Goal: Information Seeking & Learning: Learn about a topic

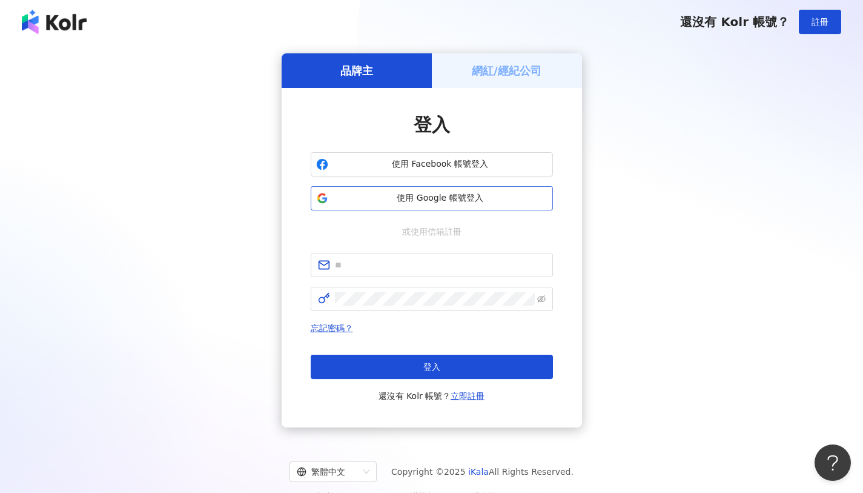
click at [448, 205] on button "使用 Google 帳號登入" at bounding box center [432, 198] width 242 height 24
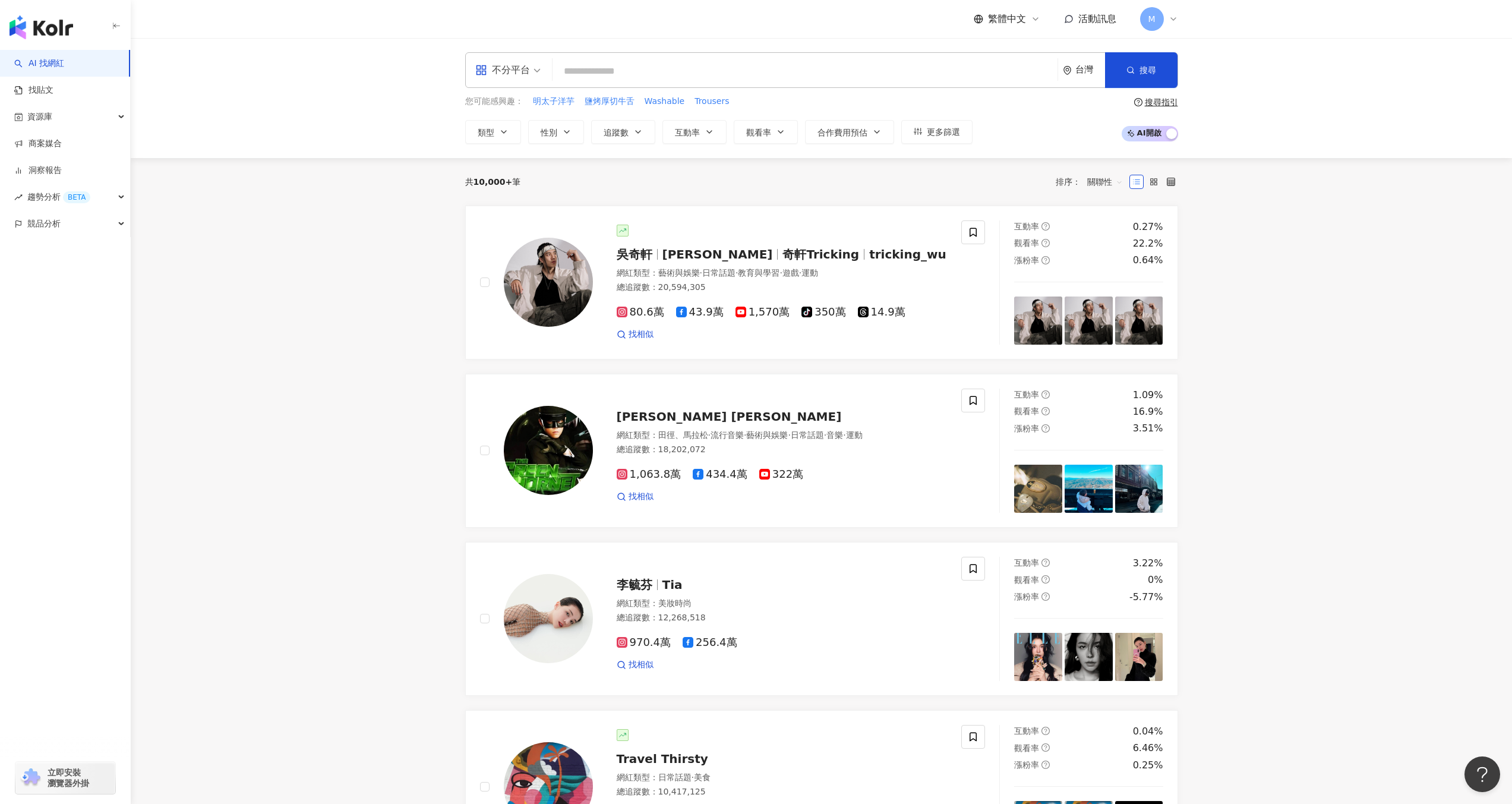
click at [55, 482] on span "立即安裝 瀏覽器外掛" at bounding box center [68, 778] width 41 height 22
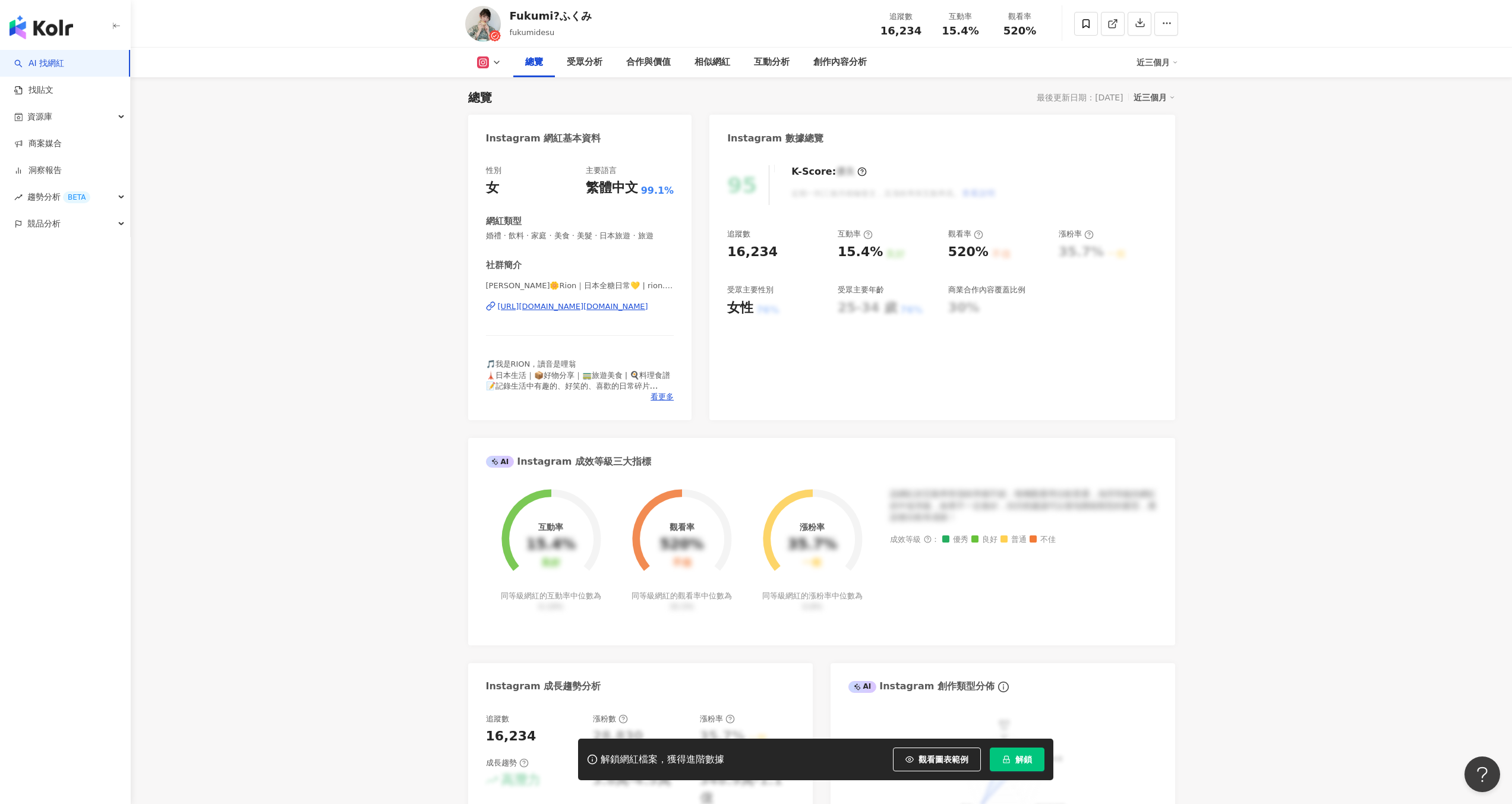
click at [1033, 762] on button "解鎖" at bounding box center [1017, 759] width 55 height 24
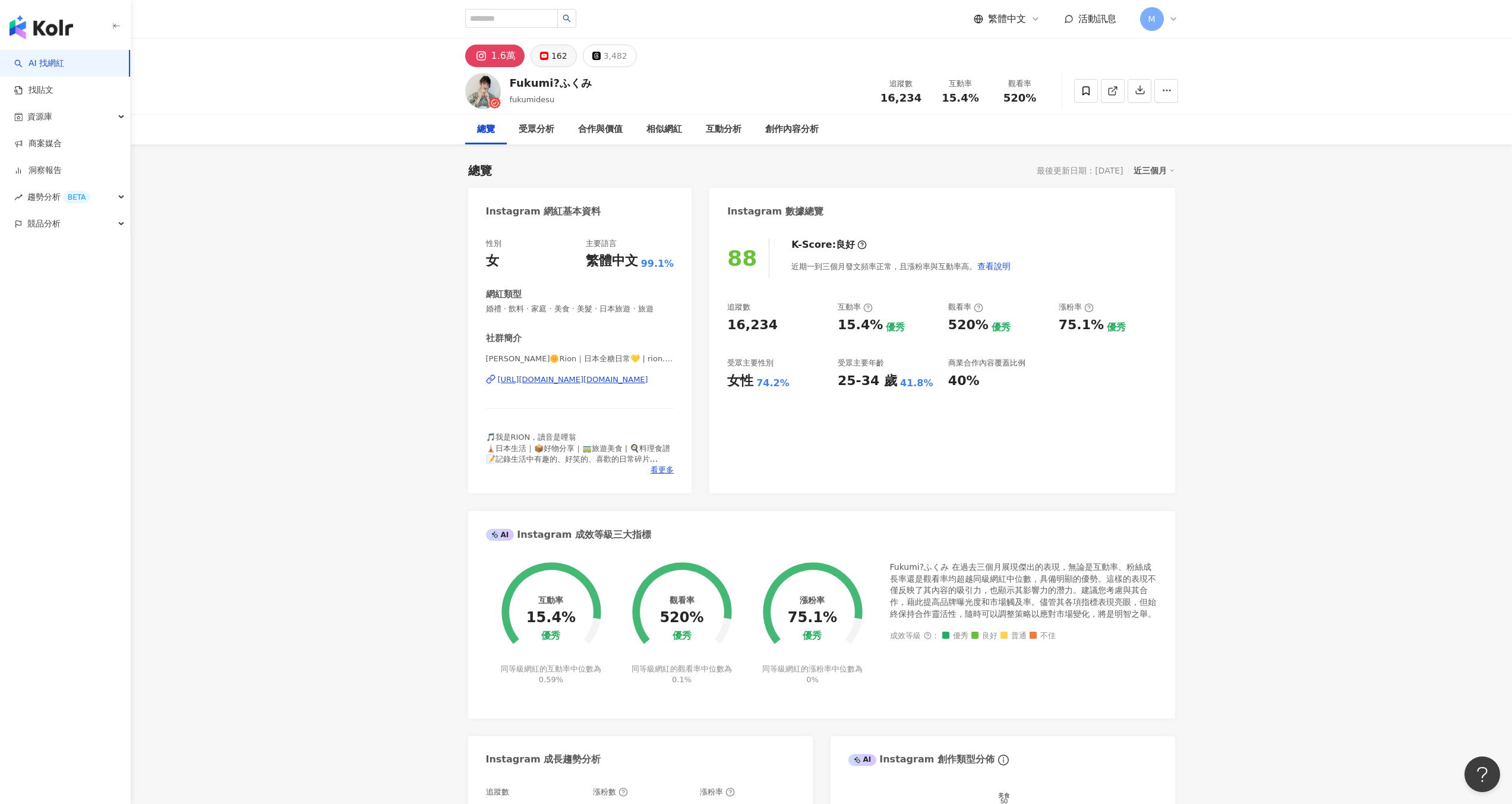
click at [542, 62] on button "162" at bounding box center [553, 55] width 46 height 23
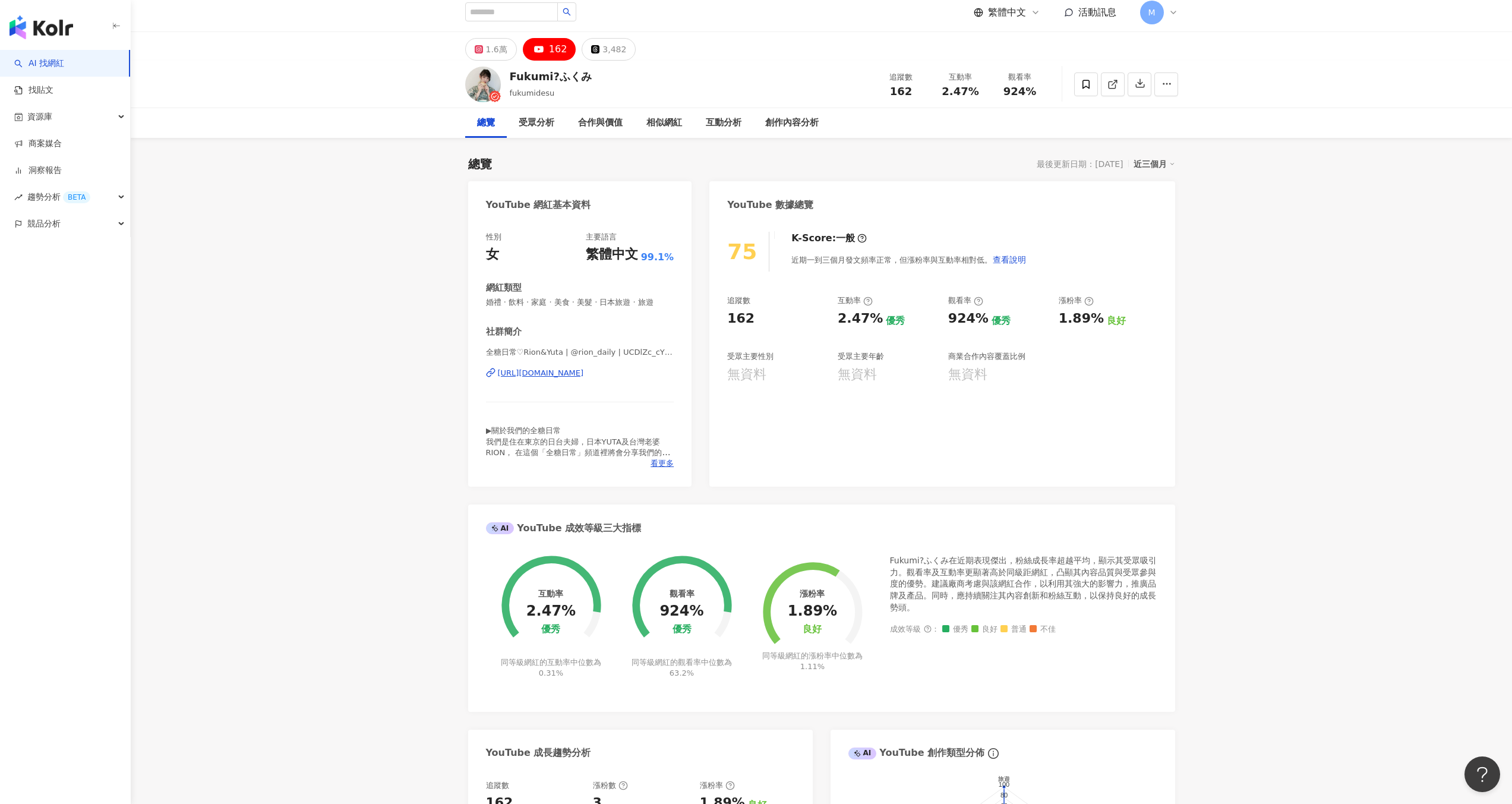
scroll to position [7, 0]
click at [607, 49] on div "3,482" at bounding box center [614, 48] width 24 height 17
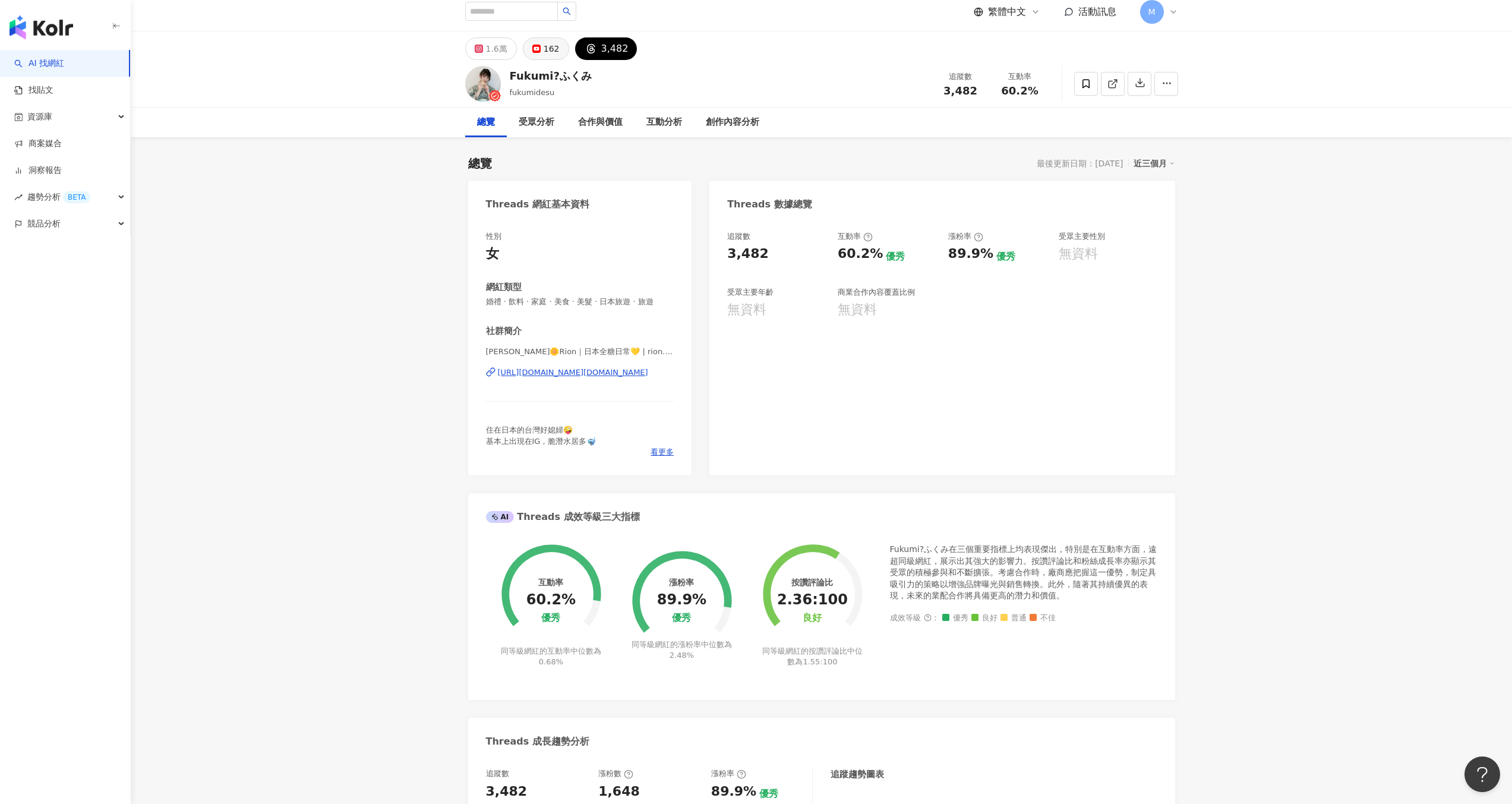
click at [543, 51] on div "162" at bounding box center [551, 48] width 16 height 17
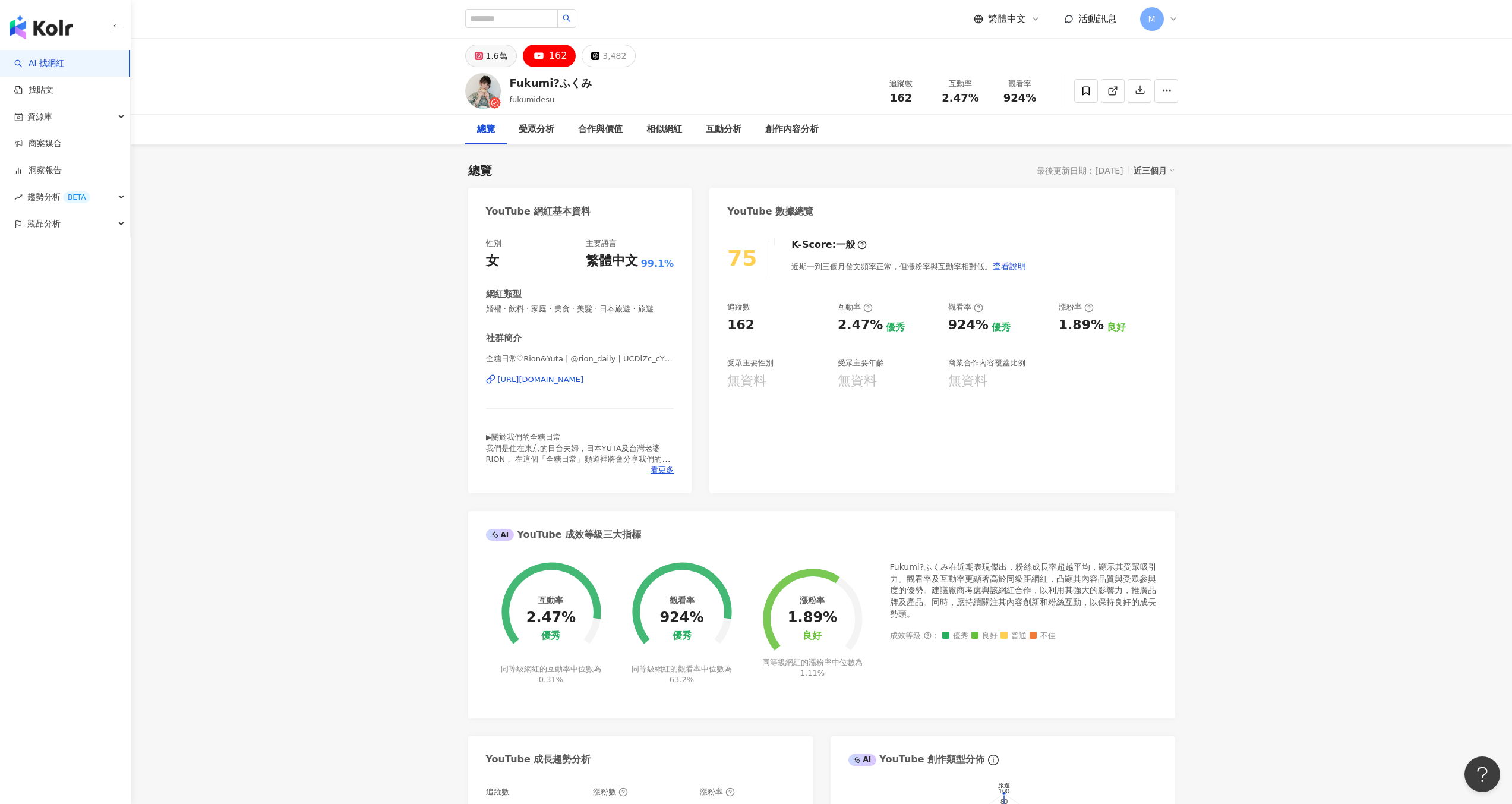
click at [504, 61] on div "1.6萬" at bounding box center [497, 55] width 22 height 17
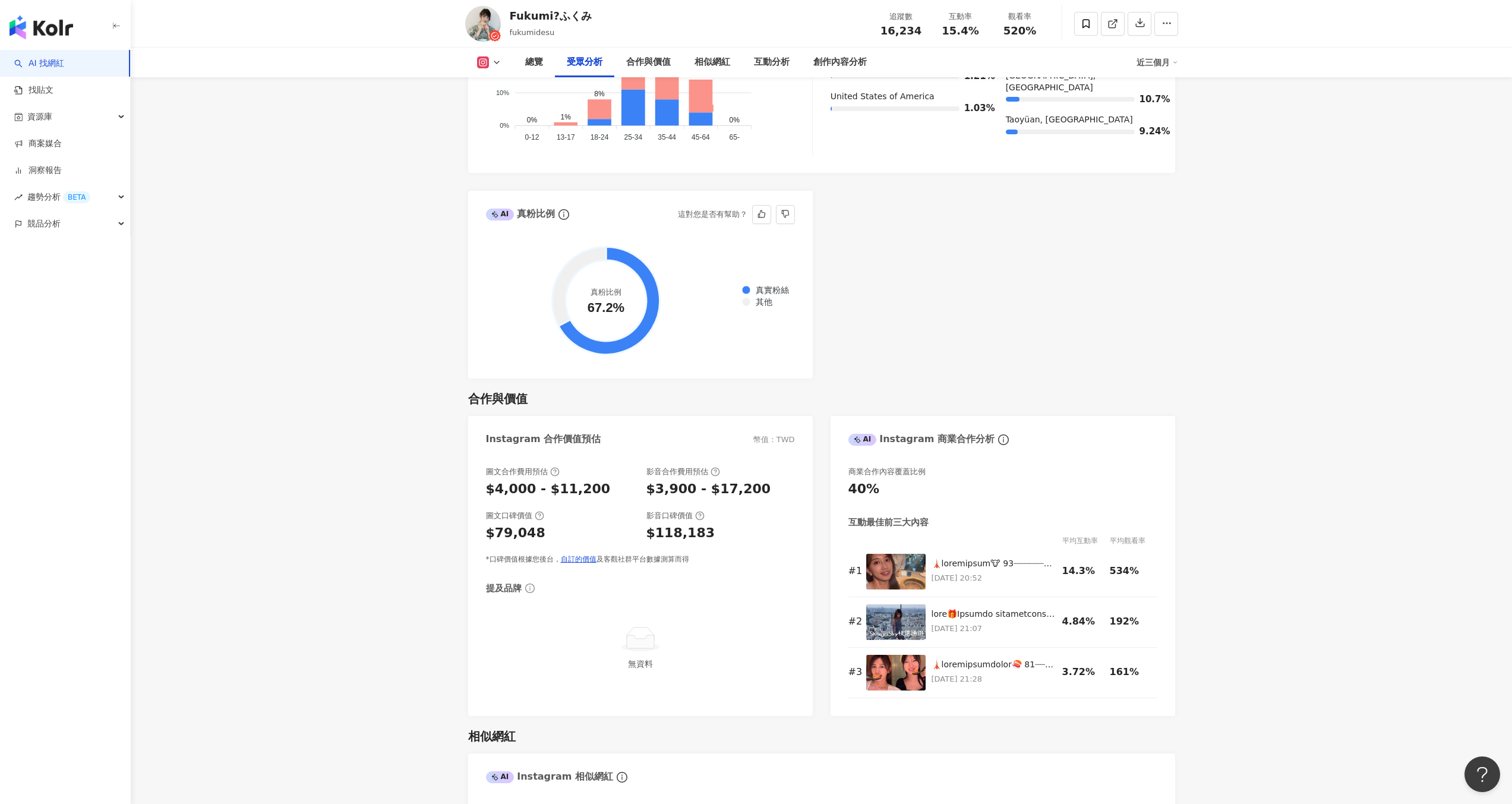
scroll to position [1308, 0]
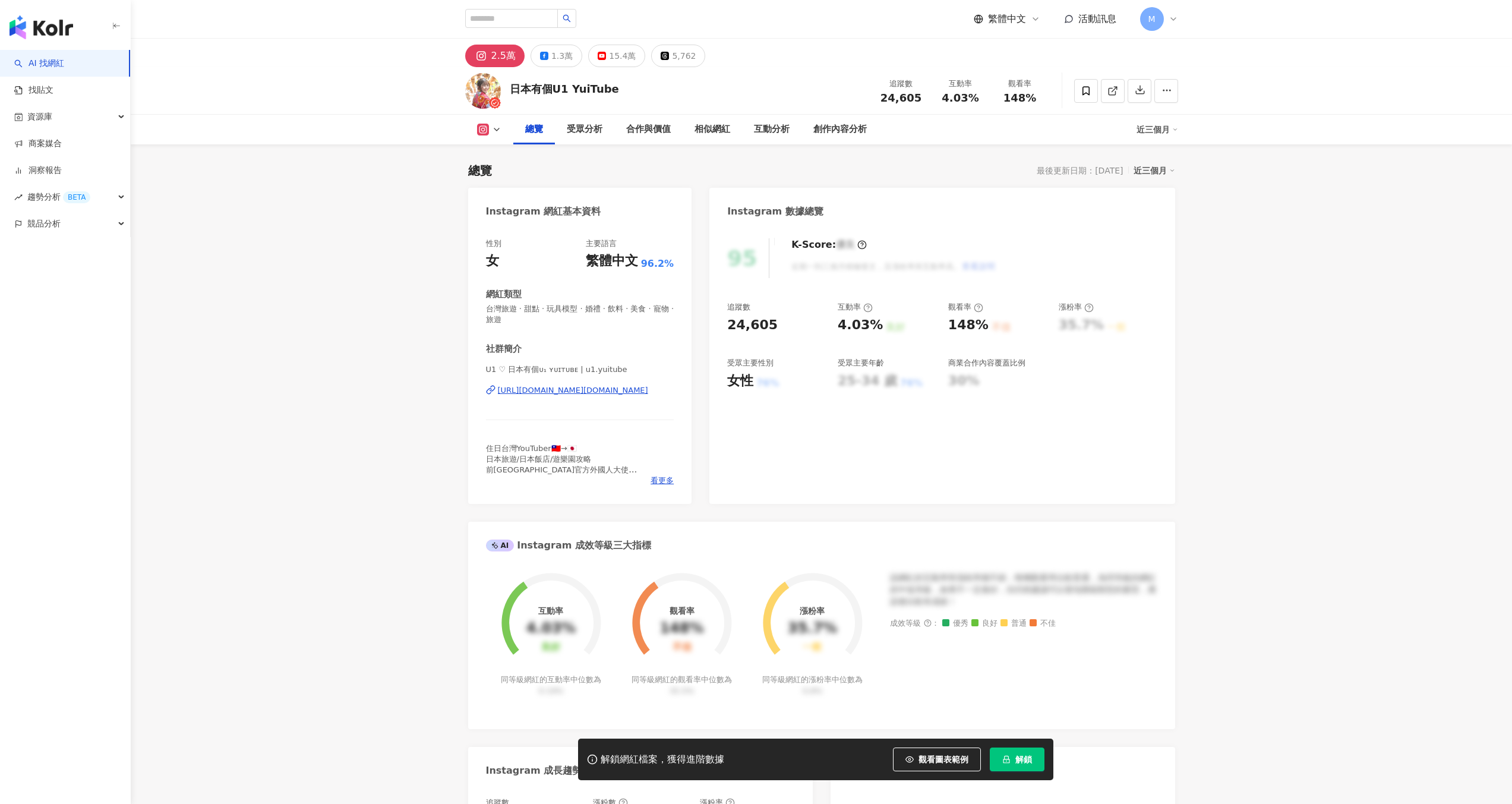
scroll to position [74, 0]
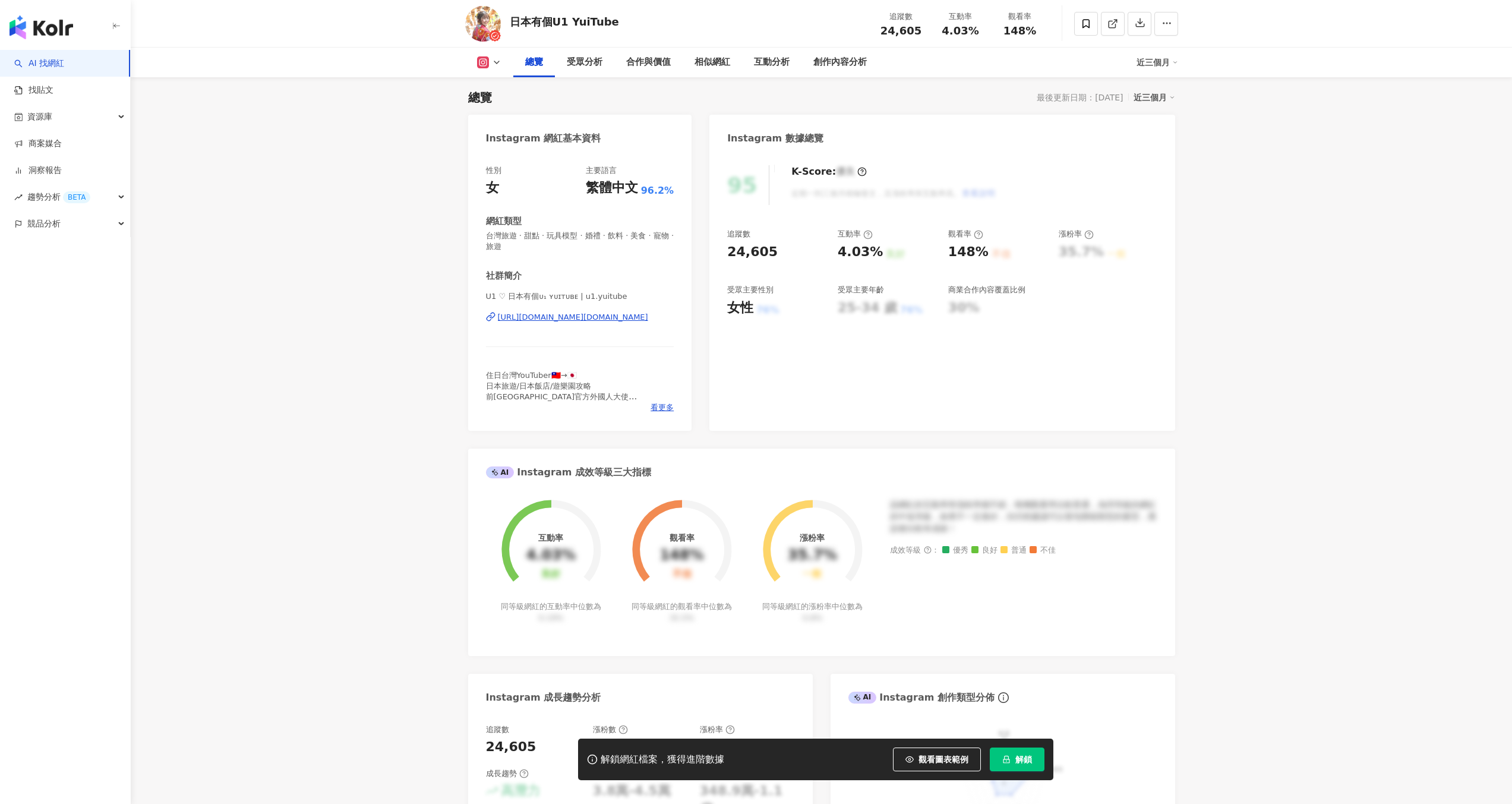
click at [1006, 772] on div "解鎖網紅檔案，獲得進階數據 觀看圖表範例 解鎖" at bounding box center [816, 759] width 476 height 41
click at [1008, 769] on button "解鎖" at bounding box center [1017, 759] width 55 height 24
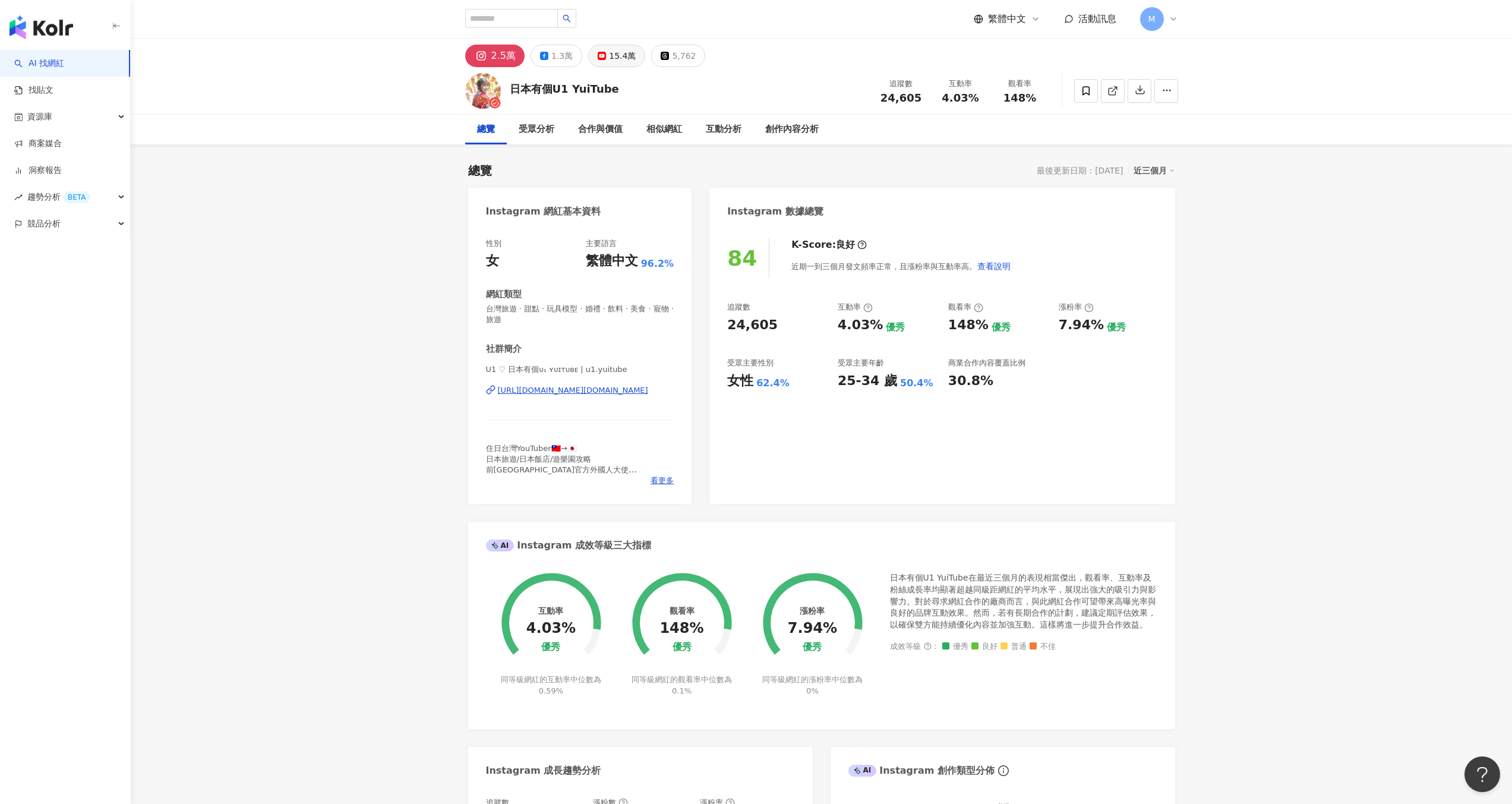
click at [610, 54] on div "15.4萬" at bounding box center [622, 55] width 26 height 17
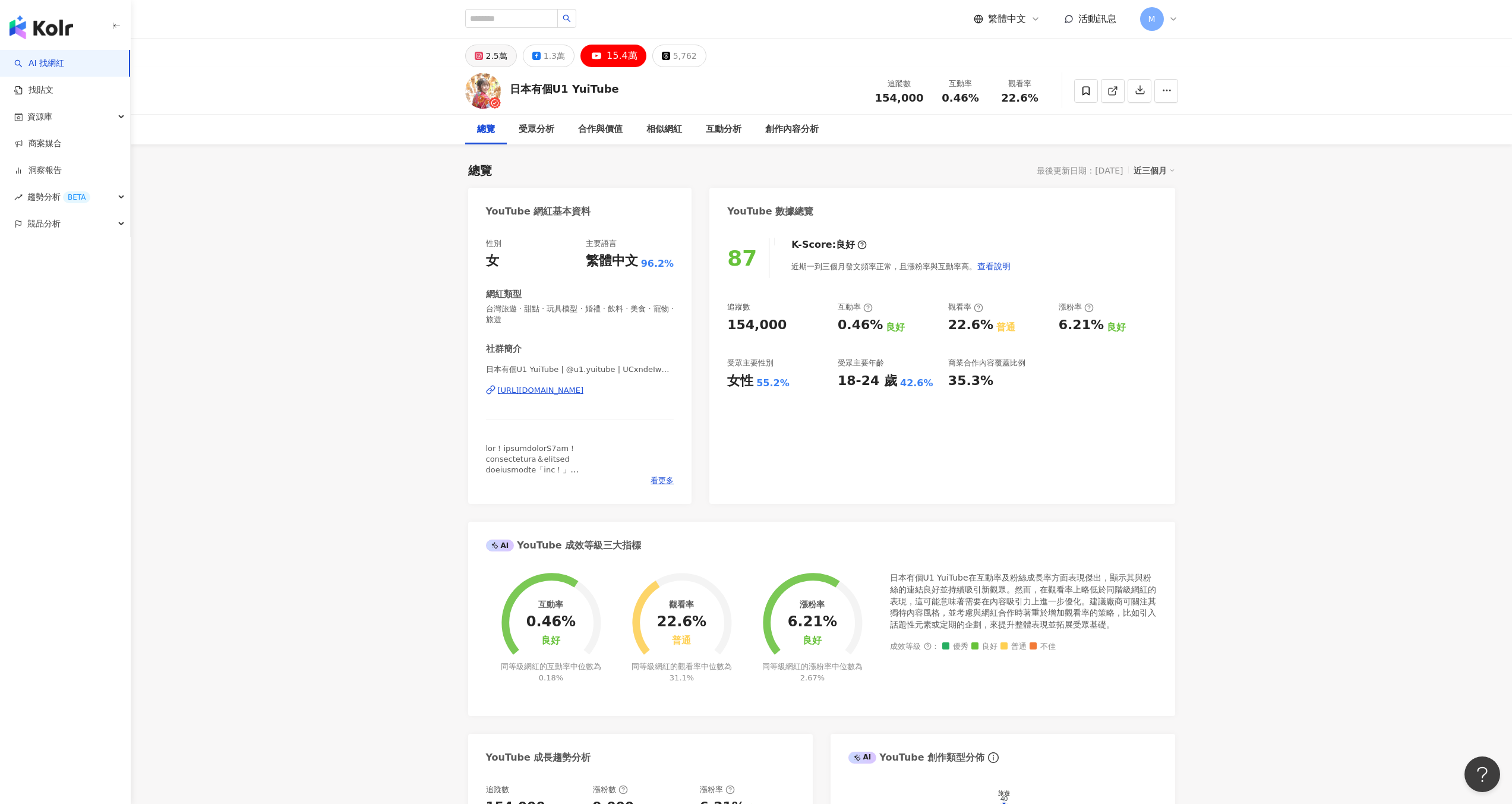
click at [498, 51] on div "2.5萬" at bounding box center [497, 55] width 22 height 17
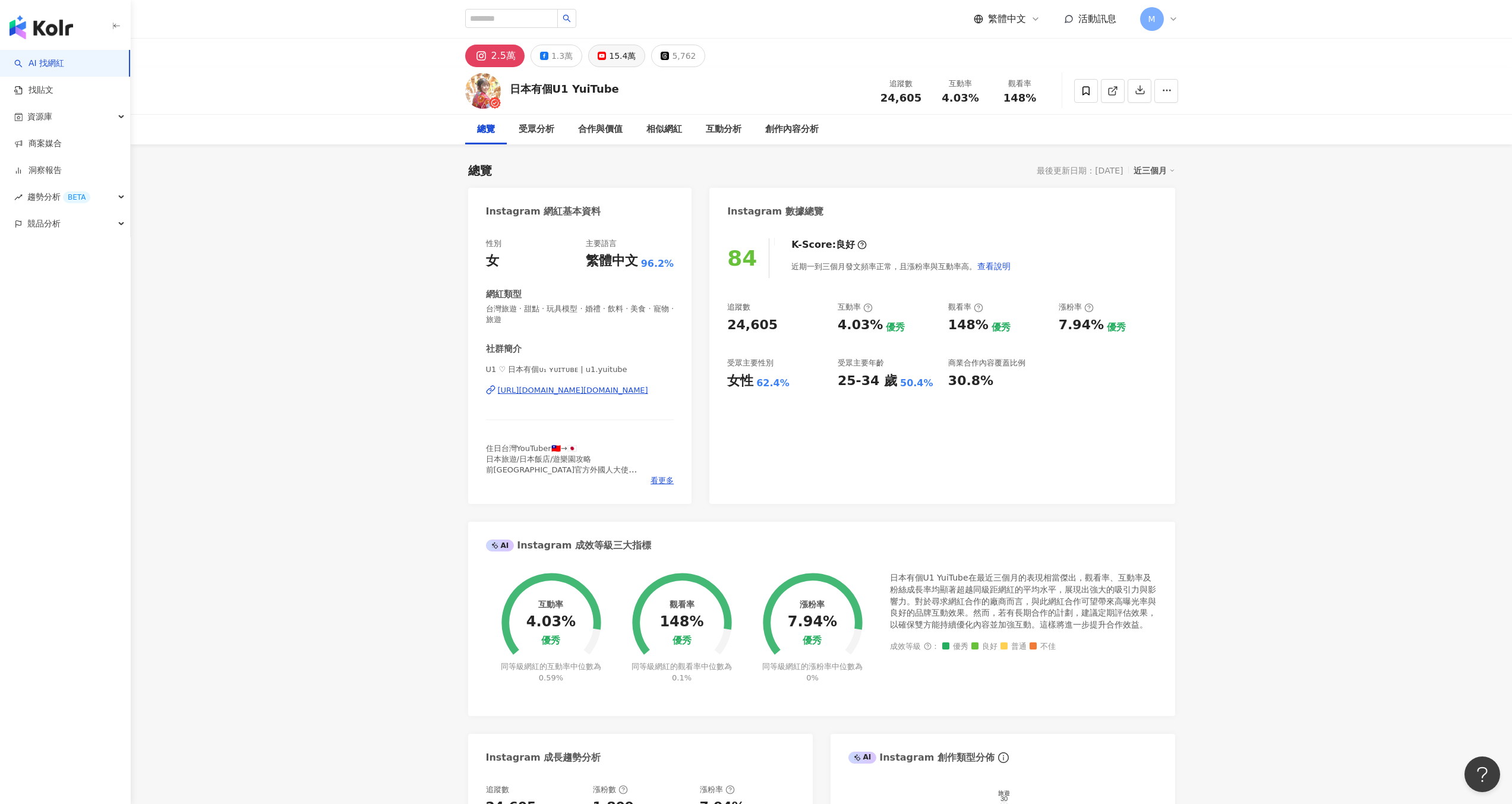
click at [618, 59] on div "15.4萬" at bounding box center [622, 55] width 26 height 17
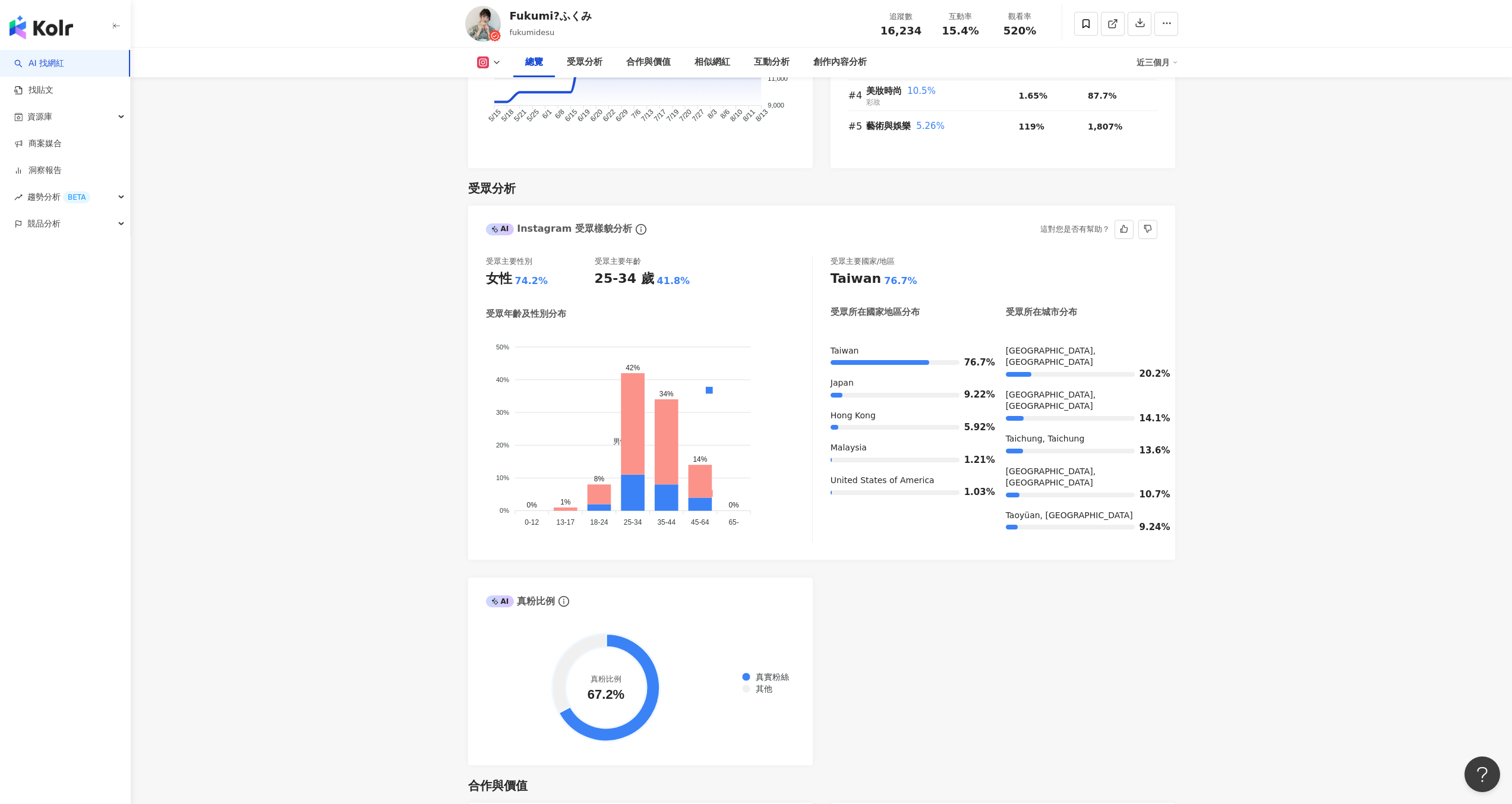
scroll to position [775, 0]
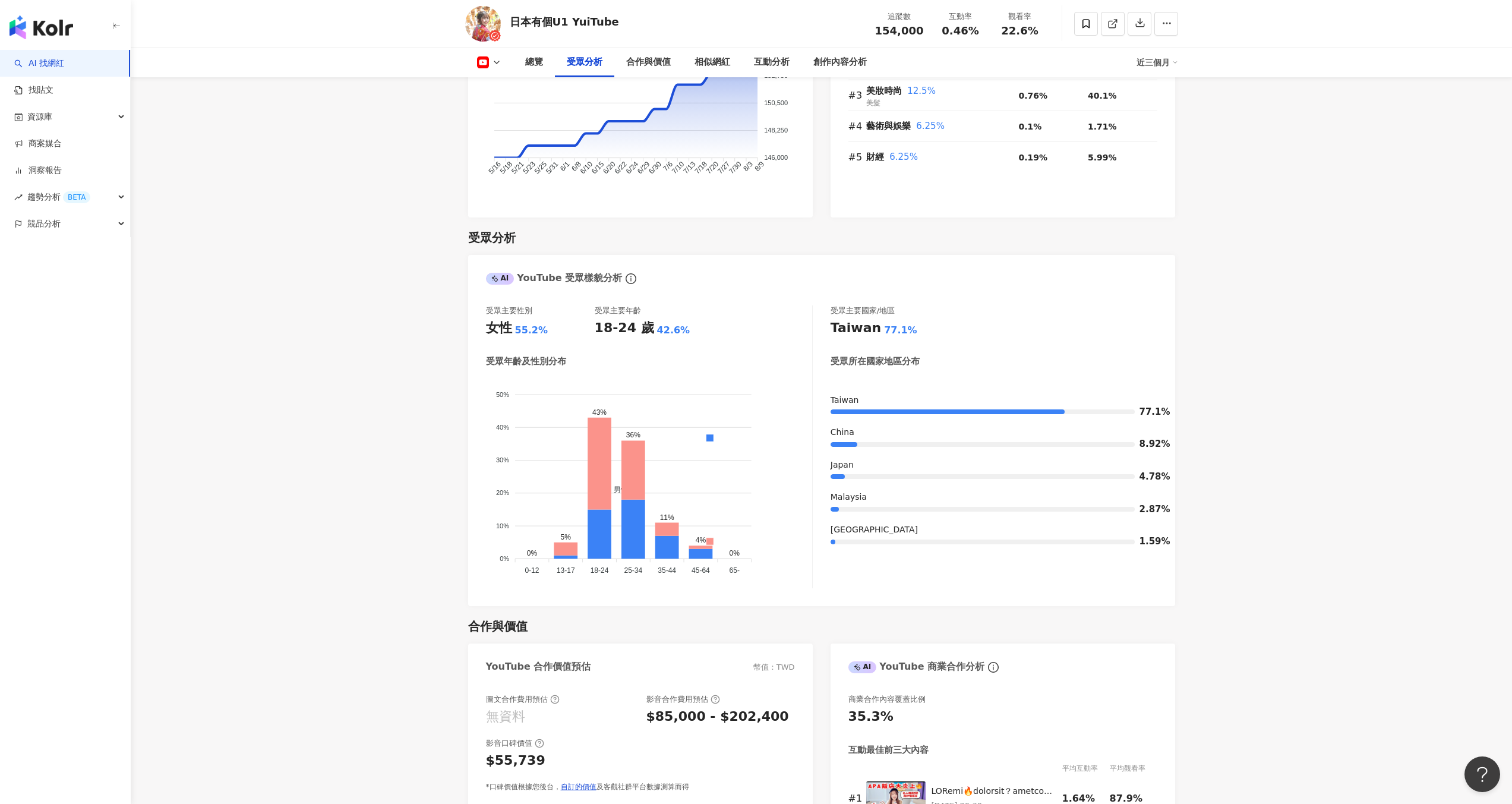
scroll to position [815, 0]
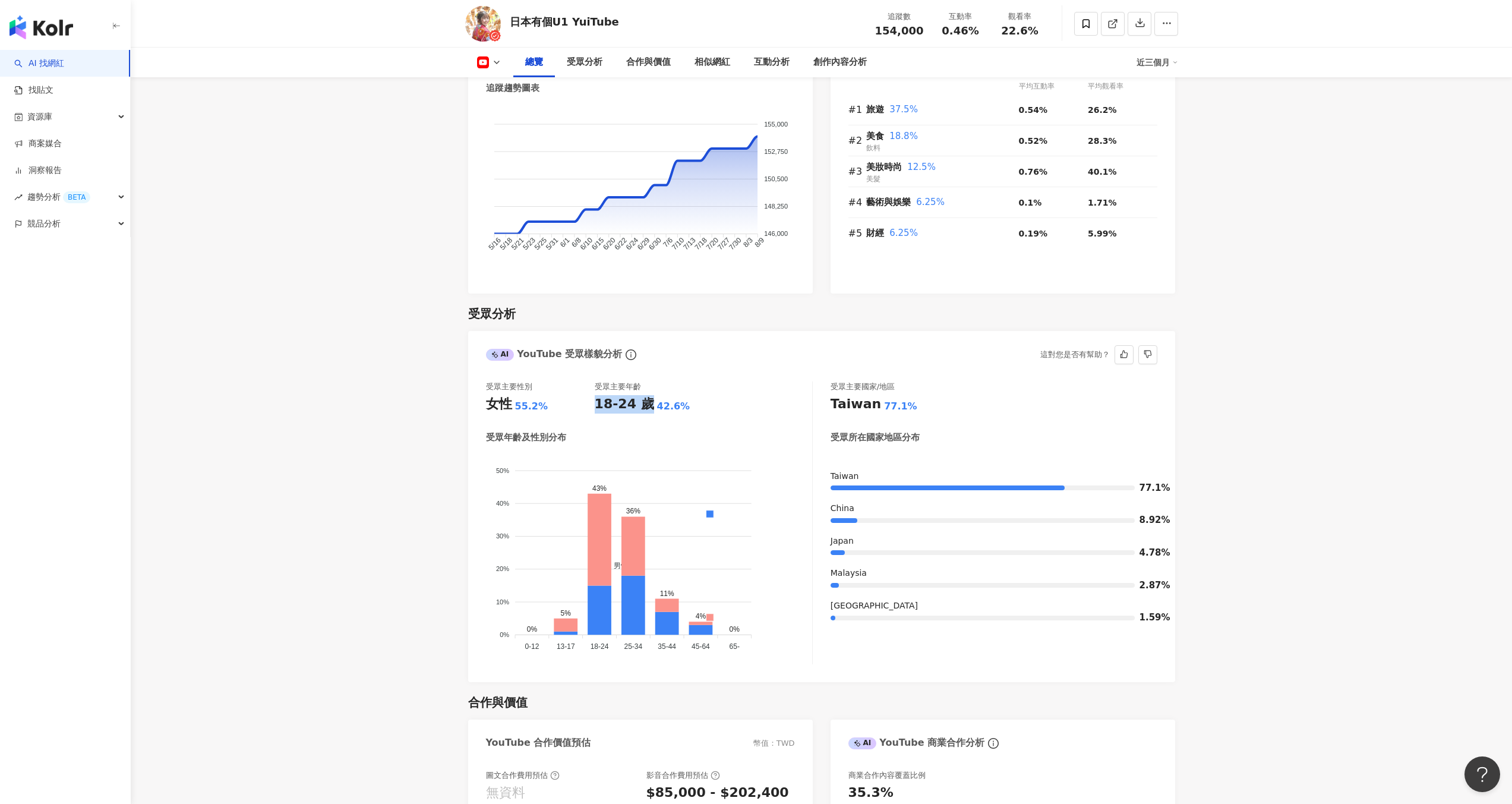
drag, startPoint x: 616, startPoint y: 382, endPoint x: 645, endPoint y: 380, distance: 29.1
click at [645, 395] on div "18-24 歲" at bounding box center [625, 404] width 60 height 19
copy div "18-24 歲"
drag, startPoint x: 512, startPoint y: 17, endPoint x: 569, endPoint y: 21, distance: 57.1
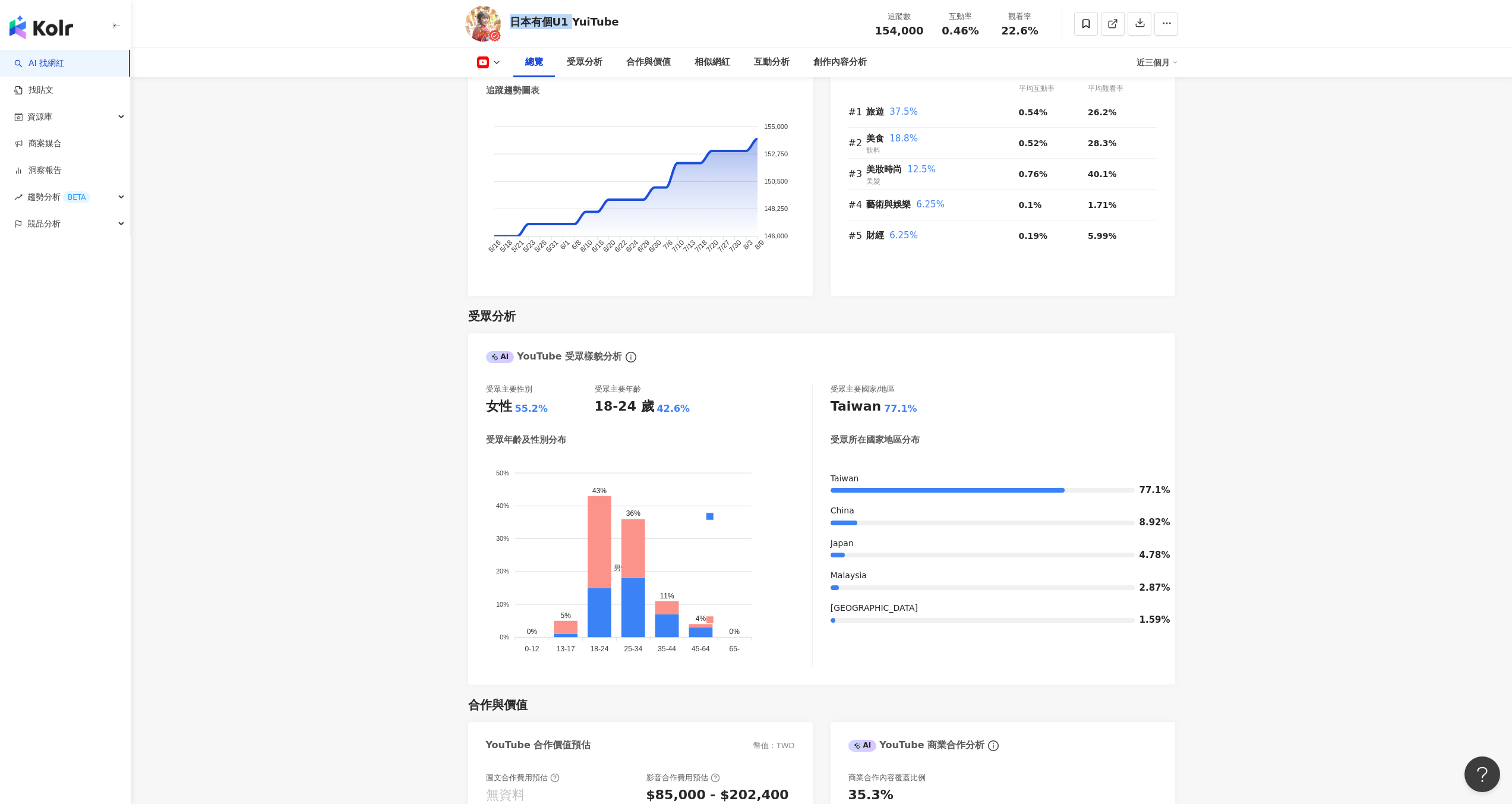
click at [569, 21] on div "日本有個U1 YuiTube" at bounding box center [564, 22] width 109 height 15
copy div "日本有個U1"
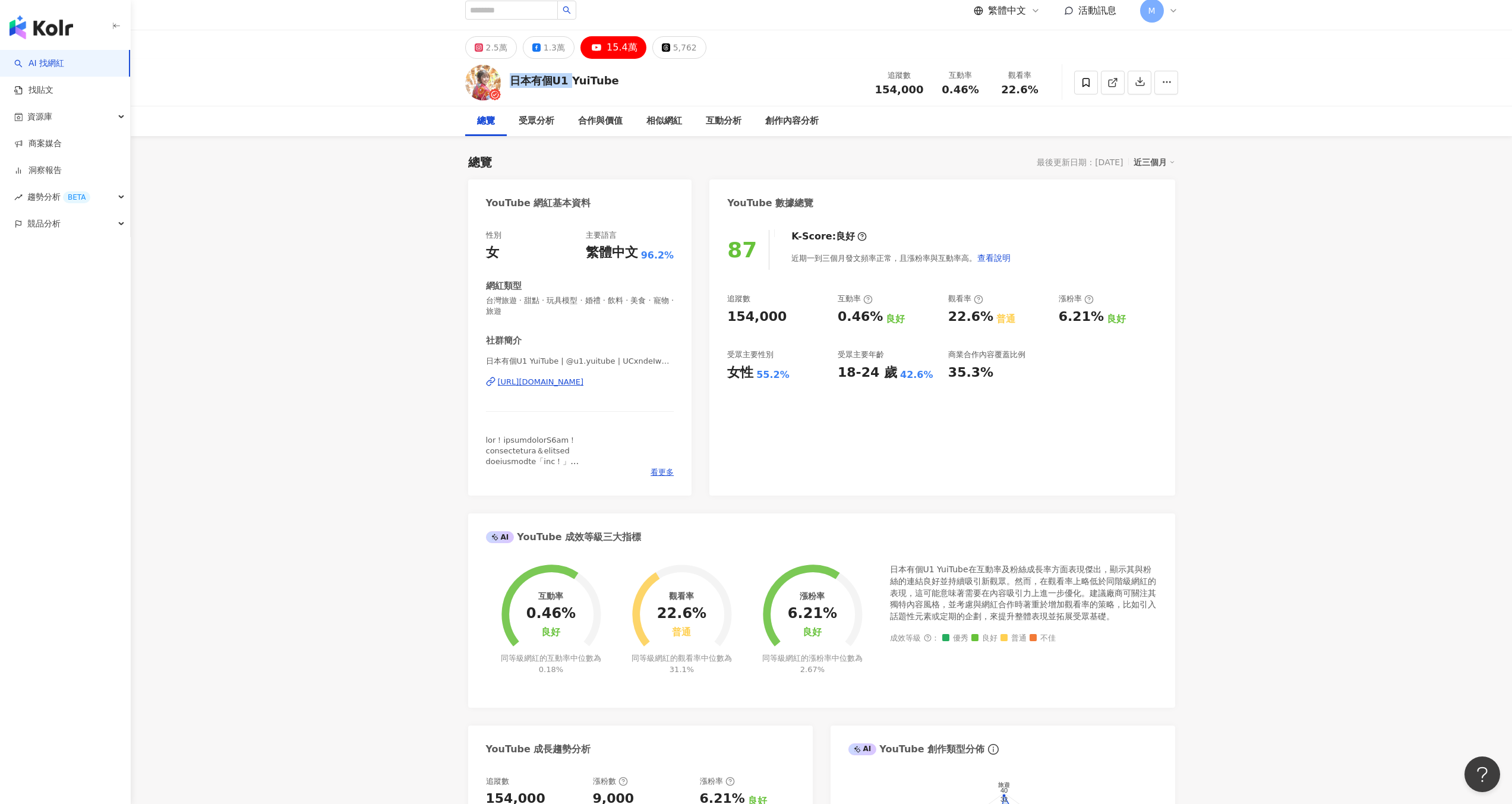
scroll to position [0, 0]
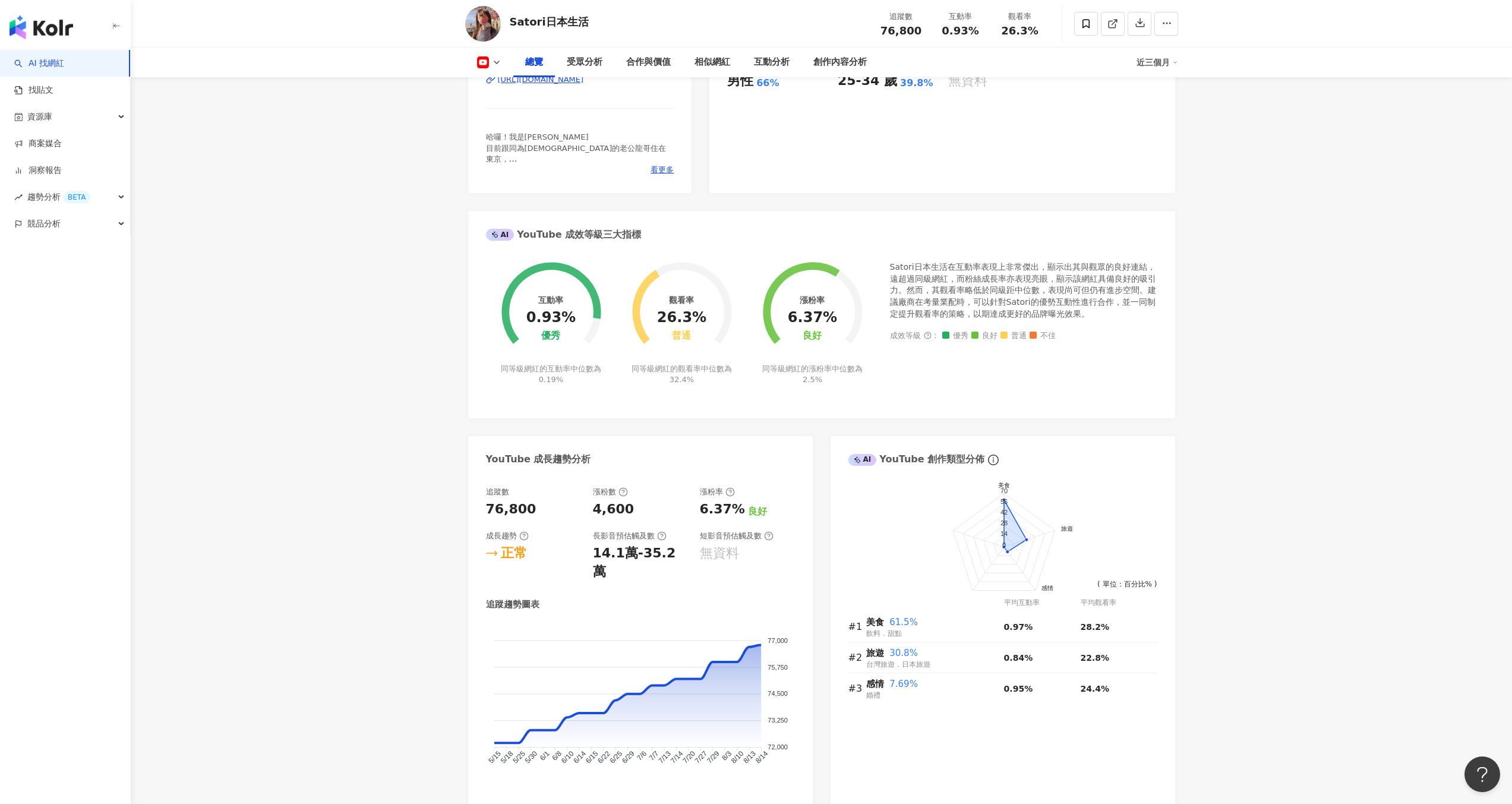
scroll to position [297, 0]
click at [661, 171] on span "看更多" at bounding box center [662, 173] width 24 height 11
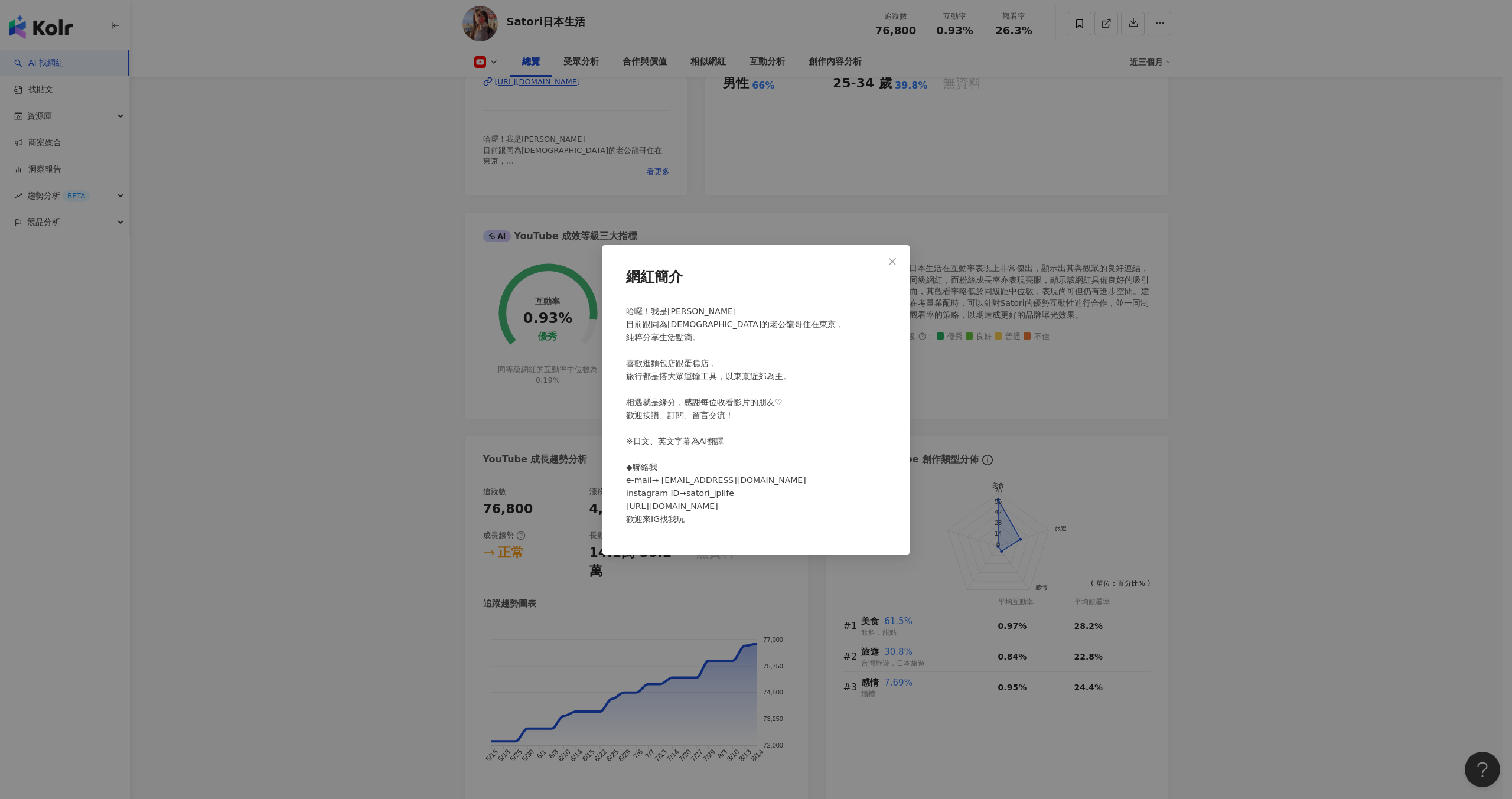
click at [372, 297] on div "網紅簡介 哈囉！我是[PERSON_NAME] 目前跟同為[DEMOGRAPHIC_DATA]的老公龍哥住在東京， 純粹分享生活點滴。 喜歡逛麵包店跟蛋糕店，…" at bounding box center [756, 400] width 1512 height 799
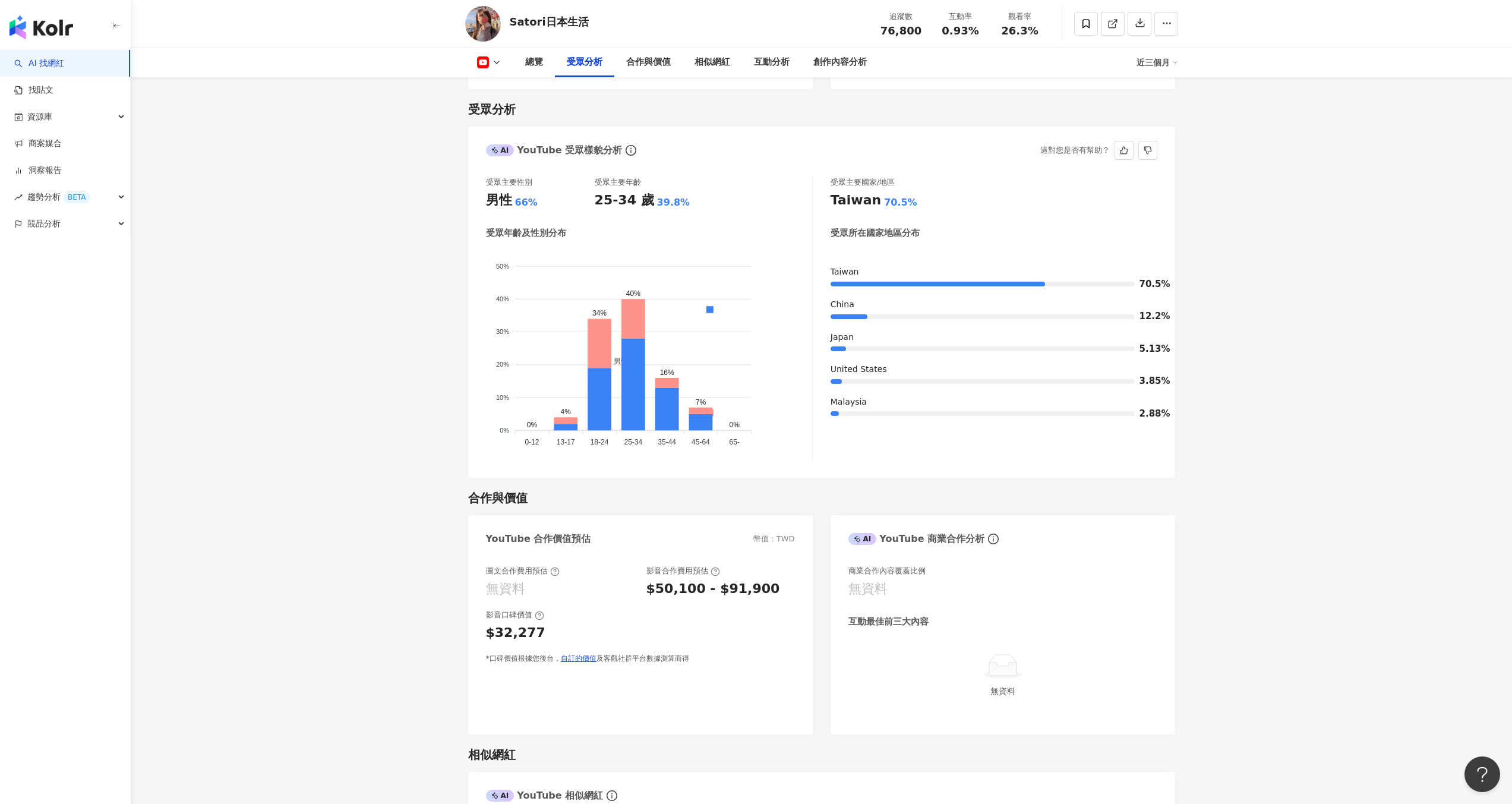
scroll to position [1016, 0]
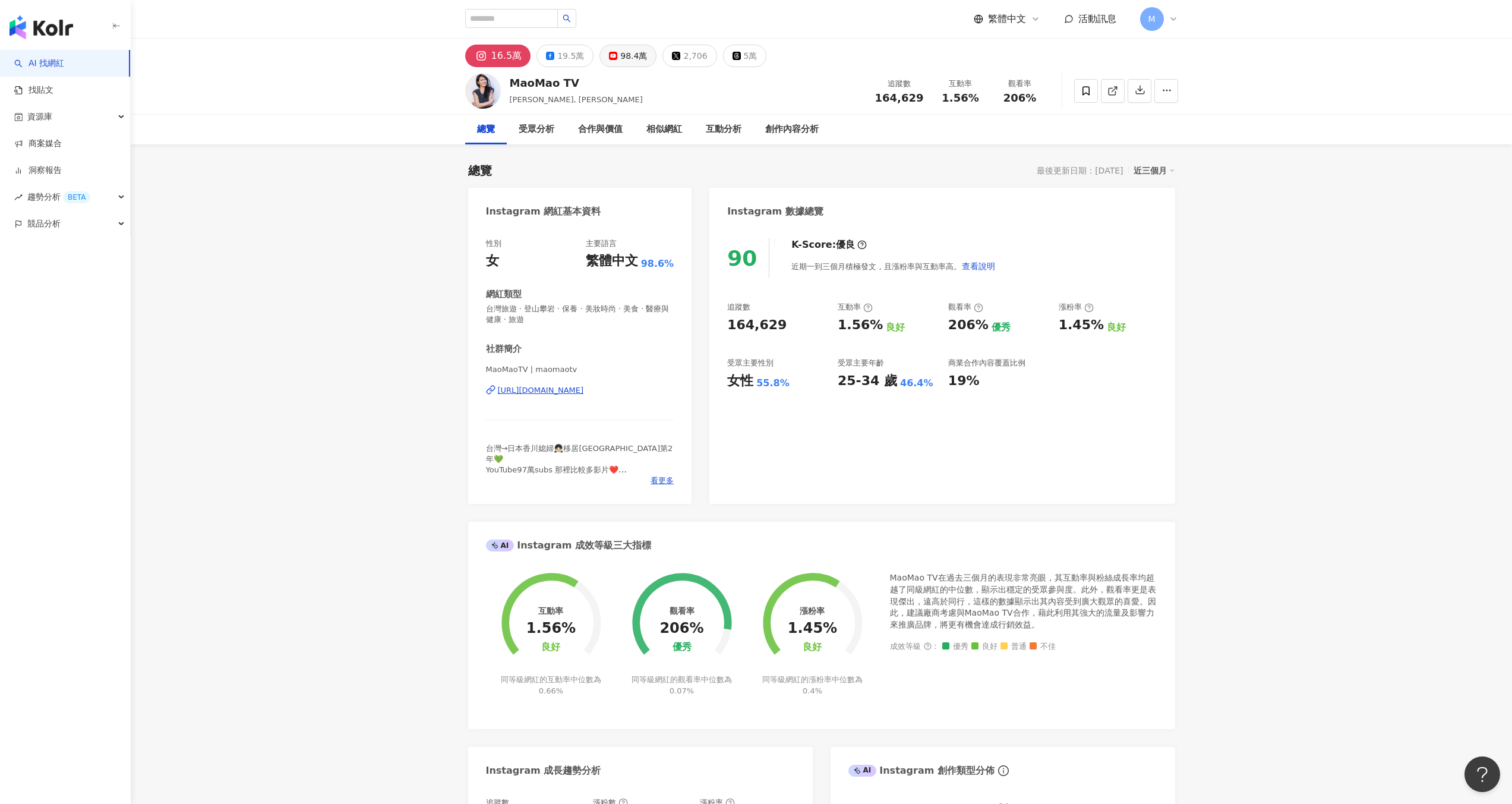
click at [621, 60] on div "98.4萬" at bounding box center [633, 55] width 26 height 17
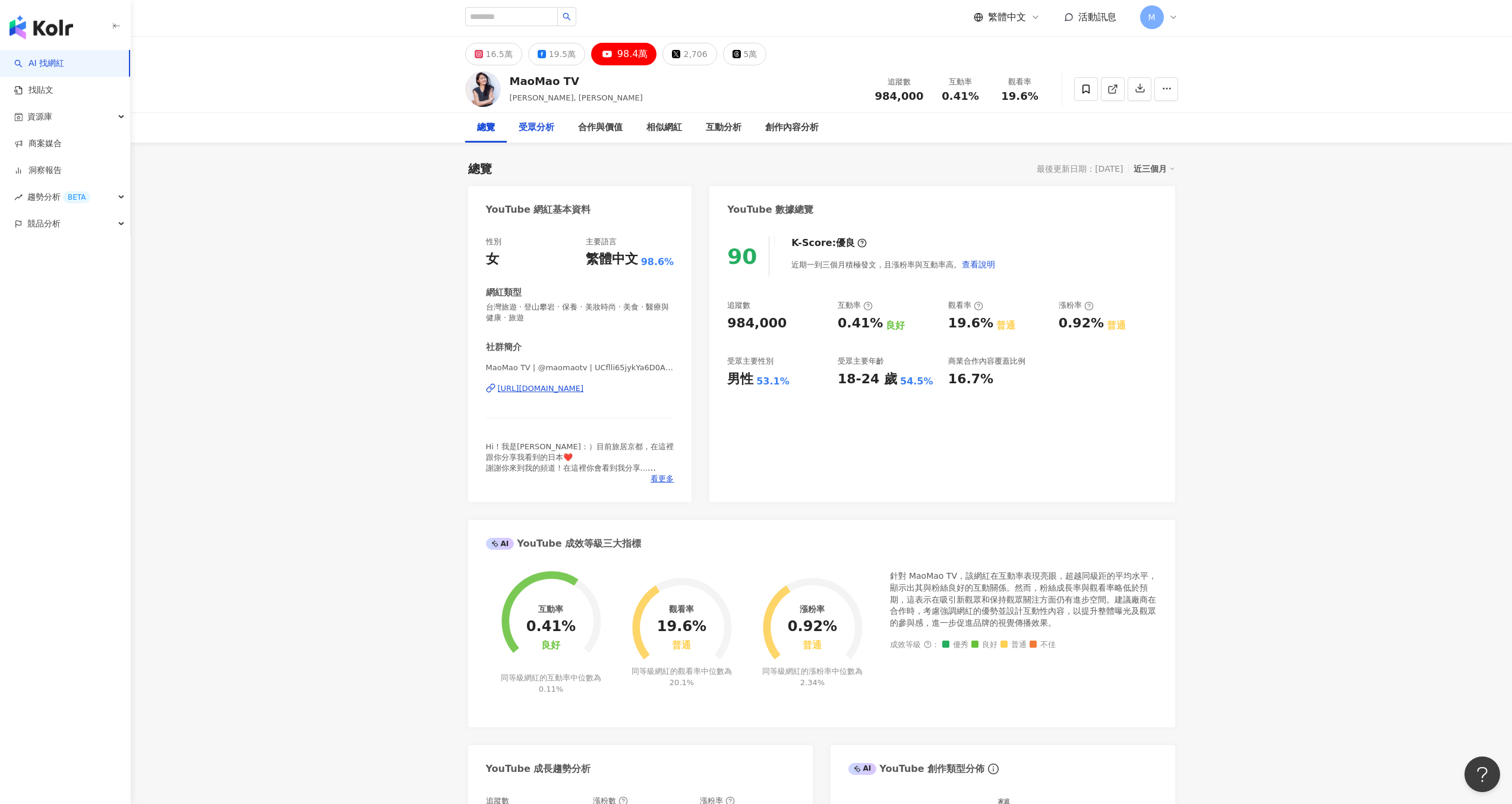
scroll to position [2, 0]
click at [488, 61] on div "16.5萬" at bounding box center [499, 53] width 26 height 17
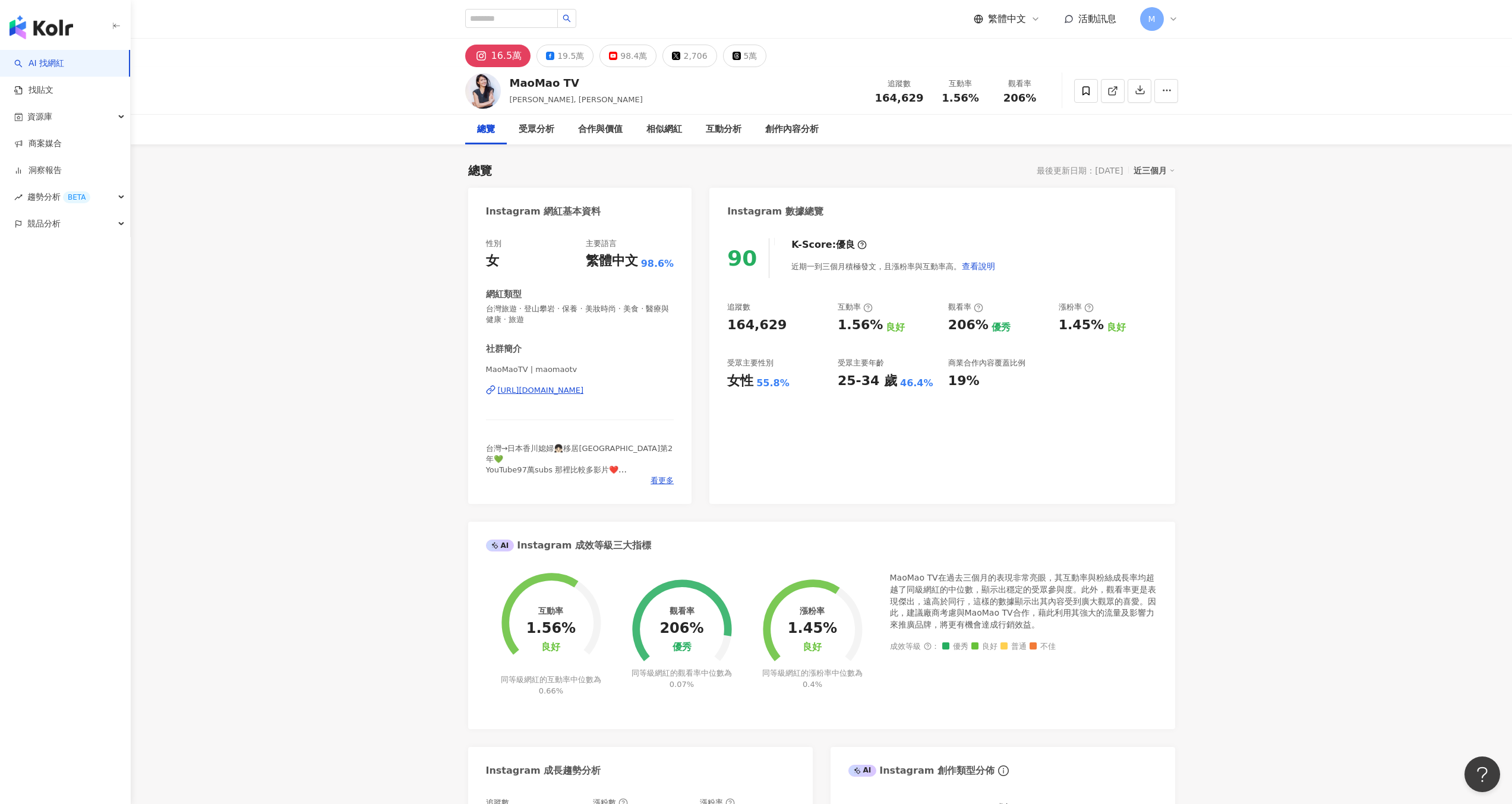
click at [595, 396] on div "MaoMaoTV | maomaotv https://www.instagram.com/maomaotv/" at bounding box center [580, 398] width 188 height 70
click at [584, 385] on div "https://www.instagram.com/maomaotv/" at bounding box center [541, 390] width 86 height 11
drag, startPoint x: 875, startPoint y: 98, endPoint x: 922, endPoint y: 99, distance: 47.0
click at [922, 99] on div "追蹤數 164,629" at bounding box center [899, 90] width 63 height 25
copy span "164,629"
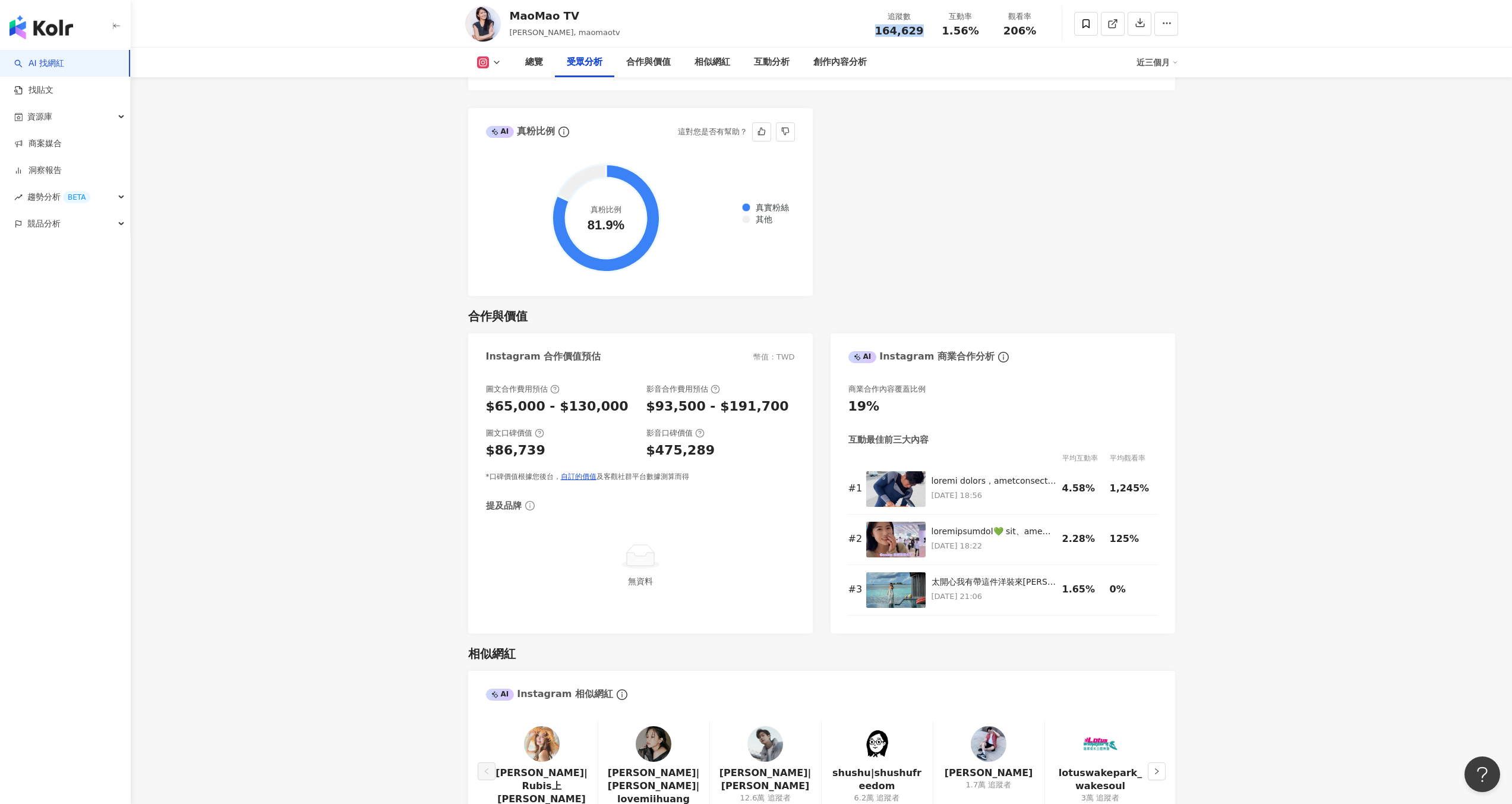
scroll to position [1518, 0]
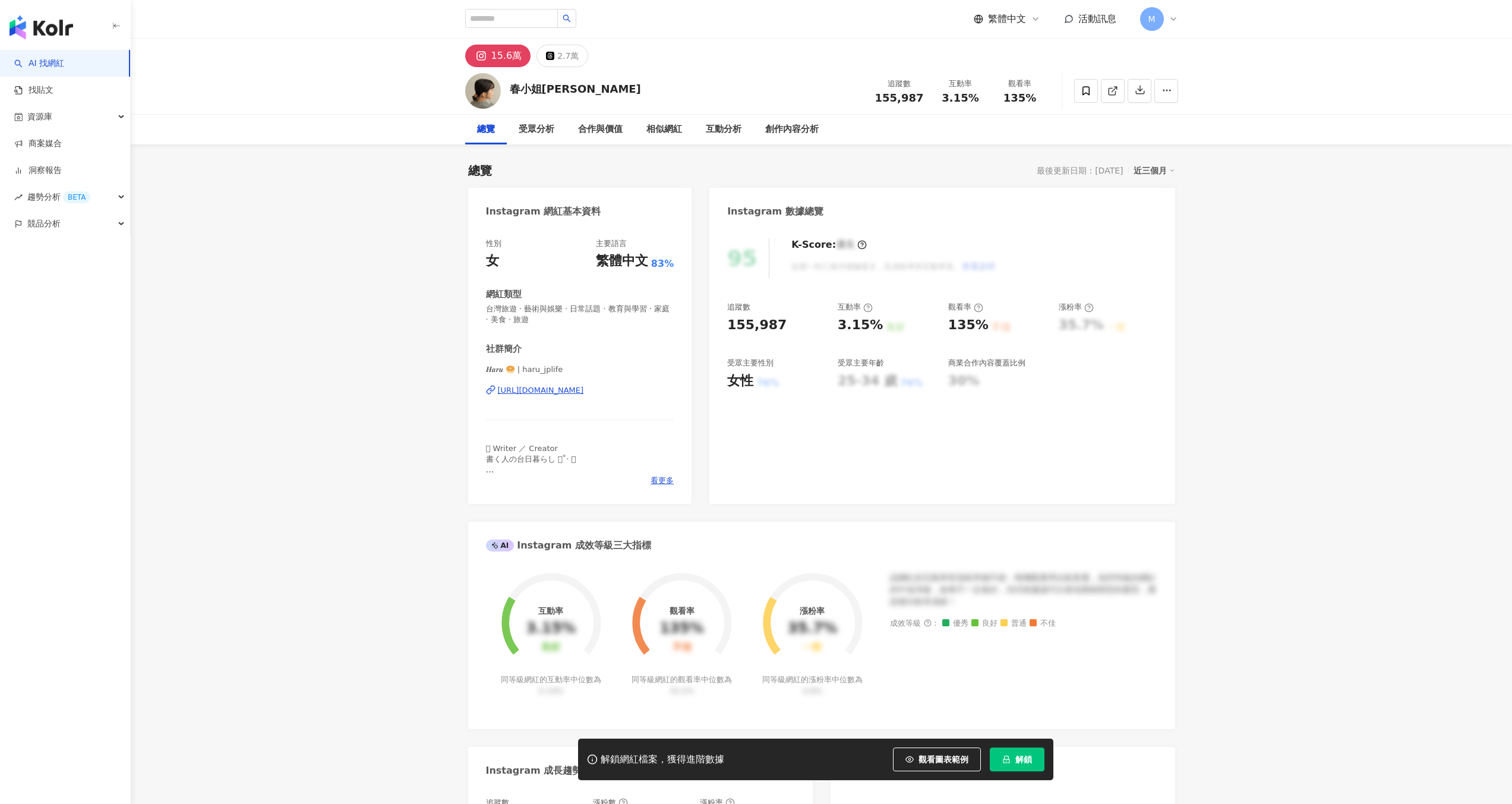
drag, startPoint x: 1015, startPoint y: 758, endPoint x: 957, endPoint y: 667, distance: 107.9
click at [1015, 758] on span "解鎖" at bounding box center [1023, 759] width 17 height 10
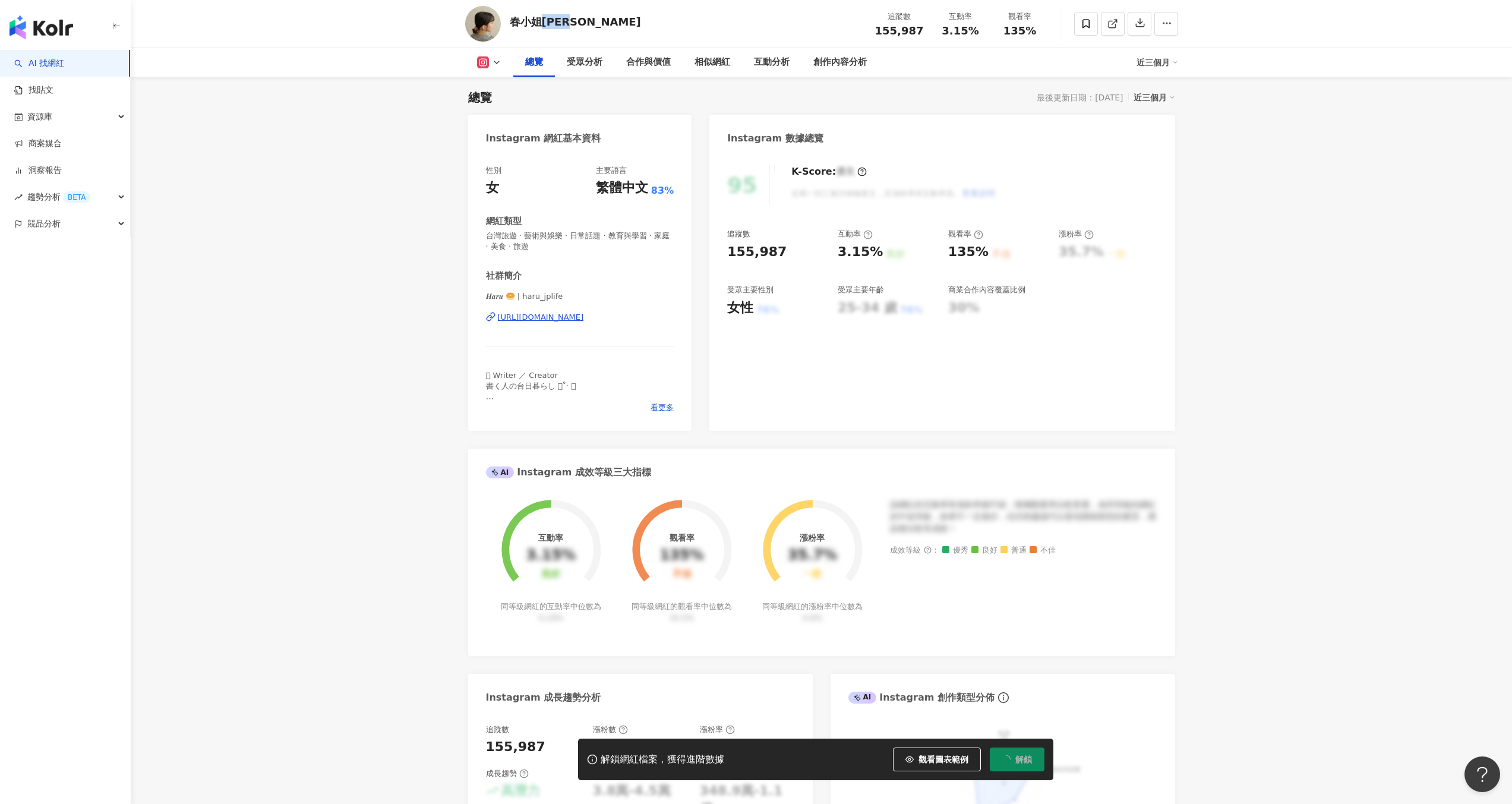
drag, startPoint x: 540, startPoint y: 22, endPoint x: 569, endPoint y: 24, distance: 29.1
click at [569, 24] on div "春小姐Haru 追蹤數 155,987 互動率 3.15% 觀看率 135%" at bounding box center [822, 24] width 761 height 47
copy div "Haru"
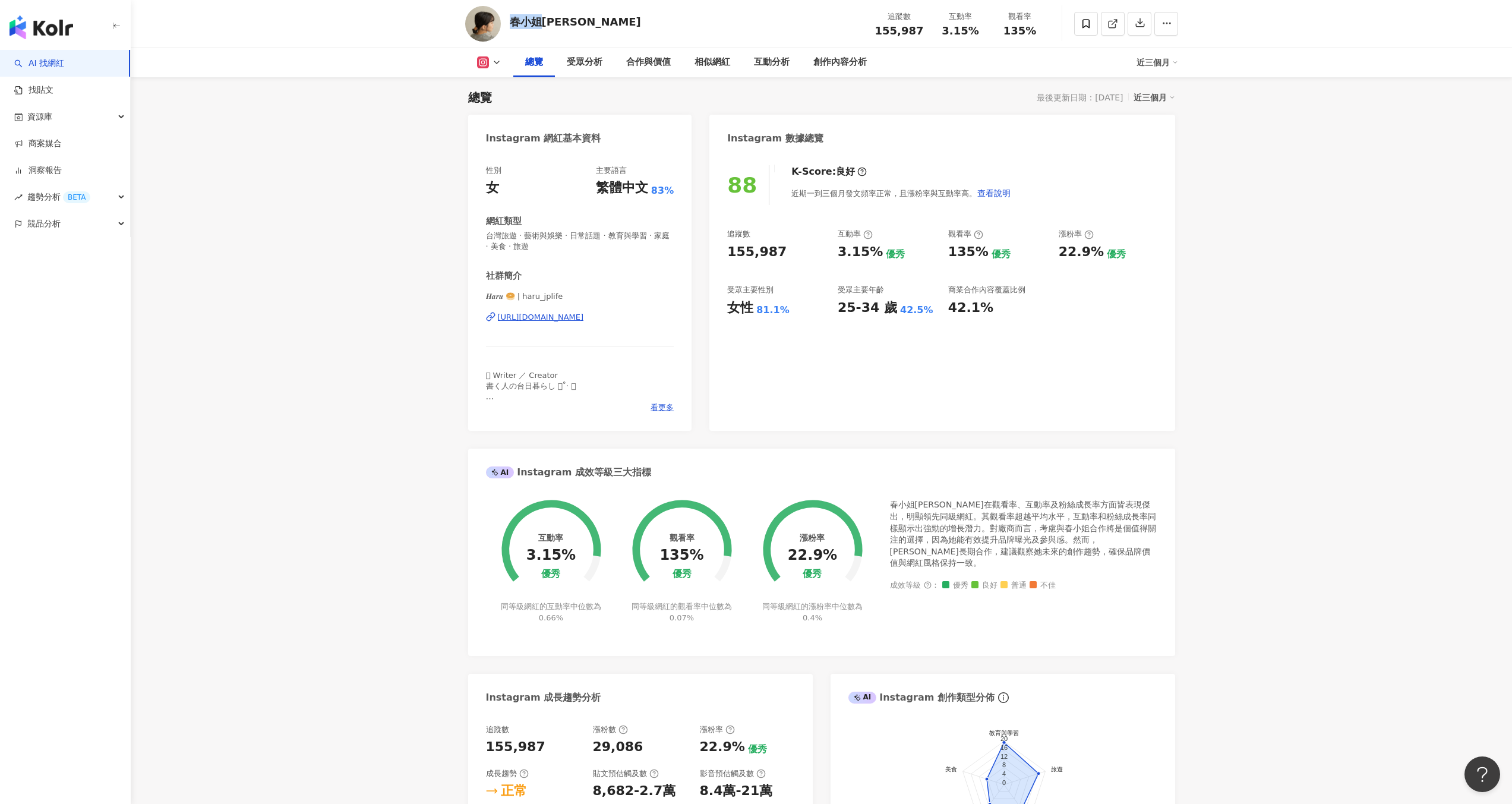
drag, startPoint x: 517, startPoint y: 23, endPoint x: 540, endPoint y: 22, distance: 23.0
click at [540, 22] on div "春小姐Haru" at bounding box center [576, 22] width 131 height 15
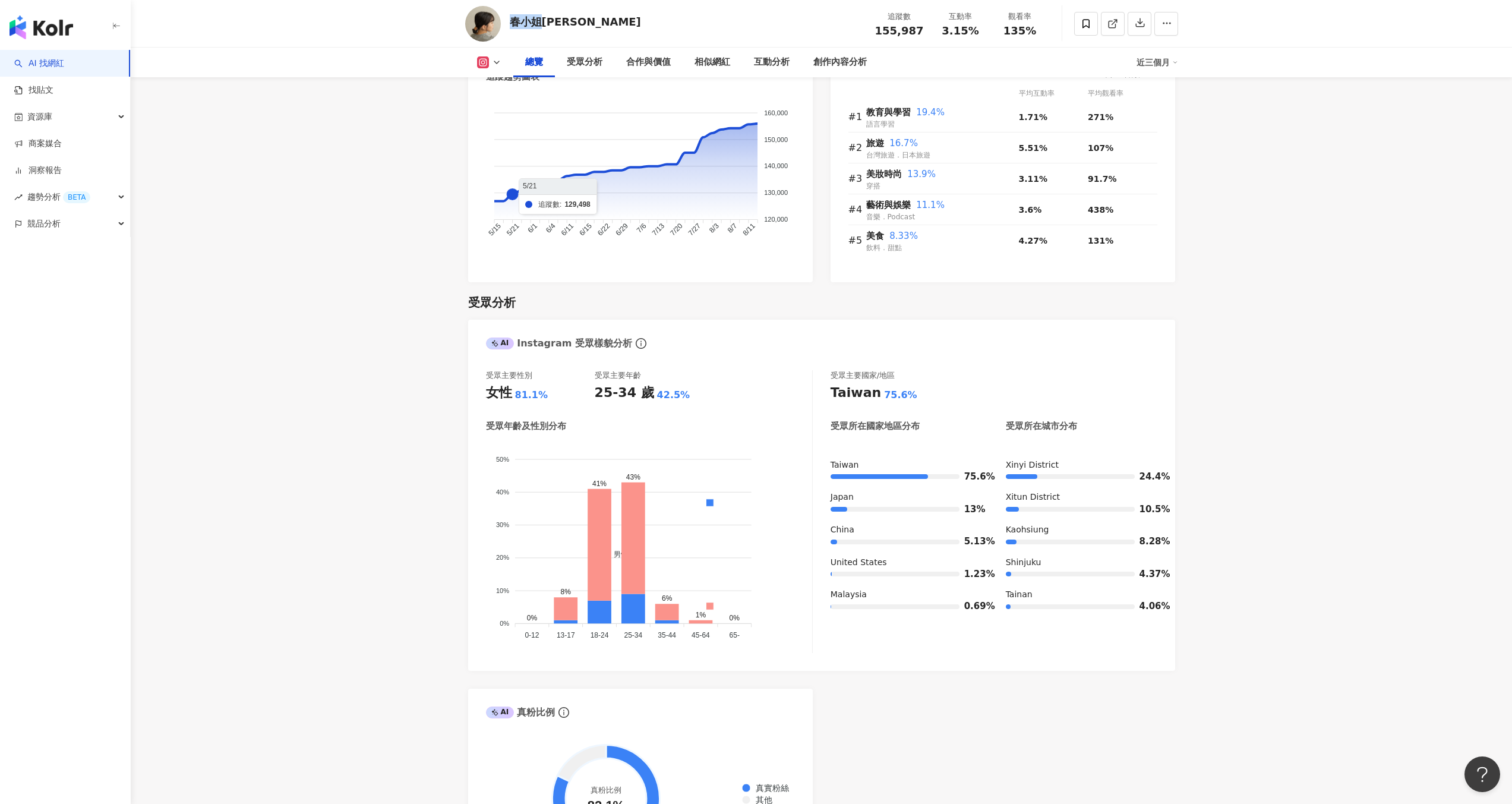
scroll to position [442, 0]
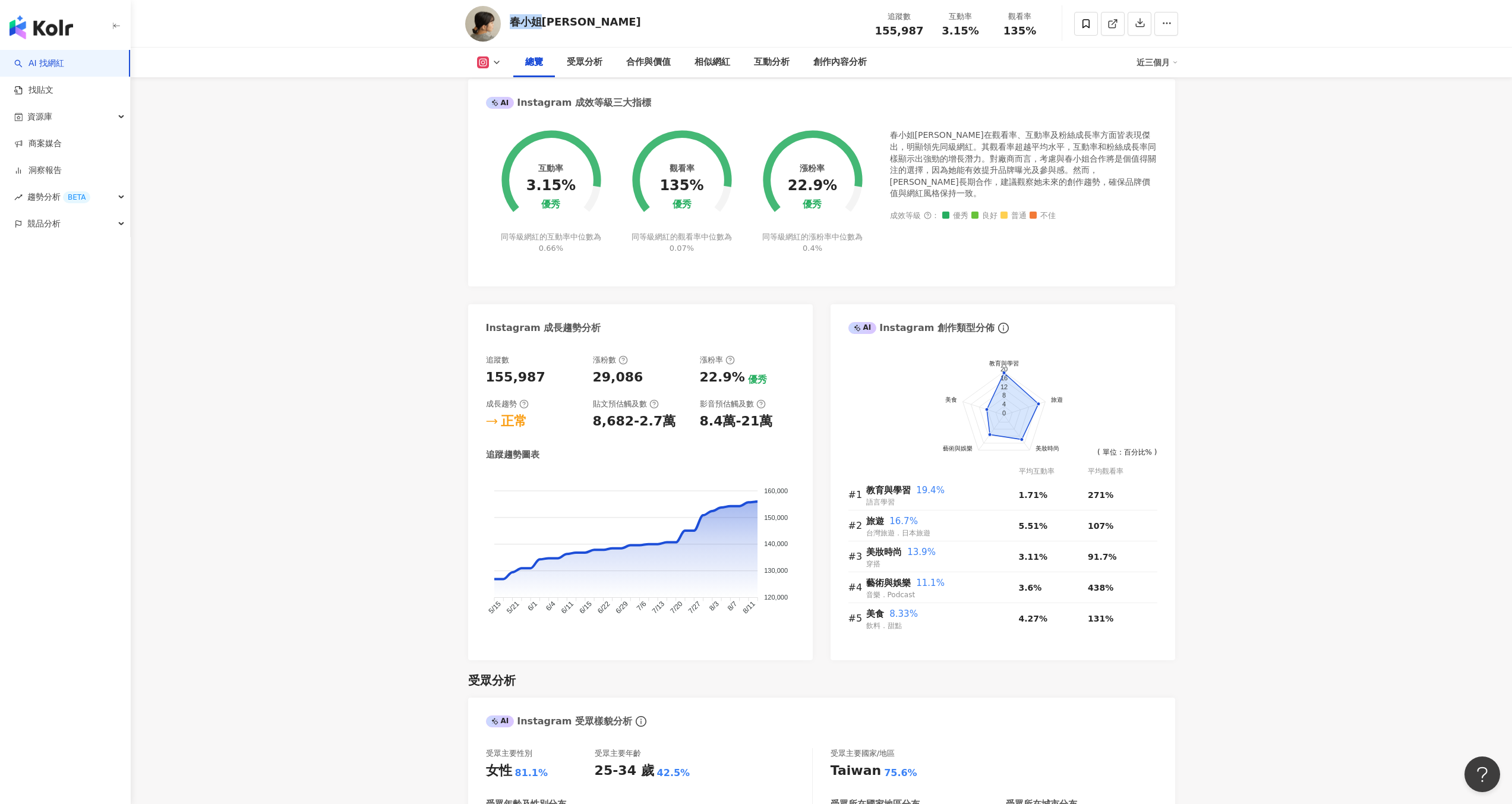
click at [517, 27] on div "春小姐Haru" at bounding box center [576, 22] width 131 height 15
drag, startPoint x: 512, startPoint y: 24, endPoint x: 541, endPoint y: 27, distance: 29.2
click at [541, 27] on div "春小姐Haru" at bounding box center [576, 22] width 131 height 15
copy div "春小姐"
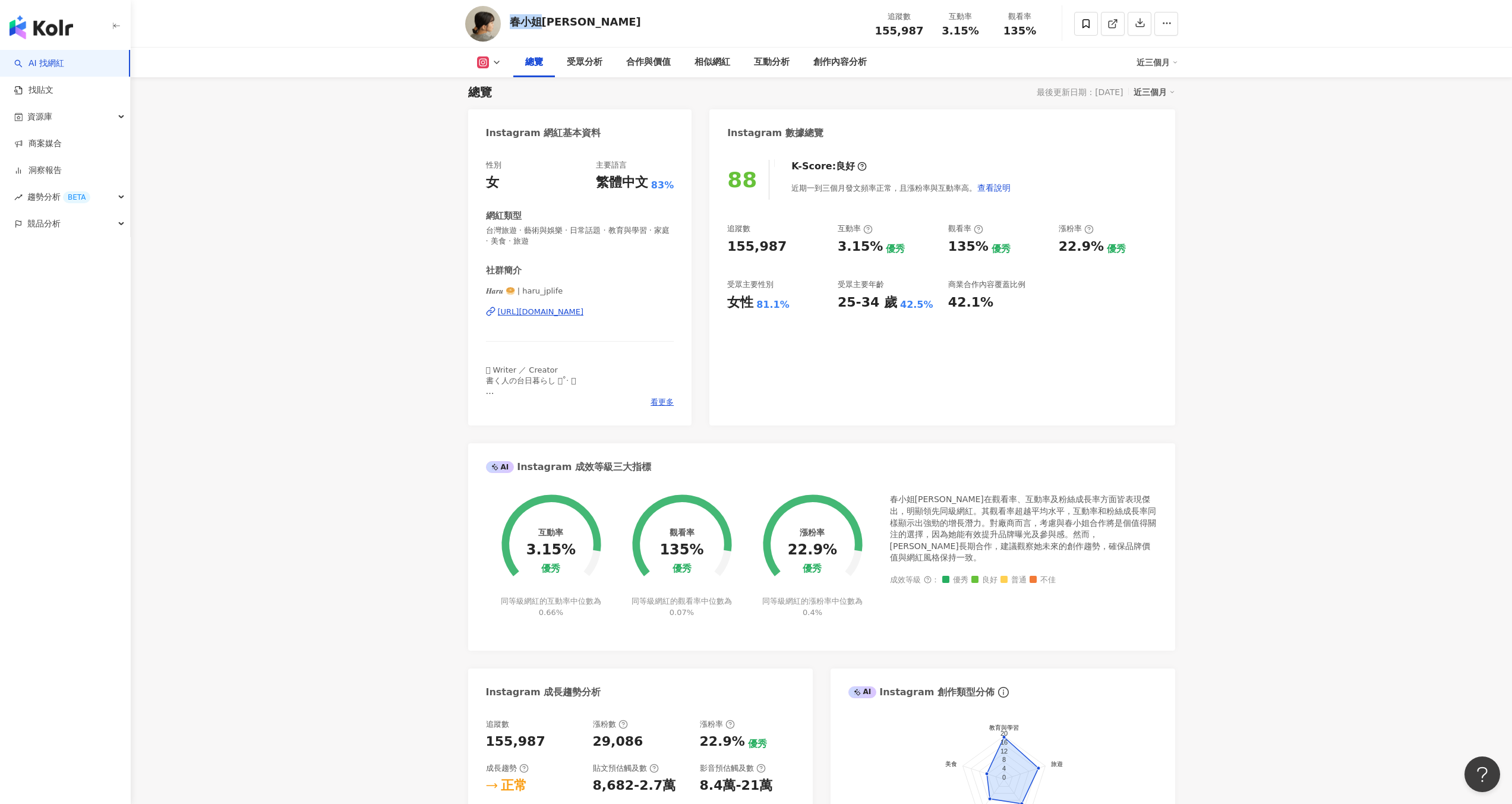
scroll to position [89, 0]
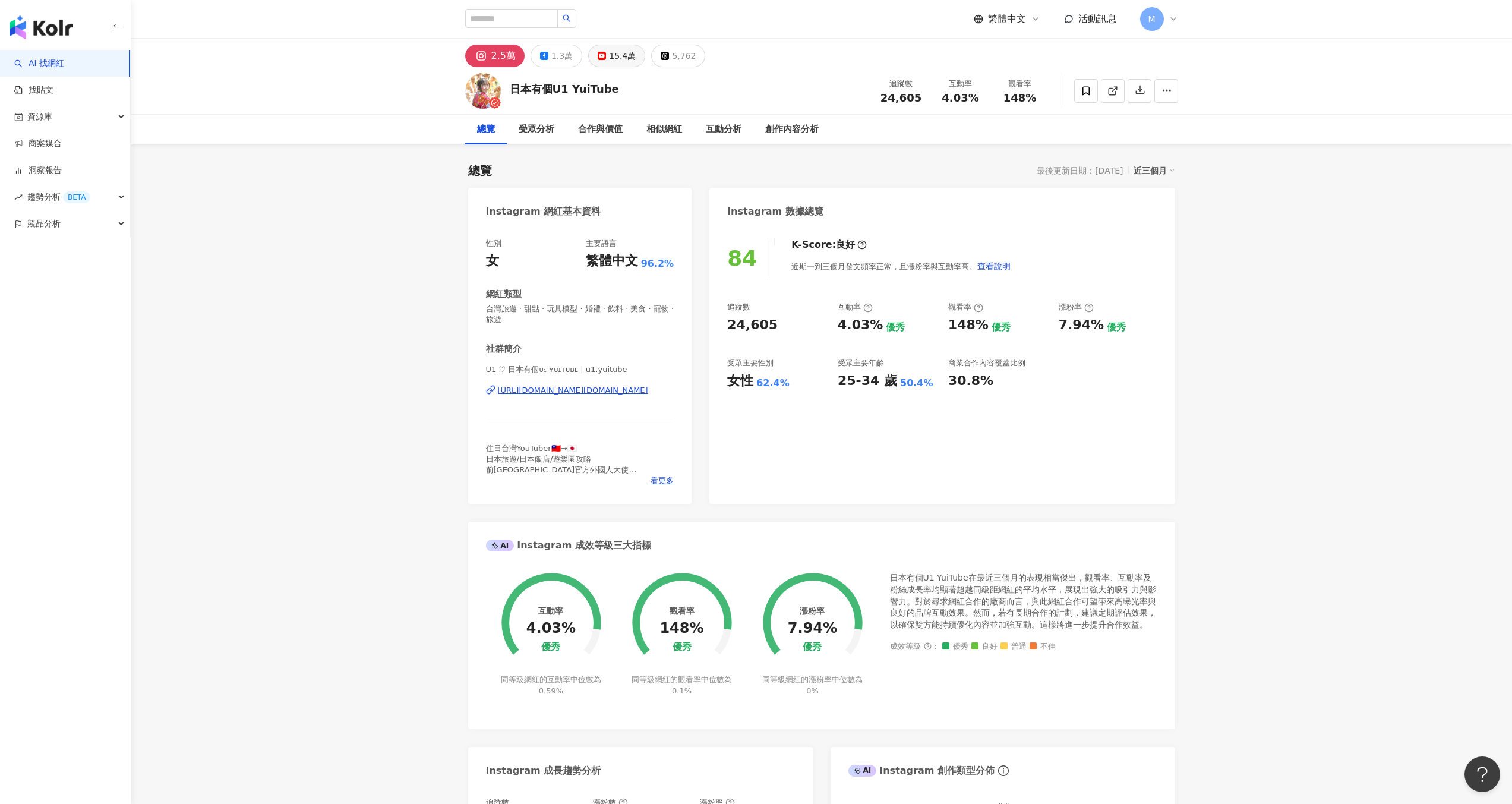
click at [593, 60] on button "15.4萬" at bounding box center [617, 55] width 57 height 23
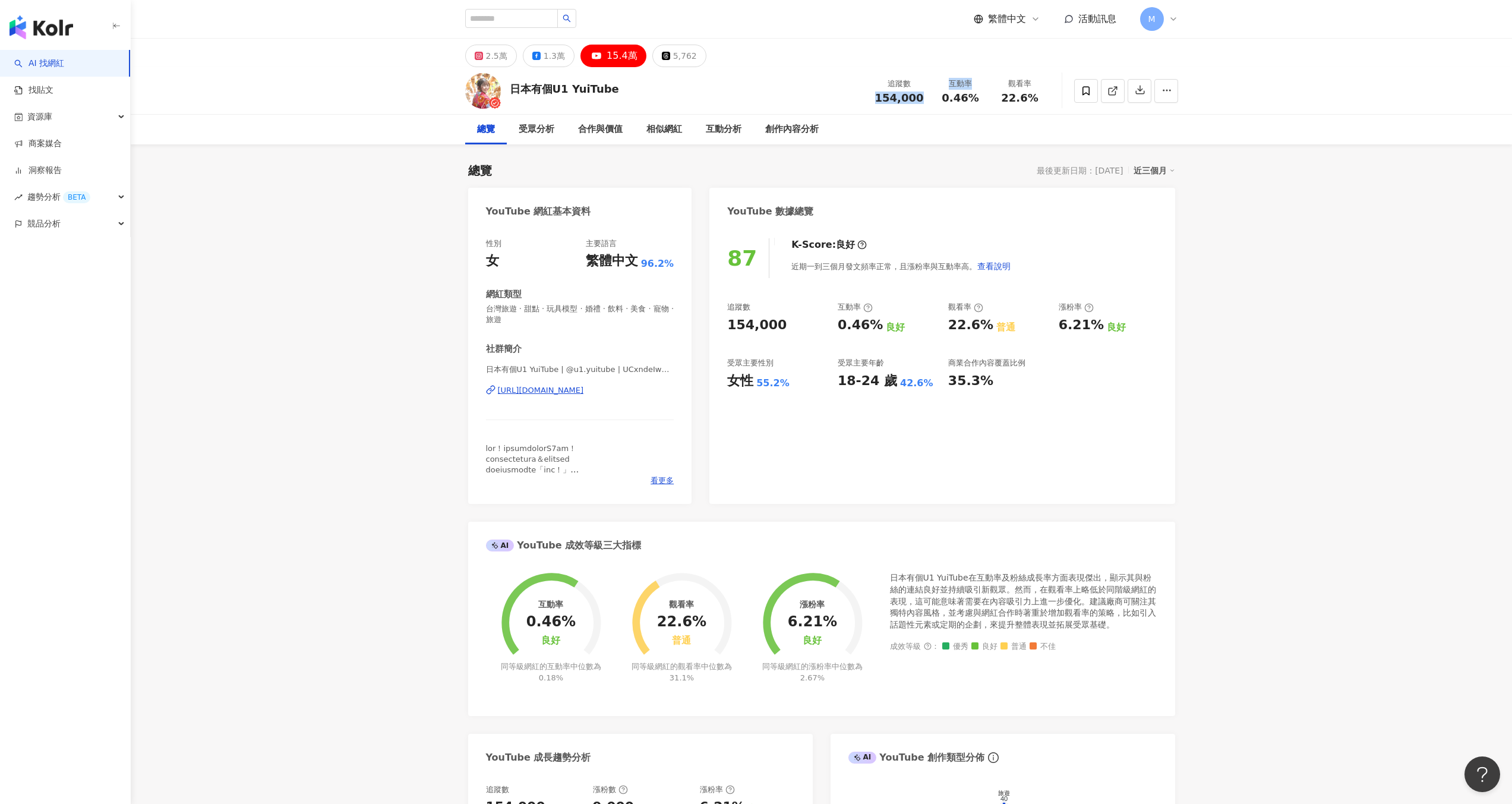
drag, startPoint x: 874, startPoint y: 97, endPoint x: 931, endPoint y: 99, distance: 57.0
click at [931, 99] on div "追蹤數 154,000 互動率 0.46% 觀看率 22.6%" at bounding box center [958, 91] width 181 height 35
copy div "154,000 互動率"
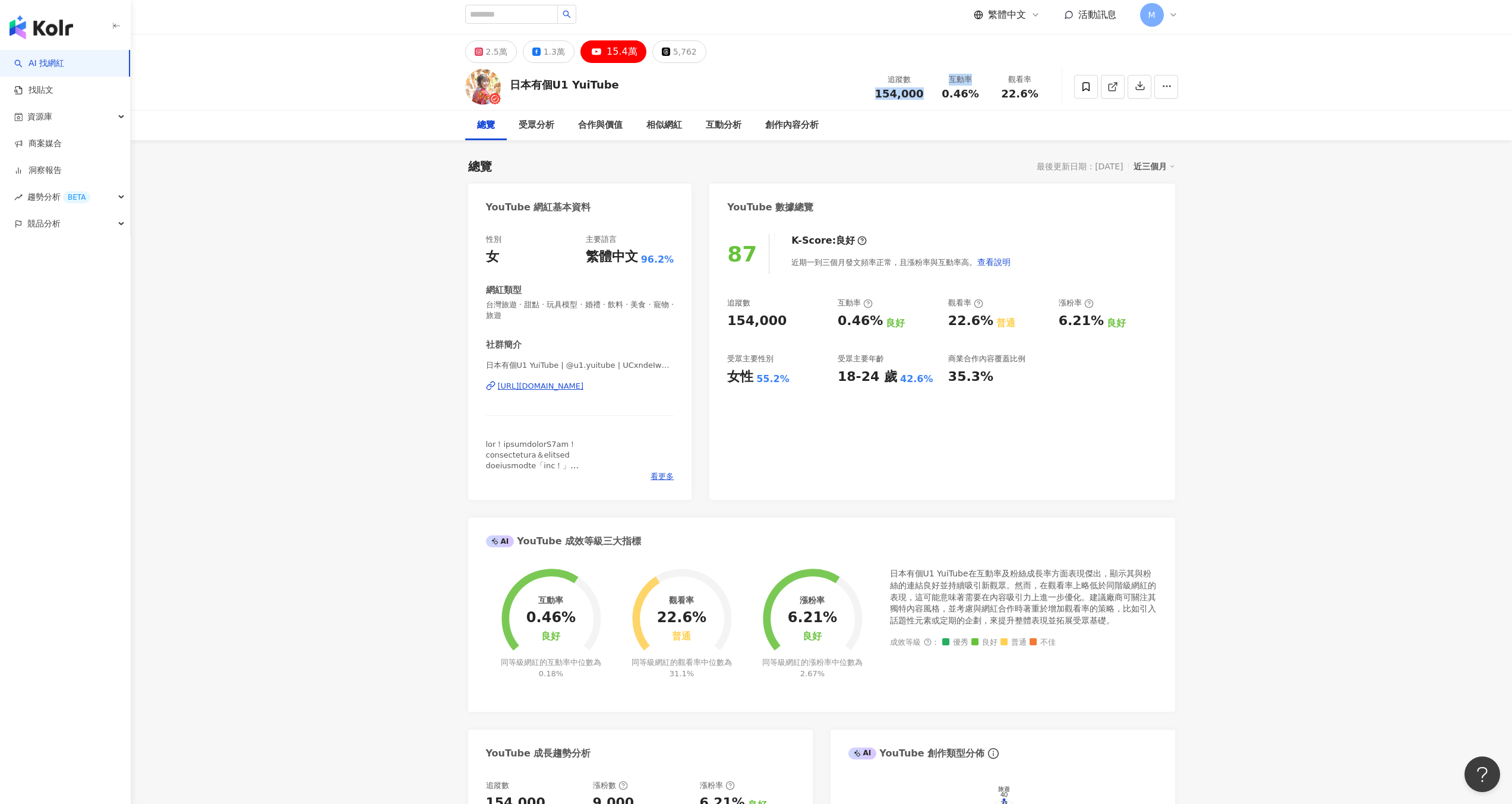
scroll to position [5, 0]
drag, startPoint x: 524, startPoint y: 618, endPoint x: 570, endPoint y: 621, distance: 46.1
click at [570, 621] on div "互動率 0.46% 良好 同等級網紅的互動率中位數為 0.18%" at bounding box center [551, 615] width 130 height 126
drag, startPoint x: 531, startPoint y: 614, endPoint x: 573, endPoint y: 617, distance: 42.1
click at [573, 617] on div "0.46%" at bounding box center [551, 617] width 49 height 17
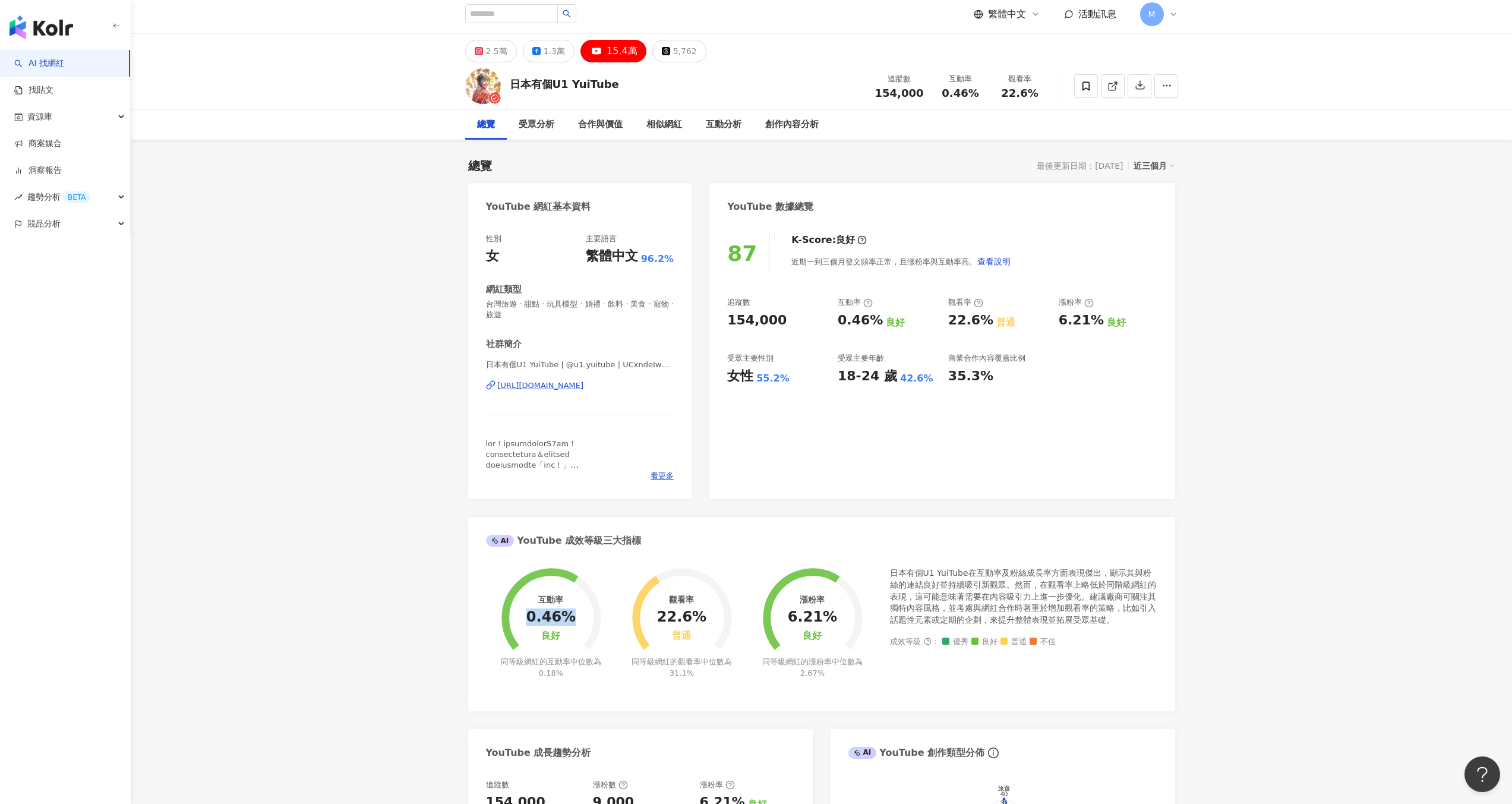
copy div "0.46%"
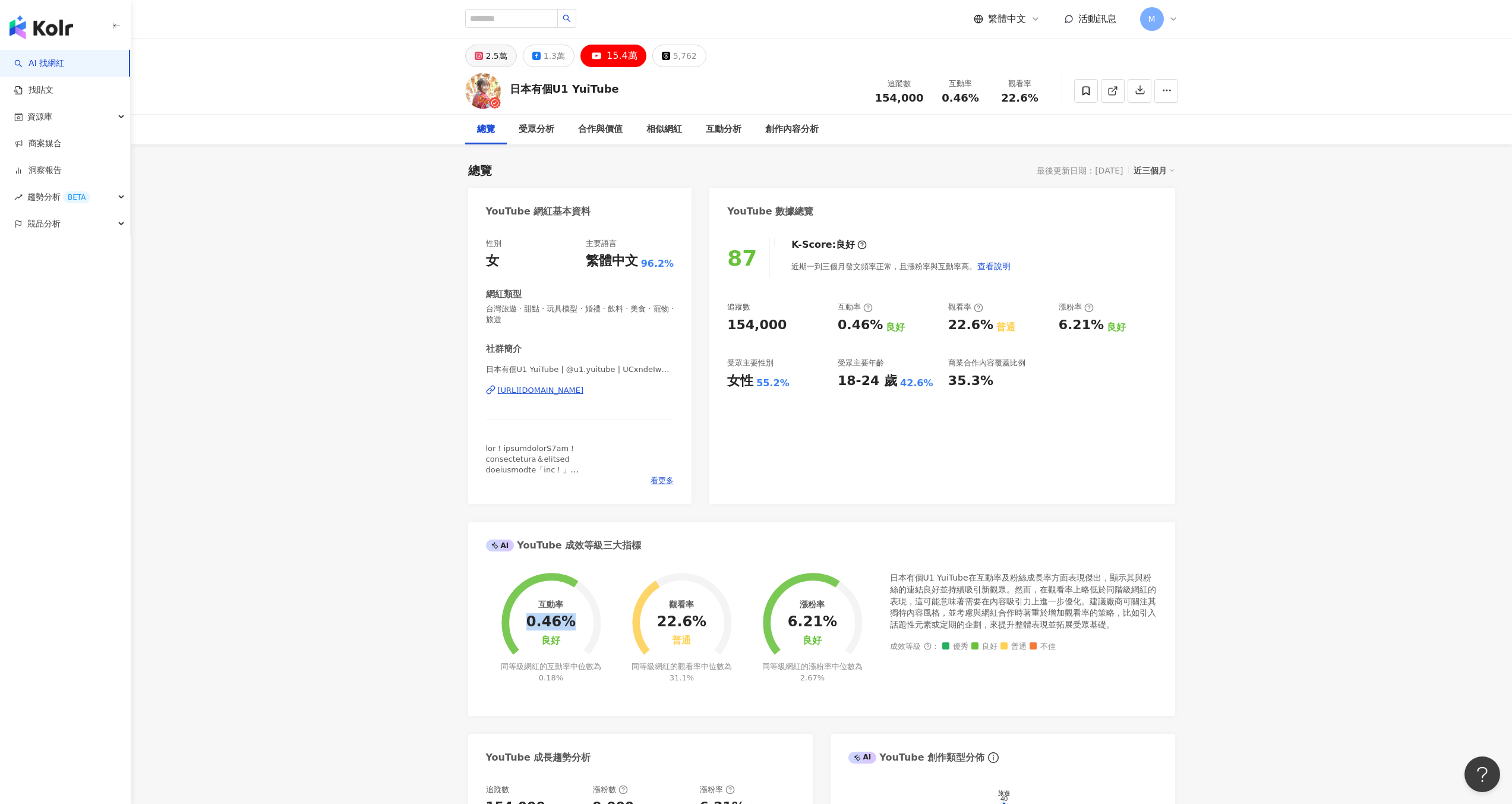
click at [486, 57] on div "2.5萬" at bounding box center [497, 55] width 22 height 17
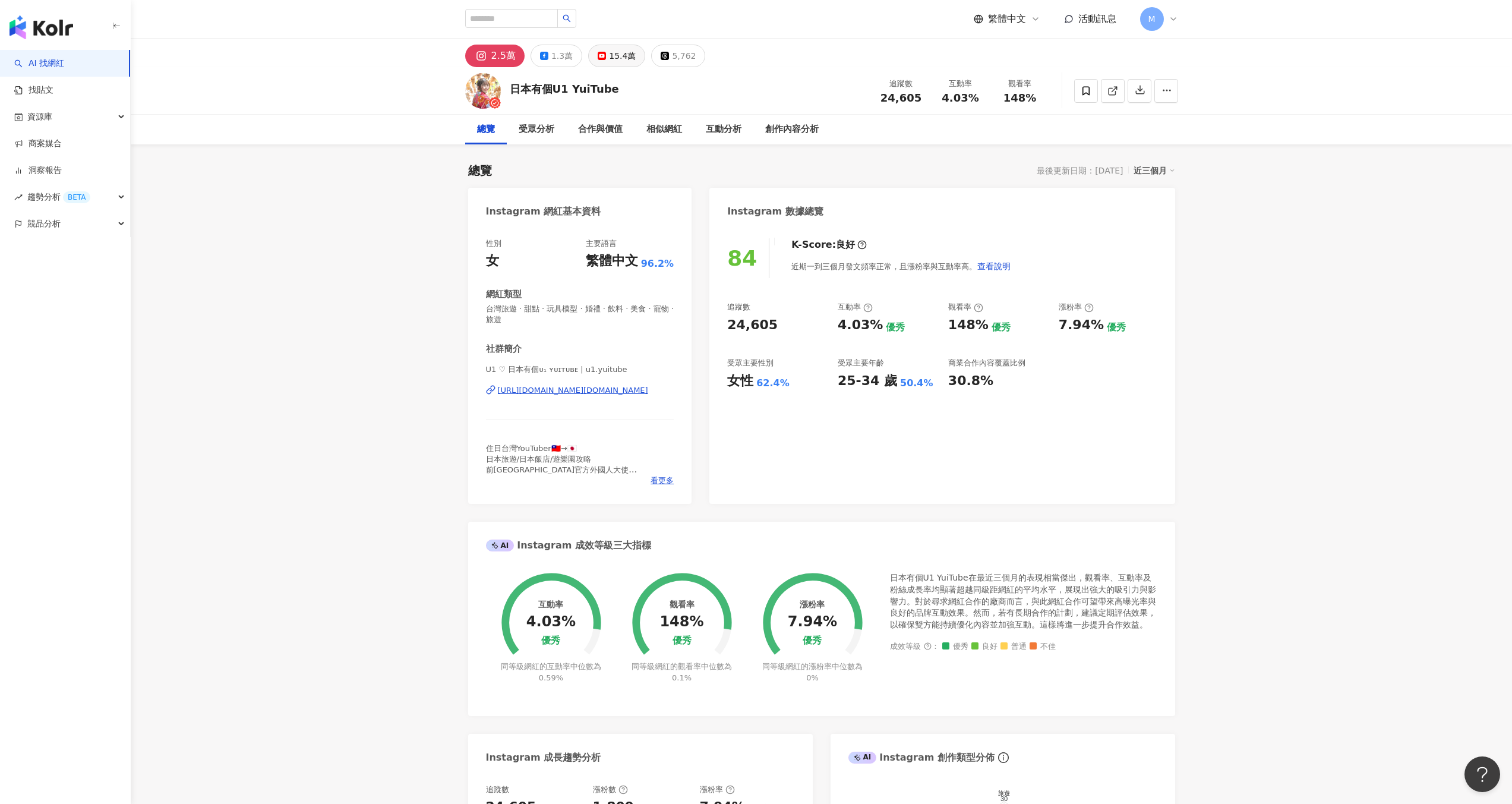
click at [615, 65] on button "15.4萬" at bounding box center [617, 55] width 57 height 23
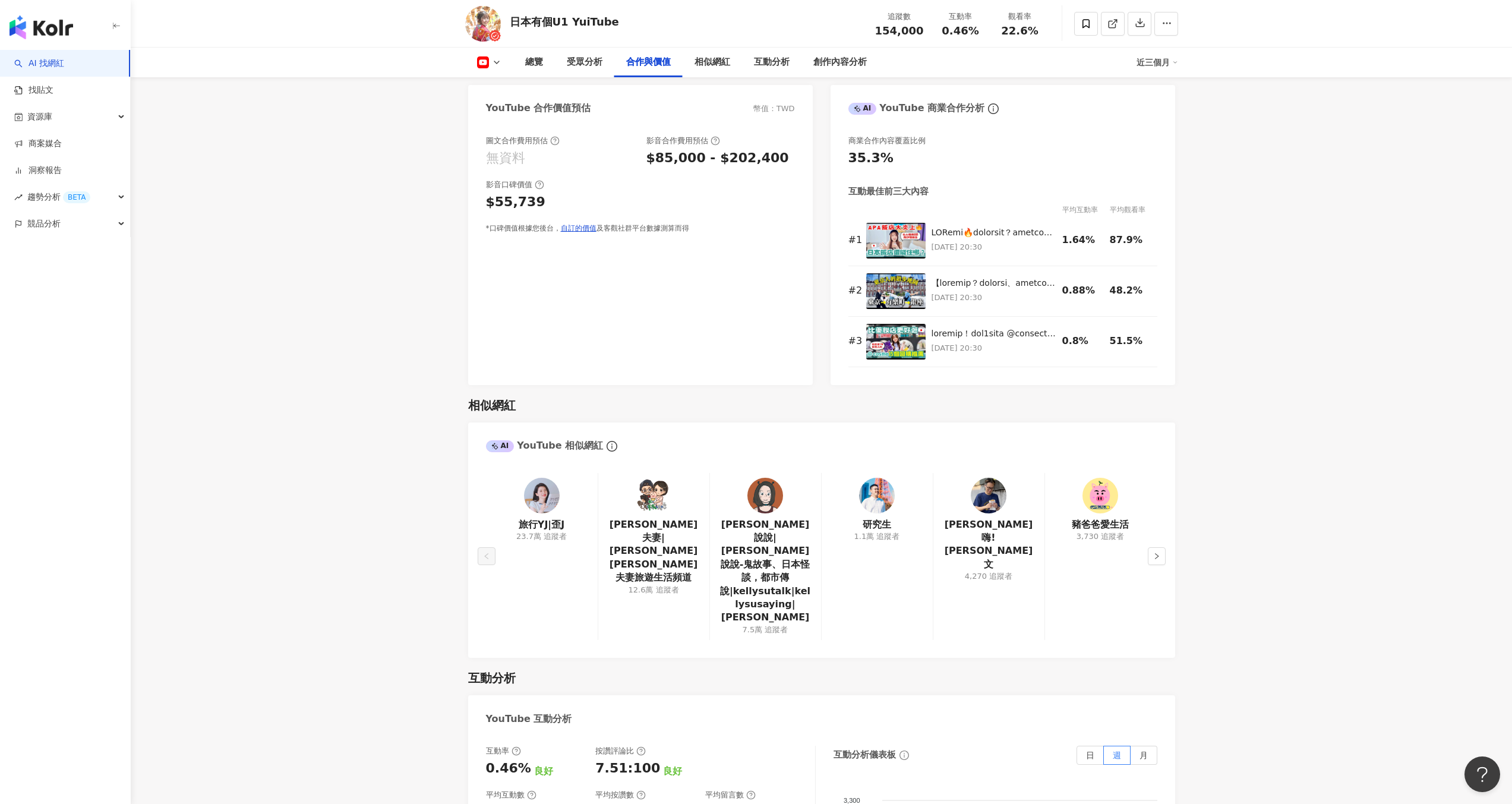
scroll to position [1448, 0]
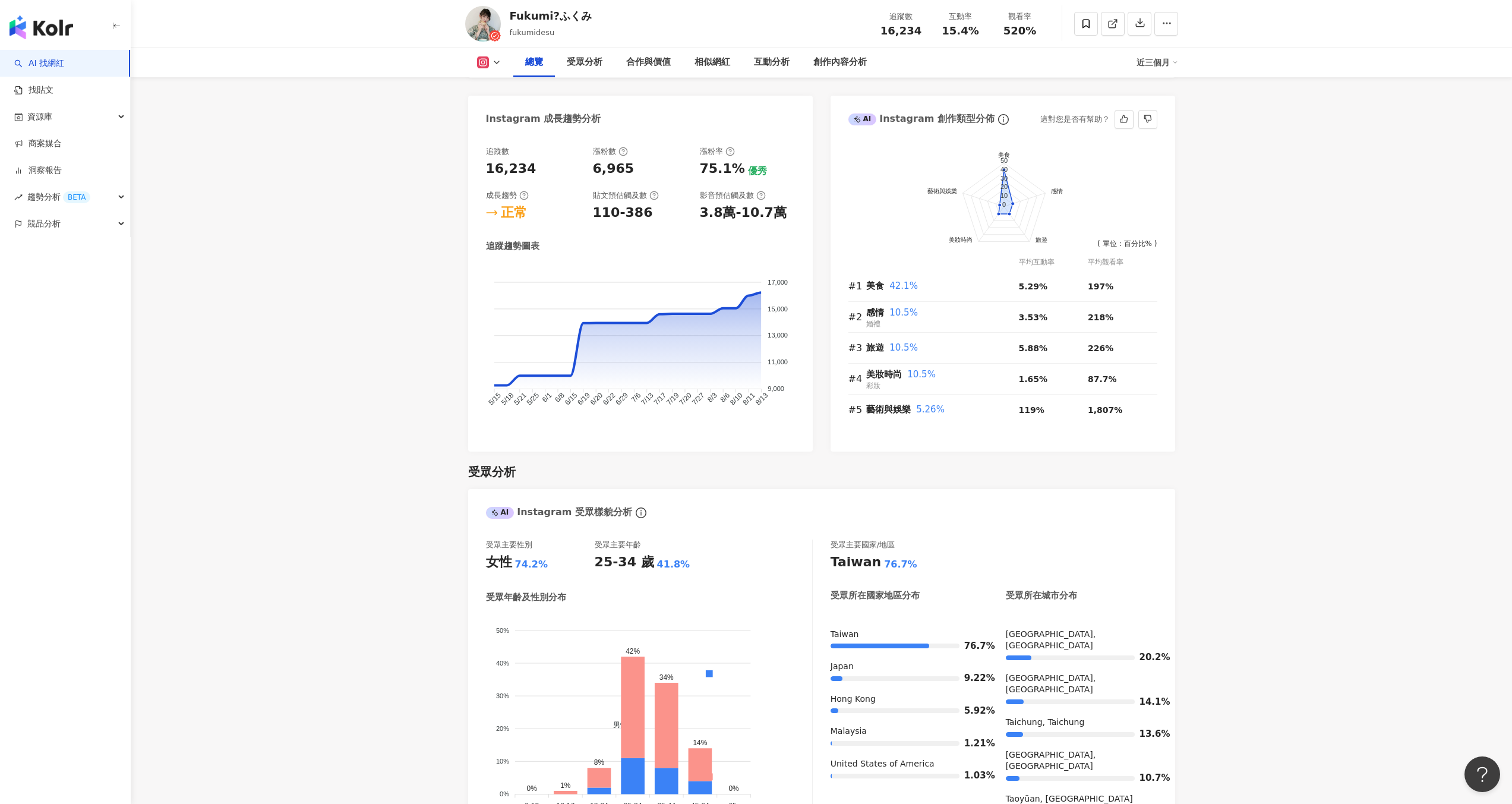
scroll to position [948, 0]
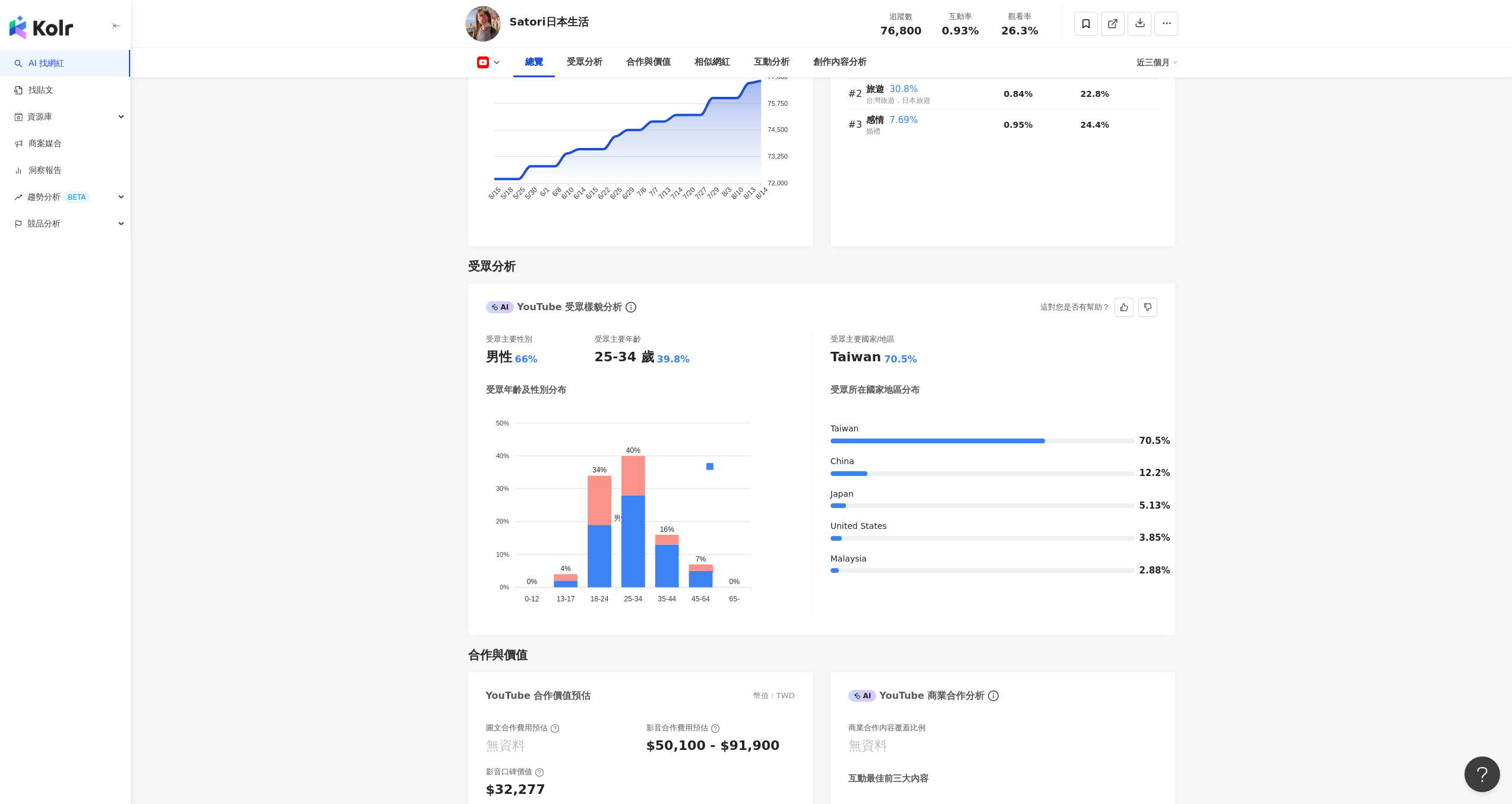
scroll to position [874, 0]
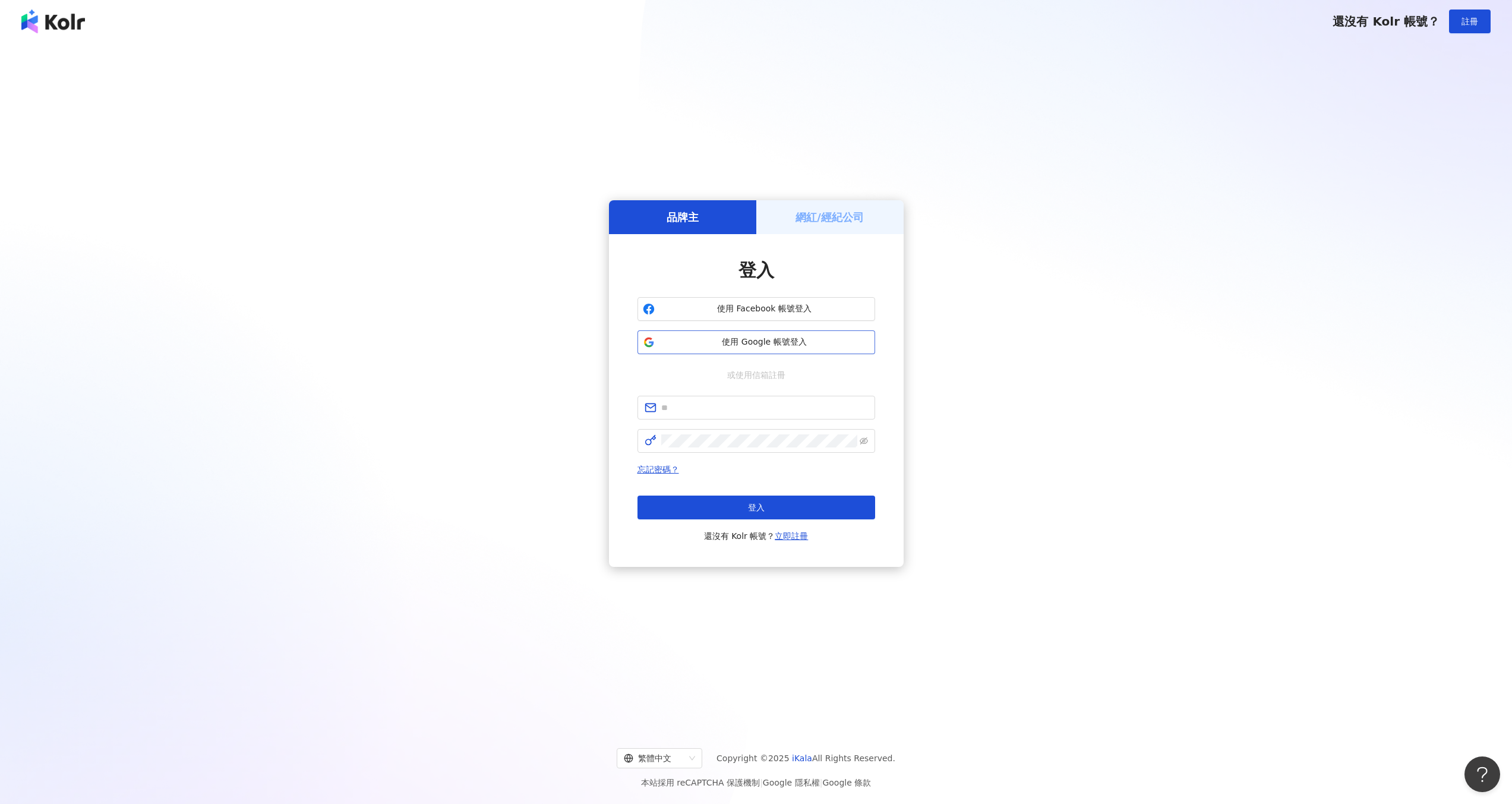
click at [783, 344] on span "使用 Google 帳號登入" at bounding box center [765, 342] width 210 height 12
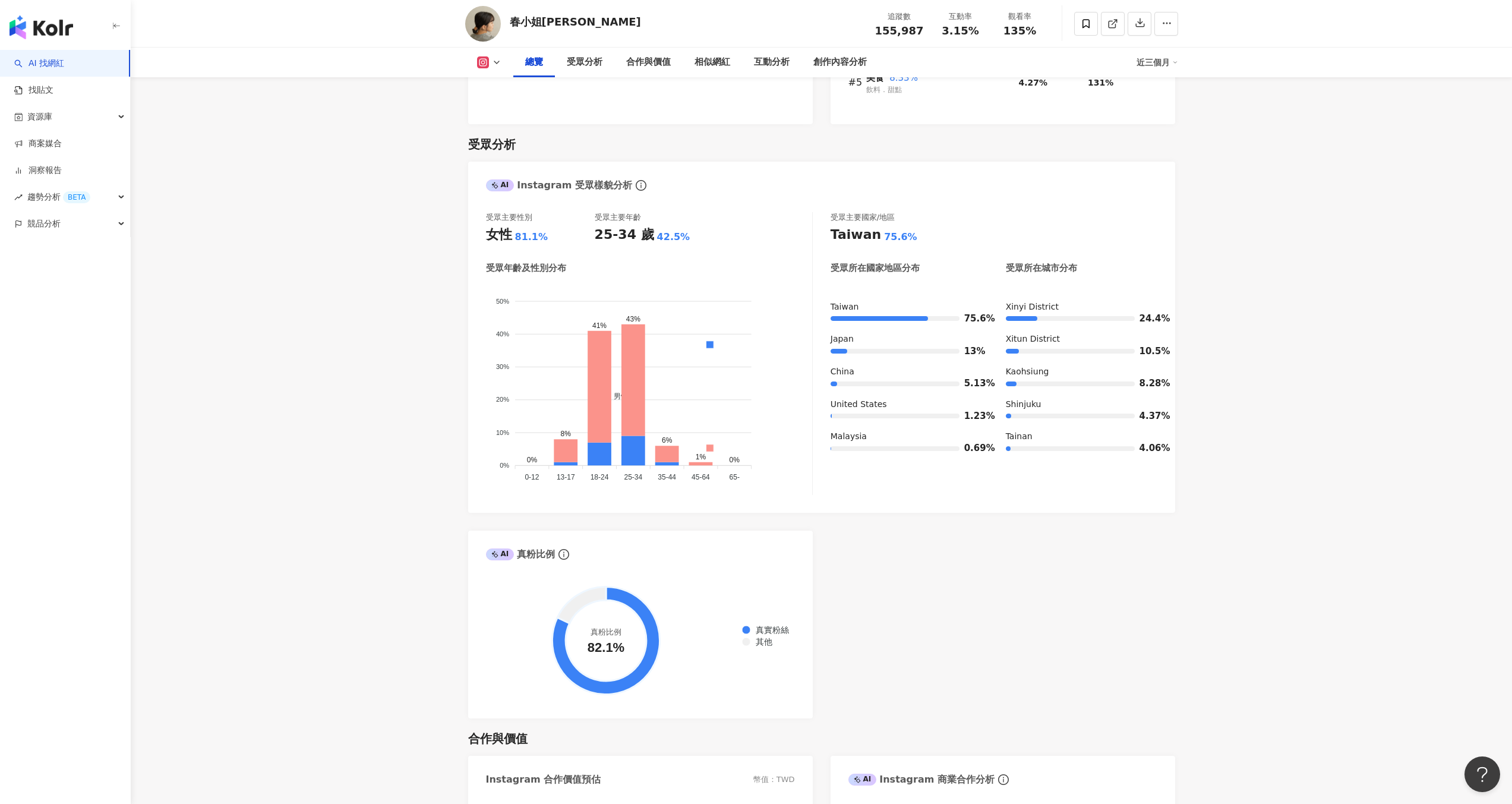
scroll to position [922, 0]
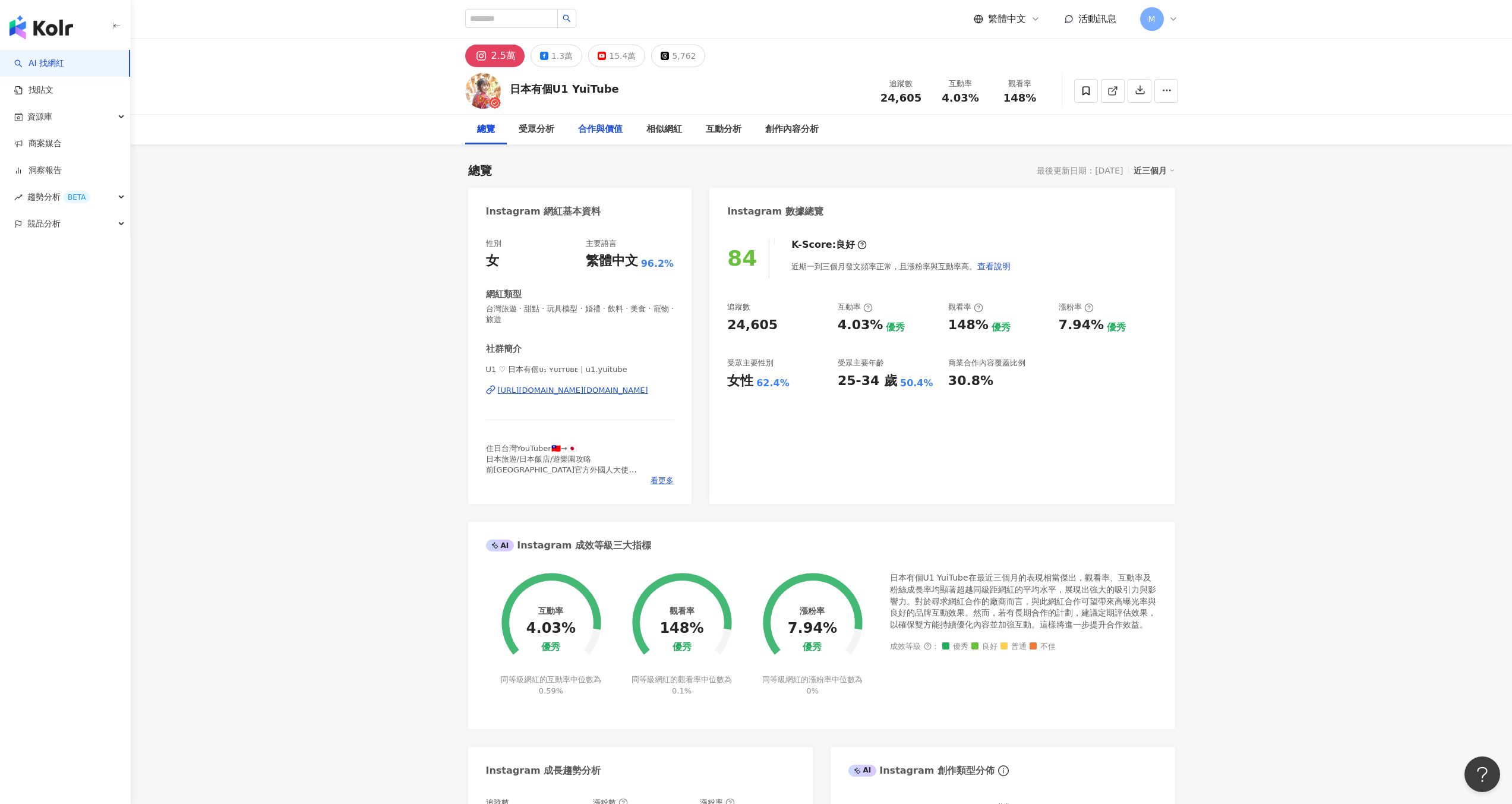
click at [603, 123] on div "合作與價值" at bounding box center [600, 129] width 44 height 15
click at [568, 395] on div "[URL][DOMAIN_NAME][DOMAIN_NAME]" at bounding box center [573, 390] width 150 height 11
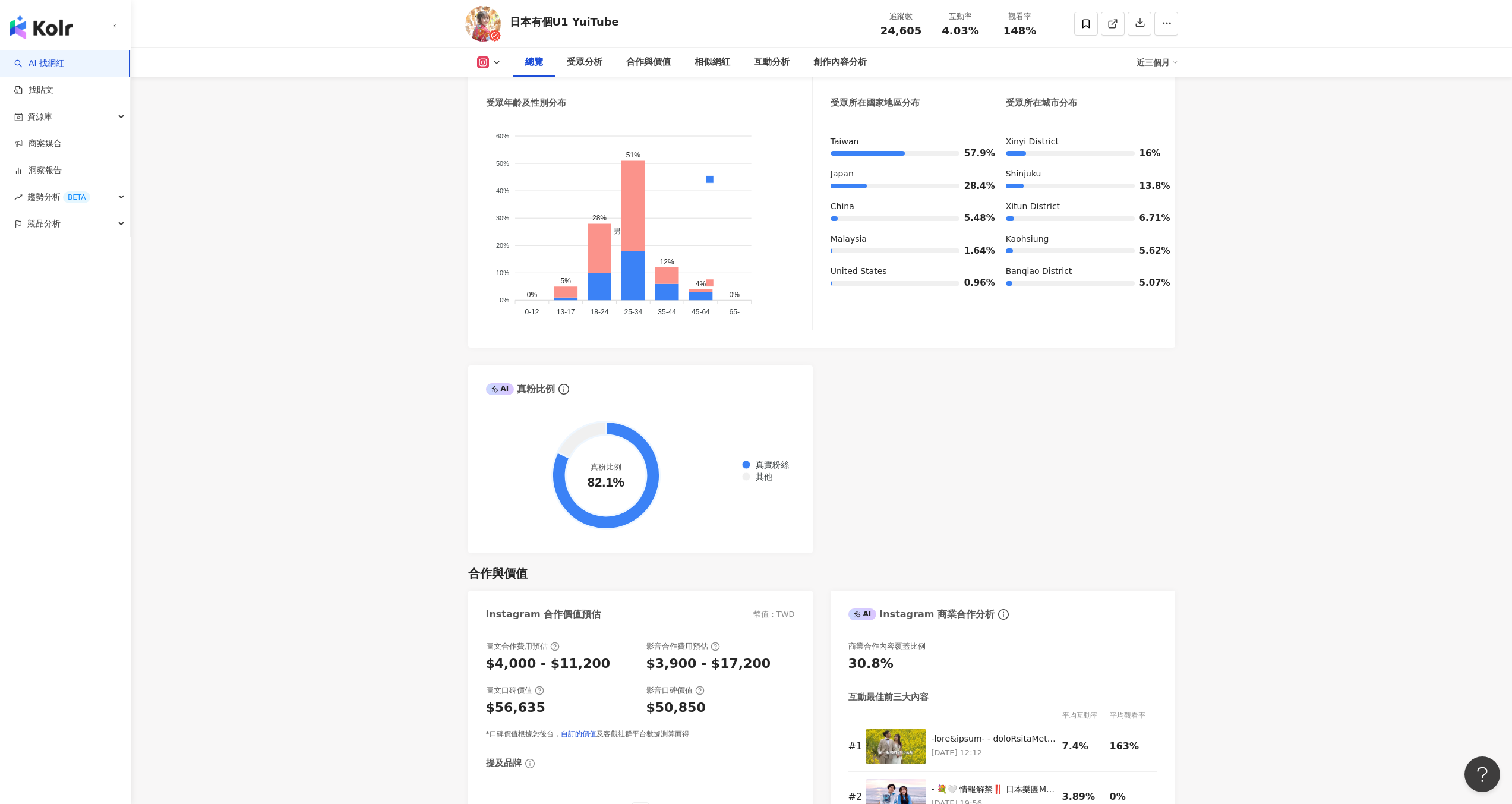
scroll to position [1146, 0]
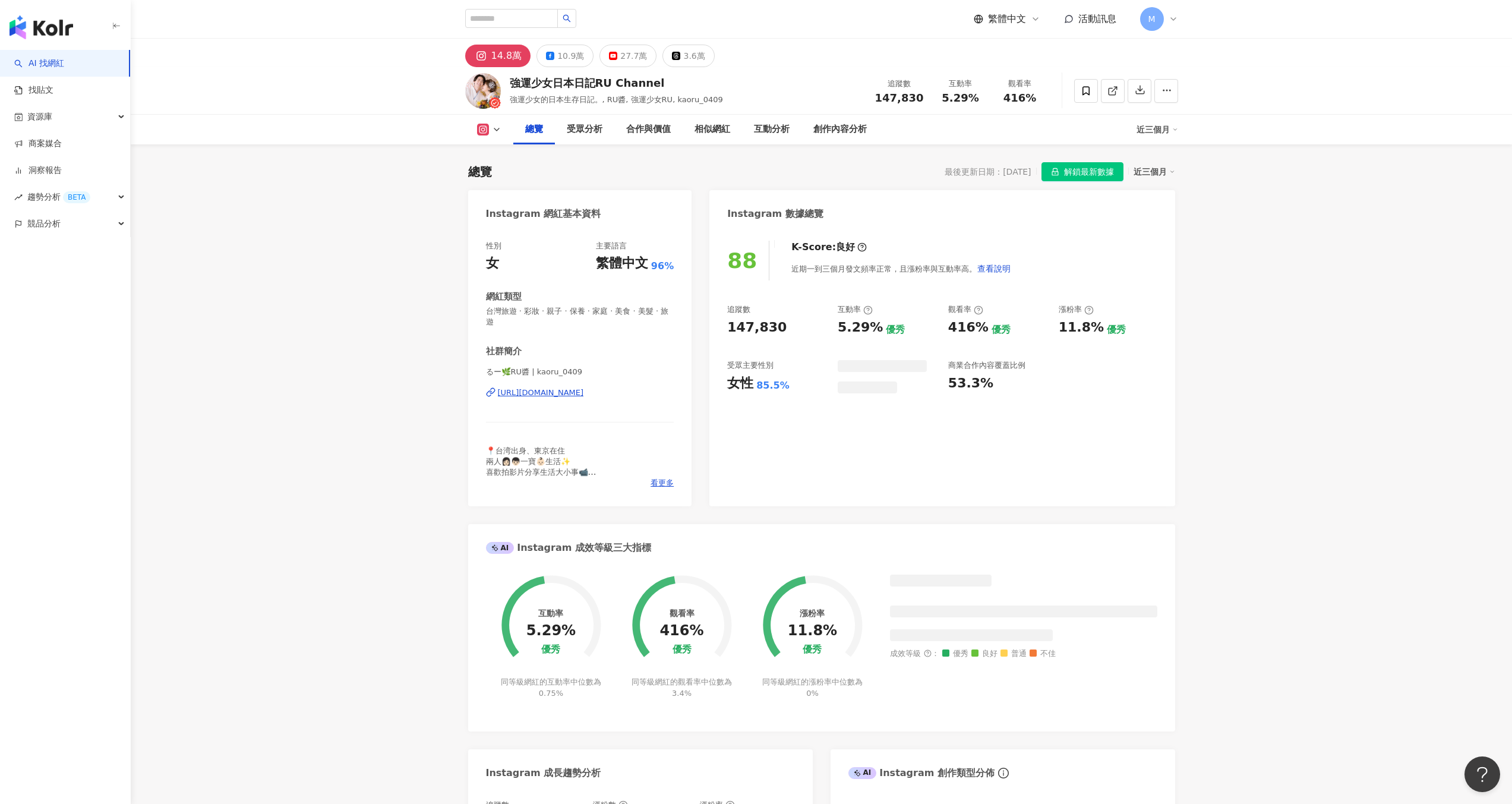
scroll to position [74, 0]
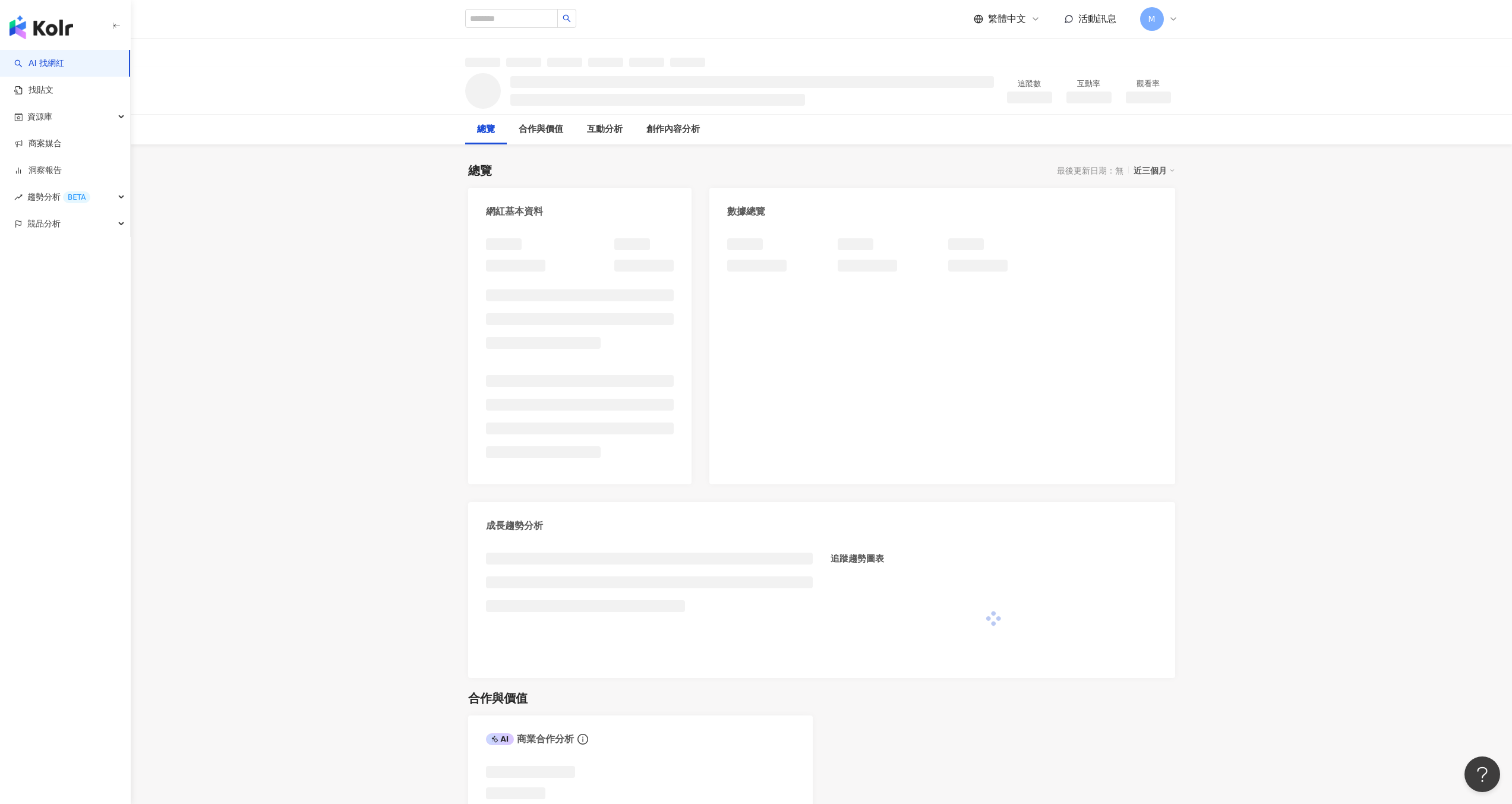
scroll to position [2, 0]
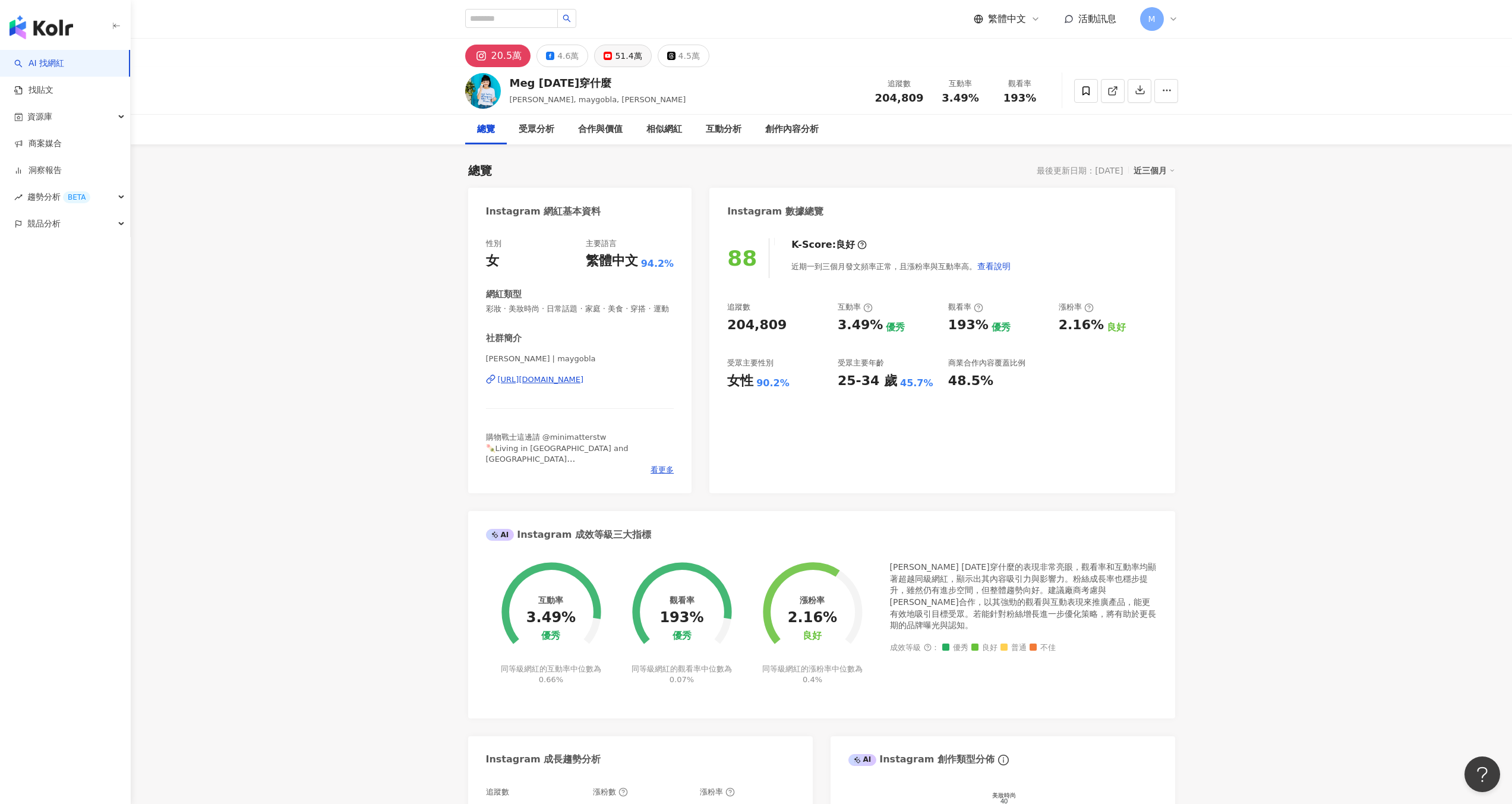
click at [633, 66] on button "51.4萬" at bounding box center [623, 55] width 57 height 23
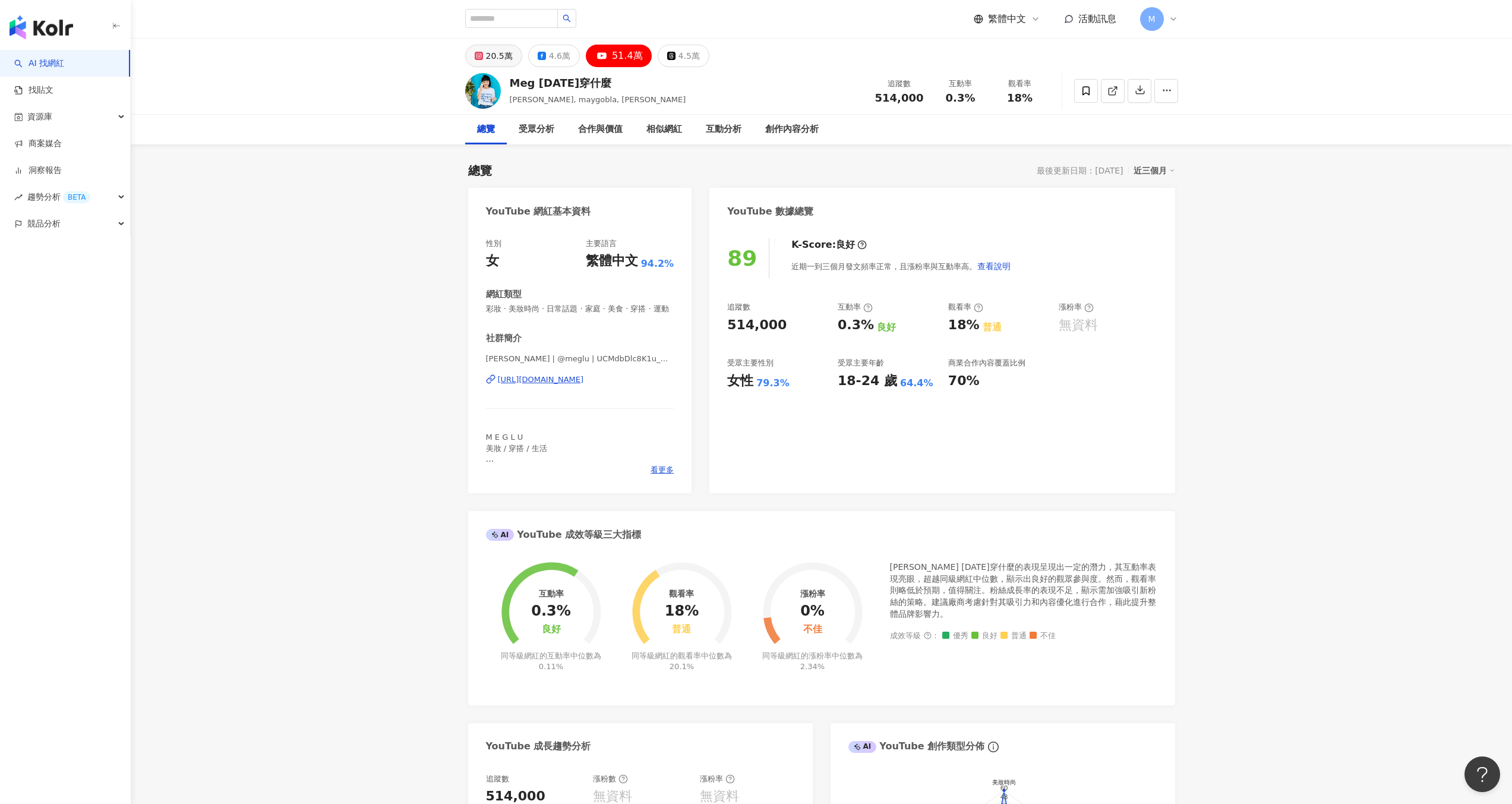
click at [498, 51] on div "20.5萬" at bounding box center [499, 55] width 26 height 17
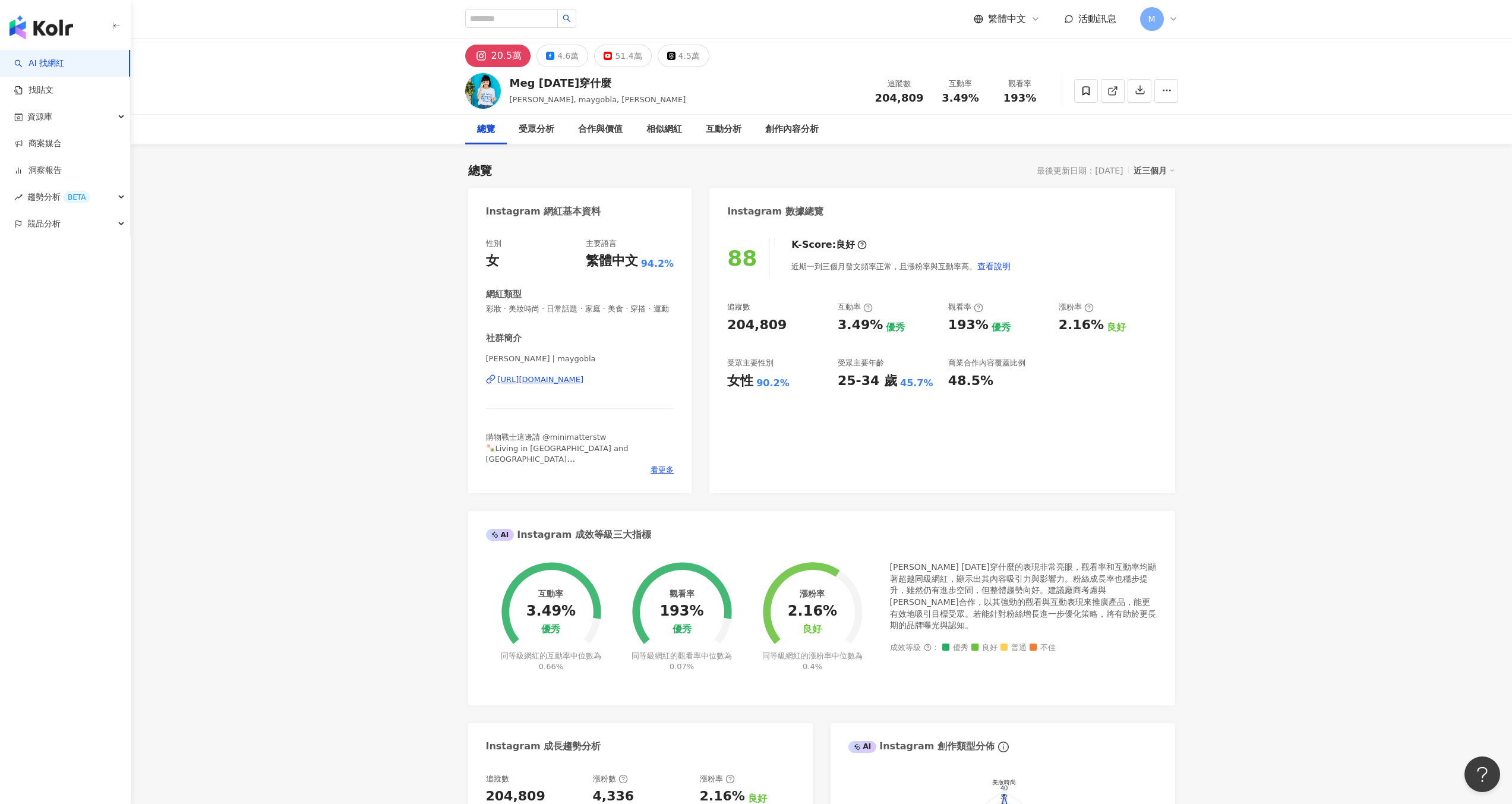
click at [584, 384] on div "https://www.instagram.com/maygobla/" at bounding box center [541, 379] width 86 height 11
click at [615, 57] on div "51.4萬" at bounding box center [628, 55] width 26 height 17
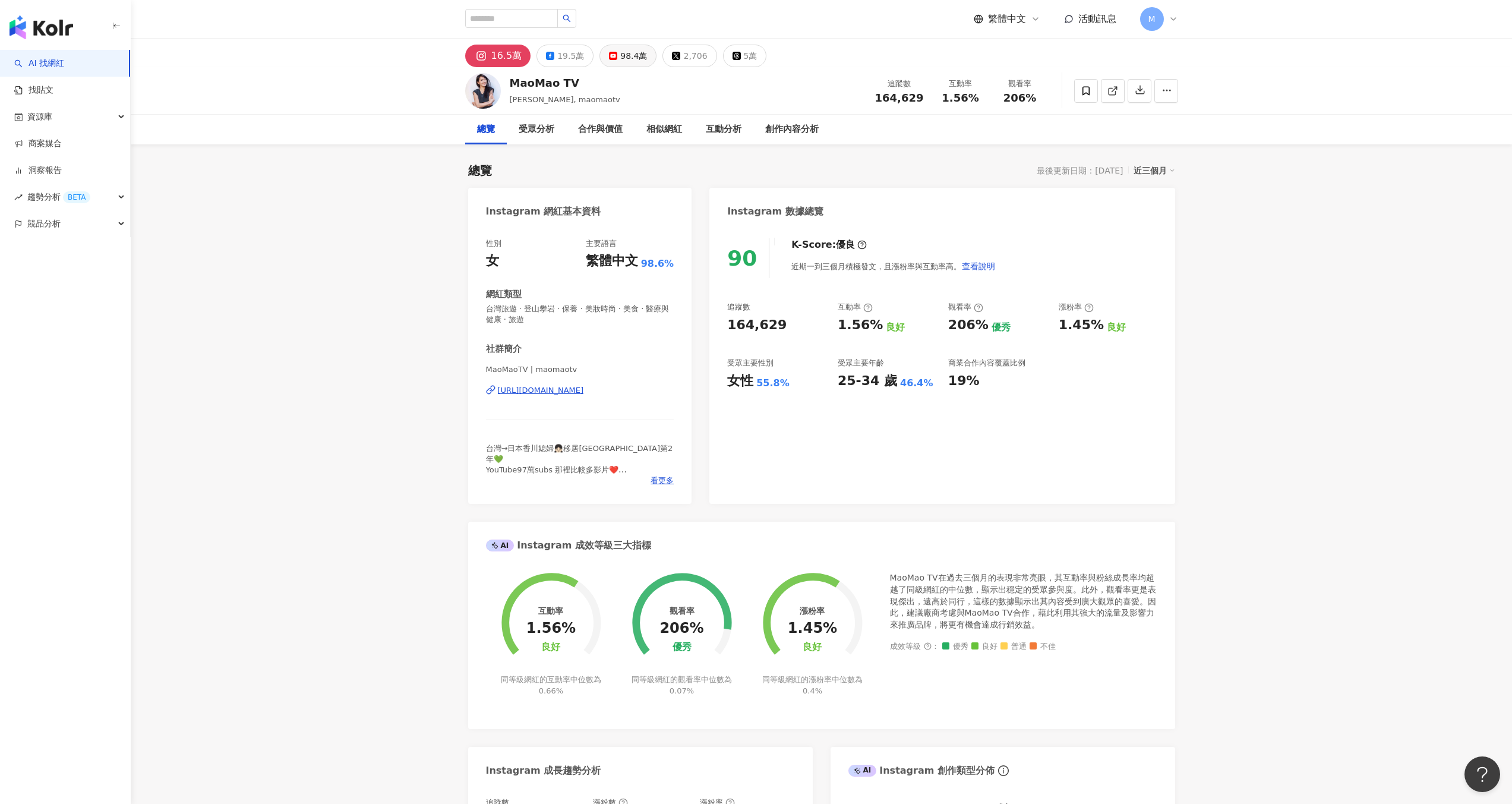
click at [624, 47] on div "98.4萬" at bounding box center [633, 55] width 26 height 17
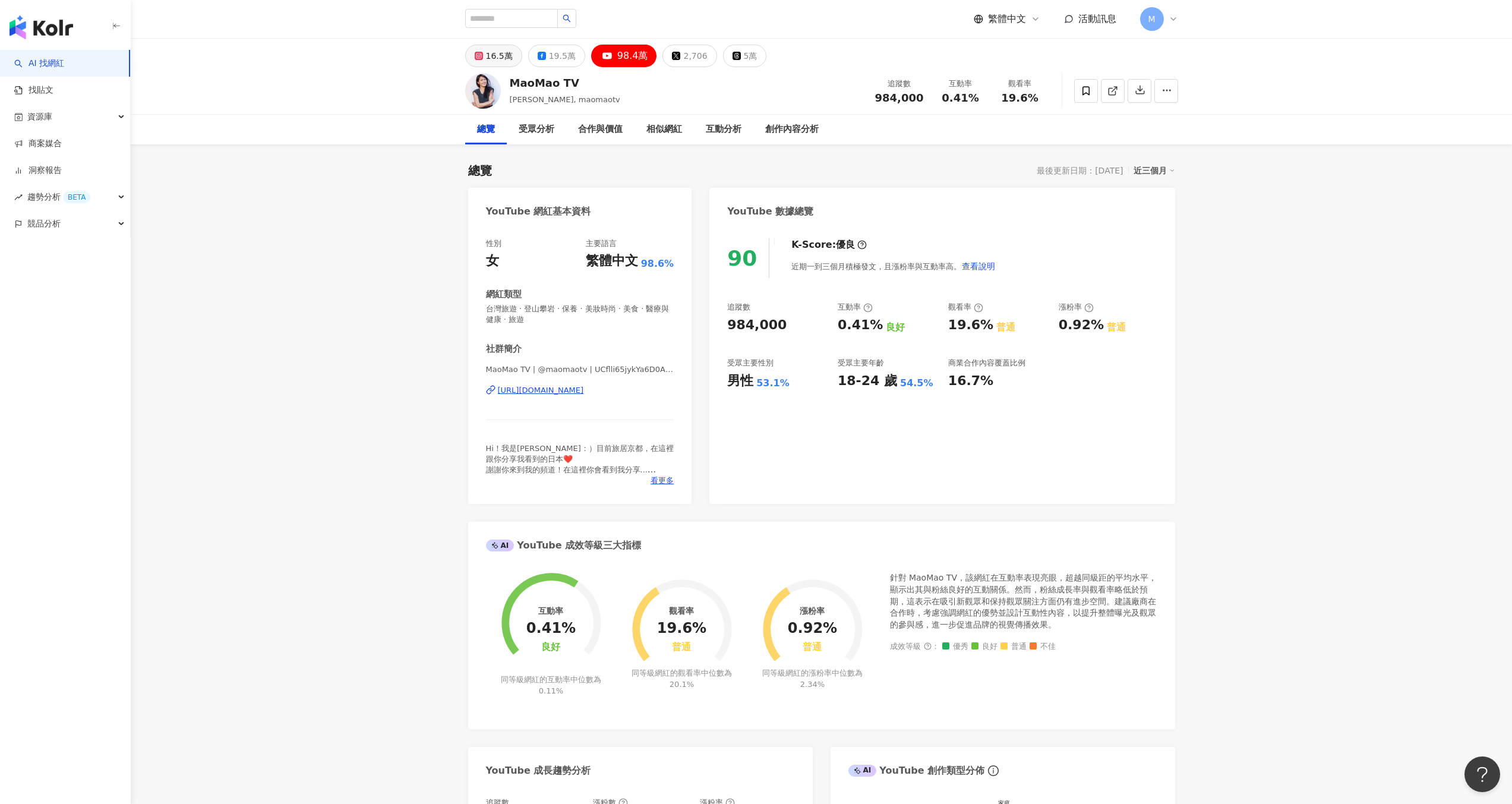
click at [505, 56] on div "16.5萬" at bounding box center [499, 55] width 26 height 17
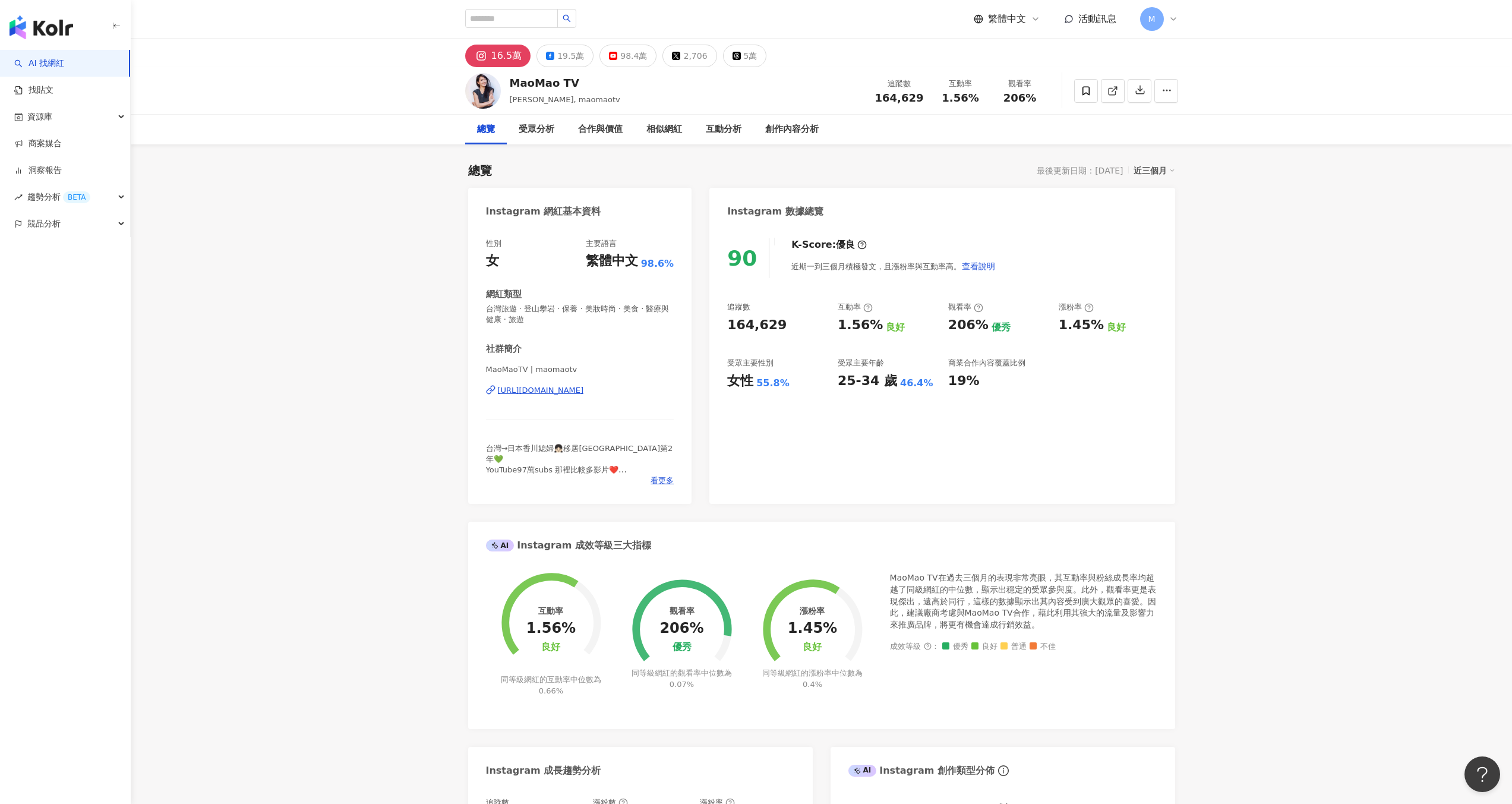
drag, startPoint x: 560, startPoint y: 58, endPoint x: 571, endPoint y: 100, distance: 43.4
click at [560, 58] on div "19.5萬" at bounding box center [570, 55] width 26 height 17
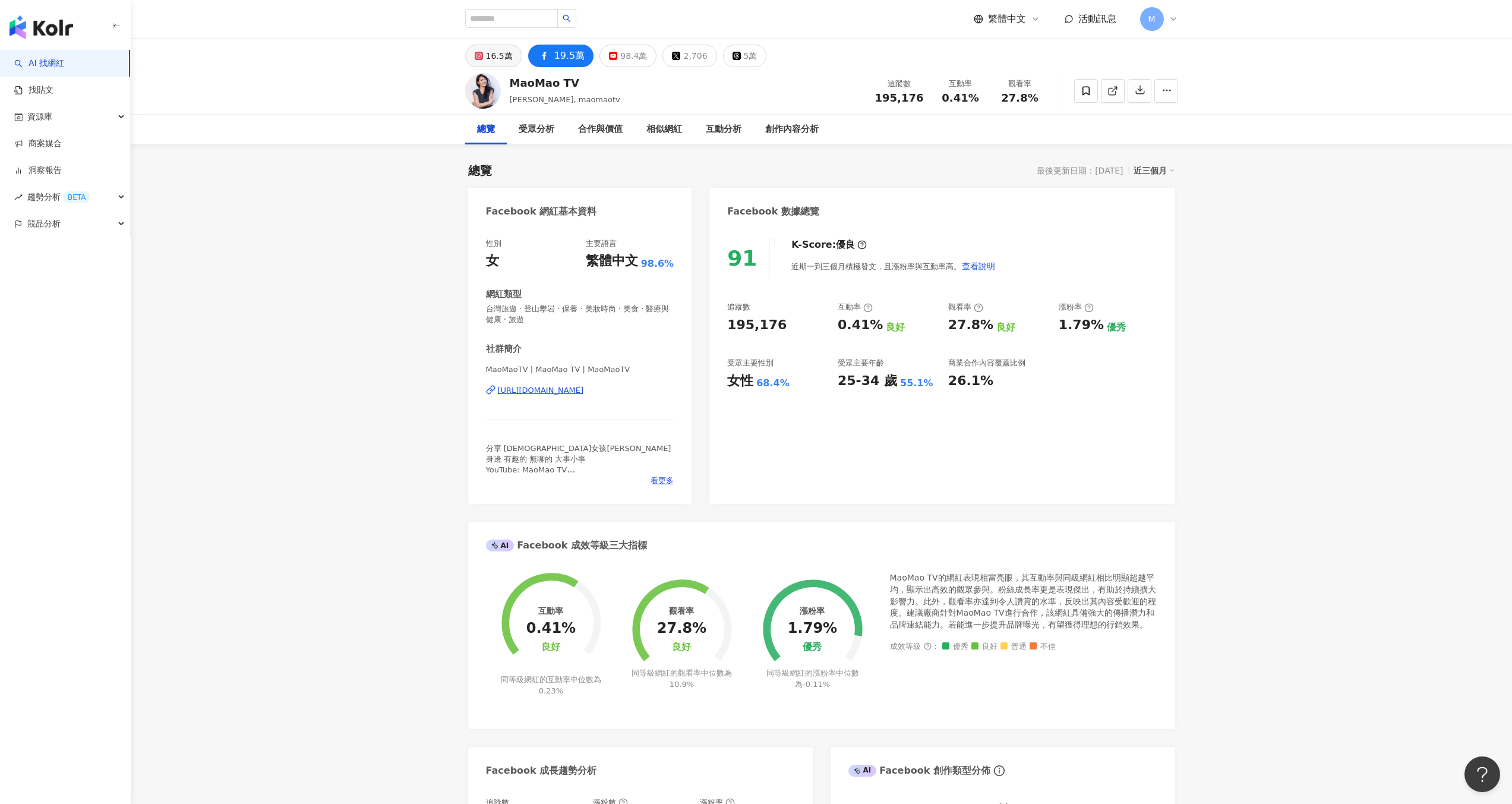
click at [492, 55] on div "16.5萬" at bounding box center [499, 55] width 26 height 17
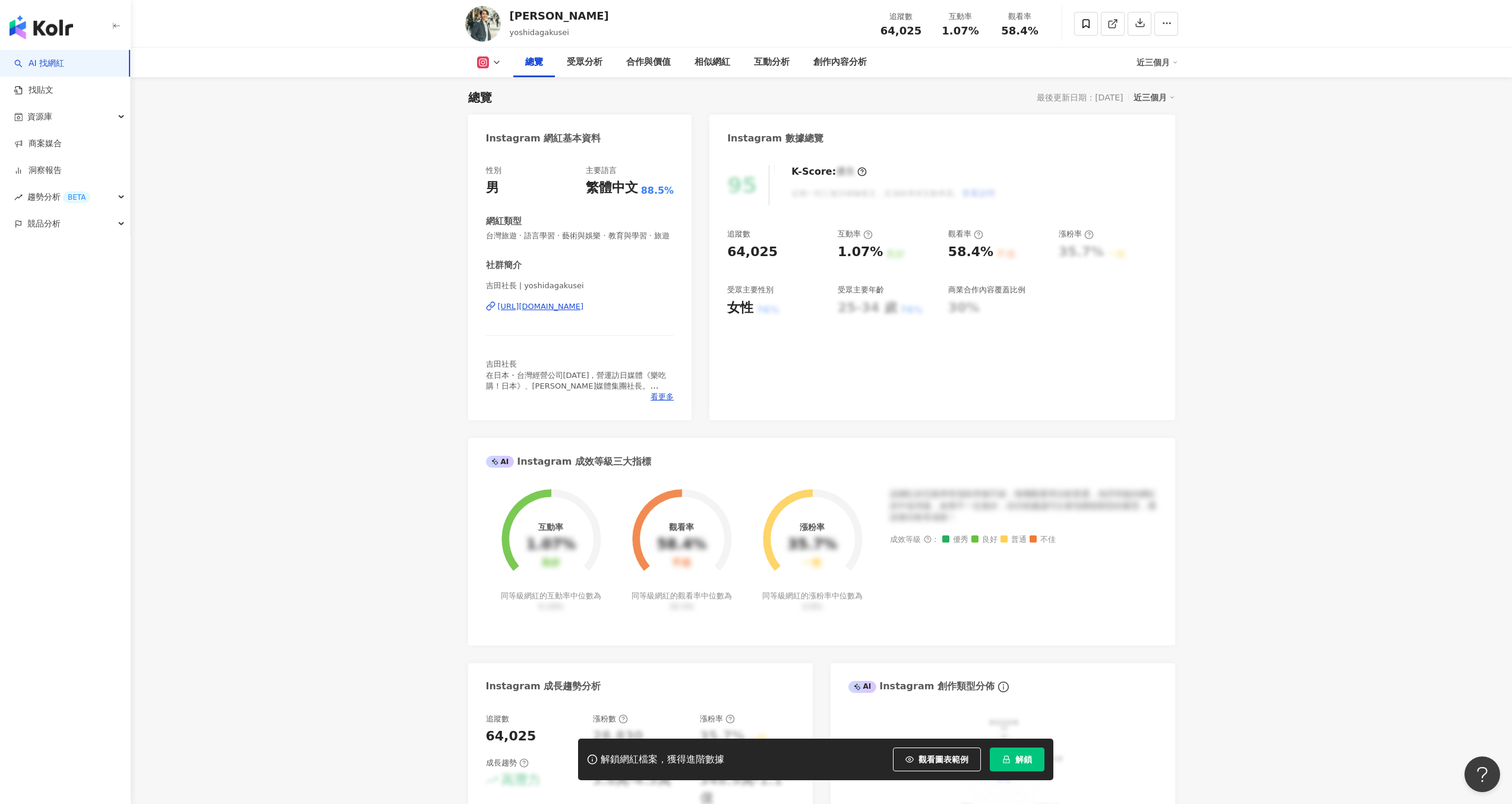
click at [1025, 759] on span "解鎖" at bounding box center [1023, 759] width 17 height 10
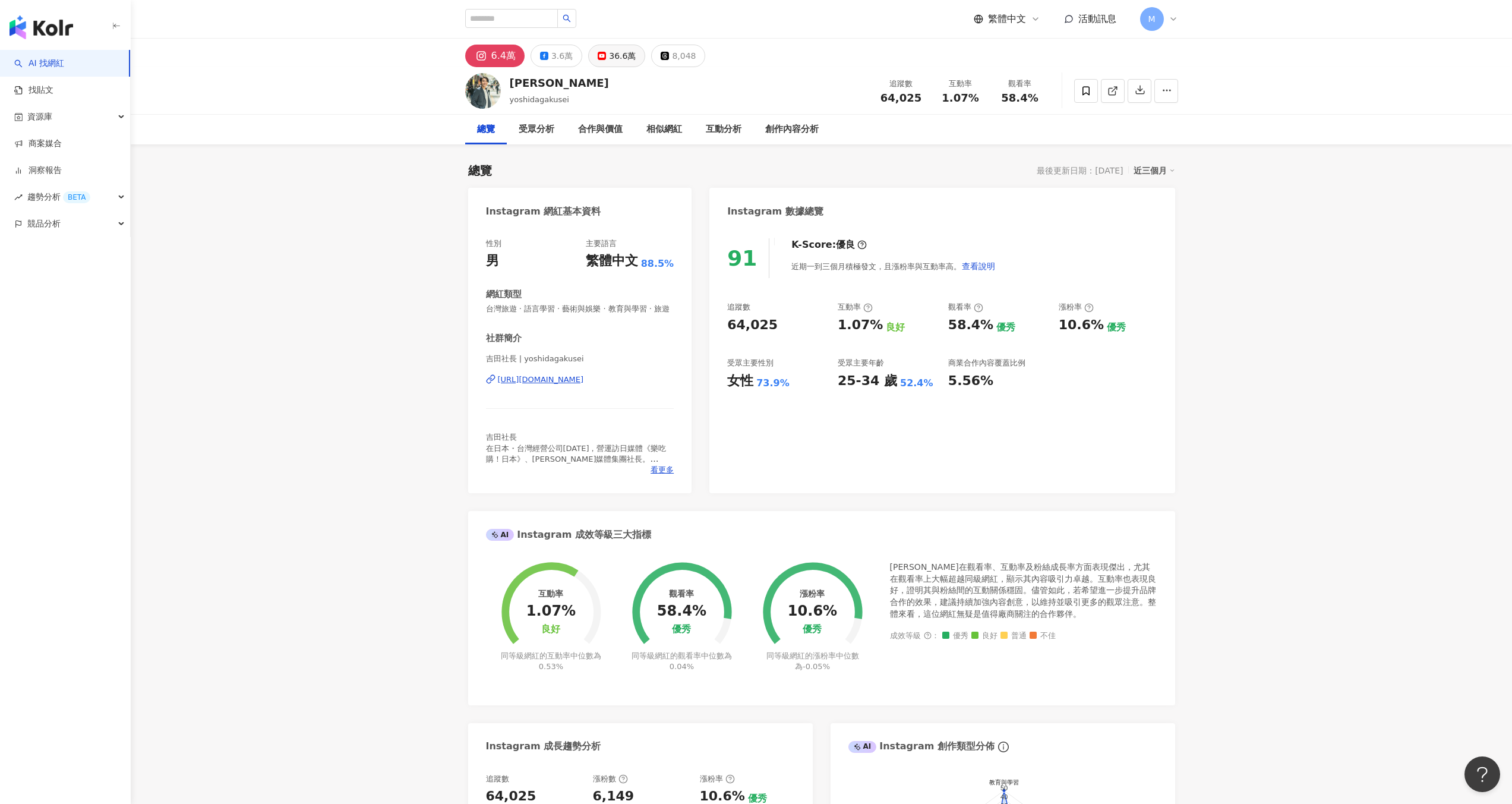
click at [616, 55] on div "36.6萬" at bounding box center [622, 55] width 26 height 17
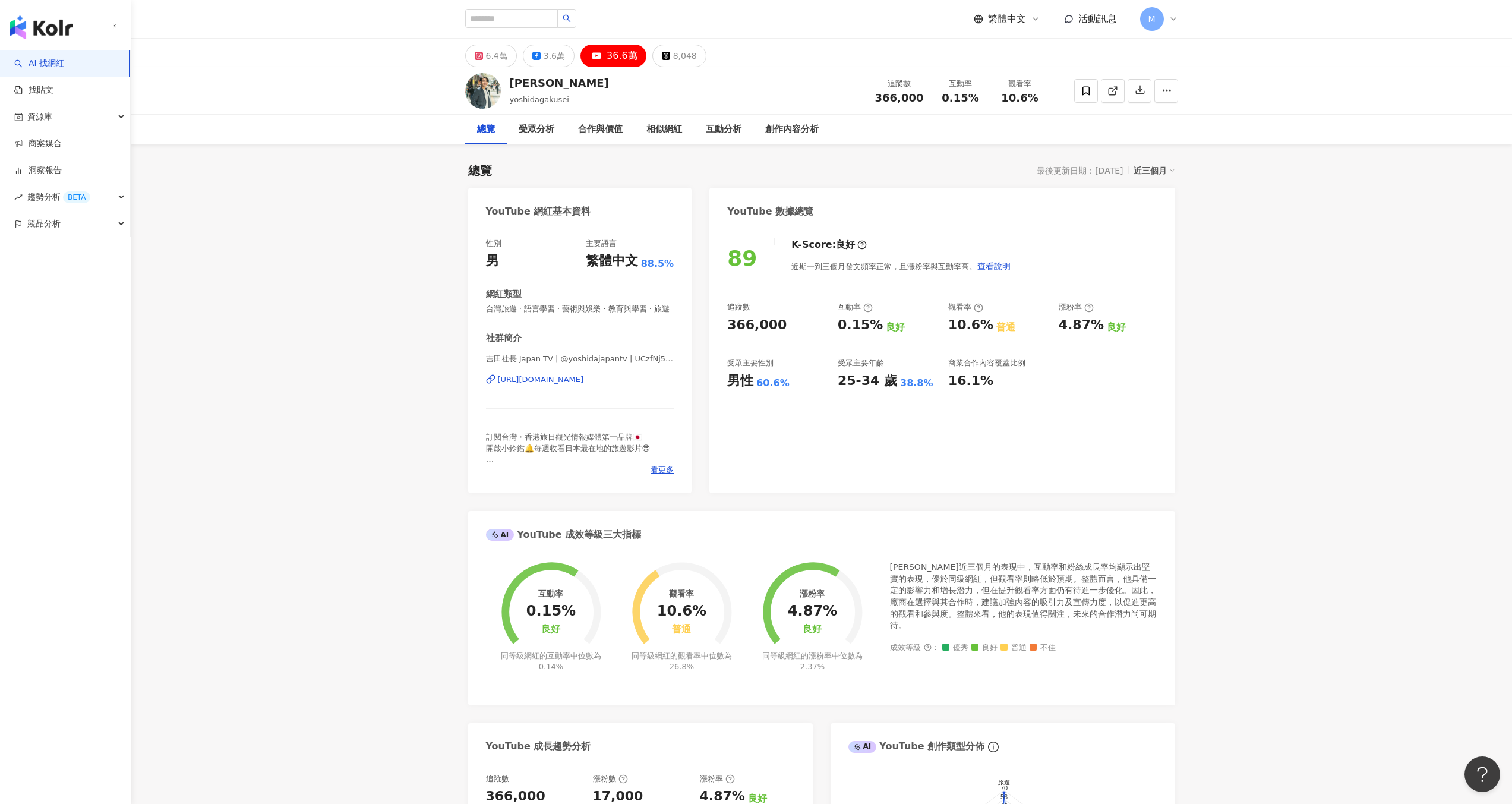
click at [595, 56] on icon at bounding box center [596, 55] width 2 height 2
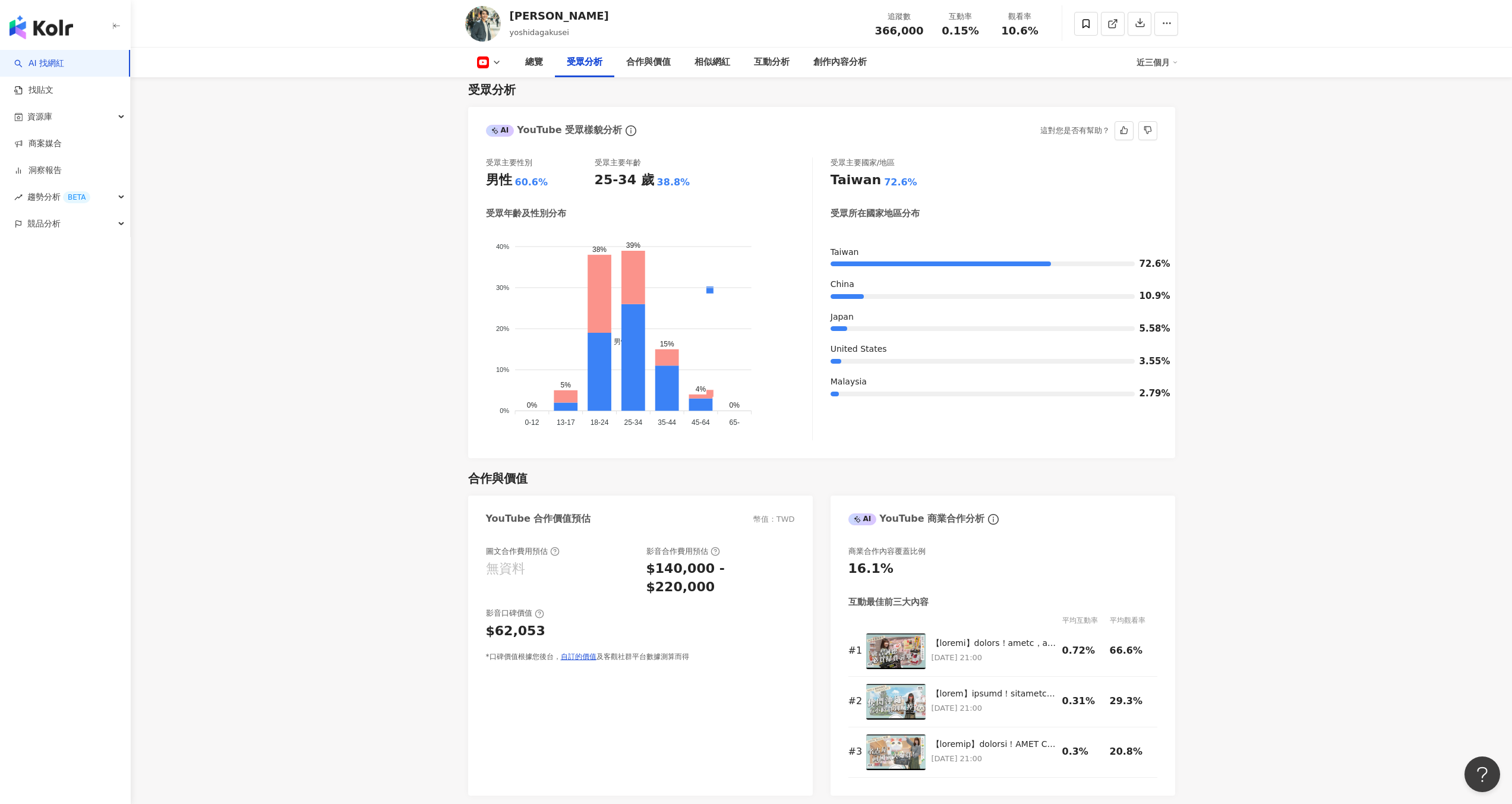
scroll to position [1007, 0]
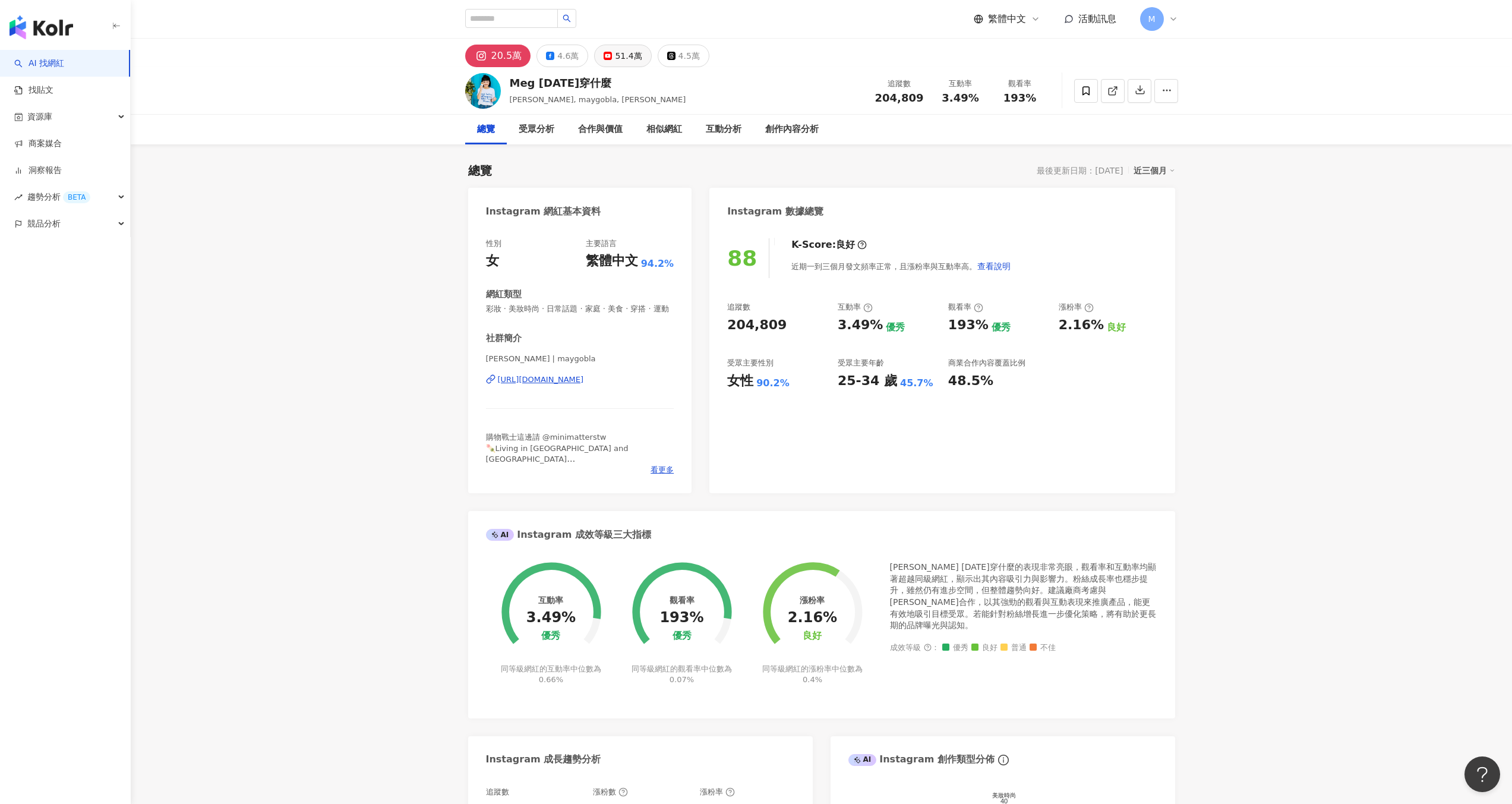
click at [616, 54] on div "51.4萬" at bounding box center [628, 55] width 26 height 17
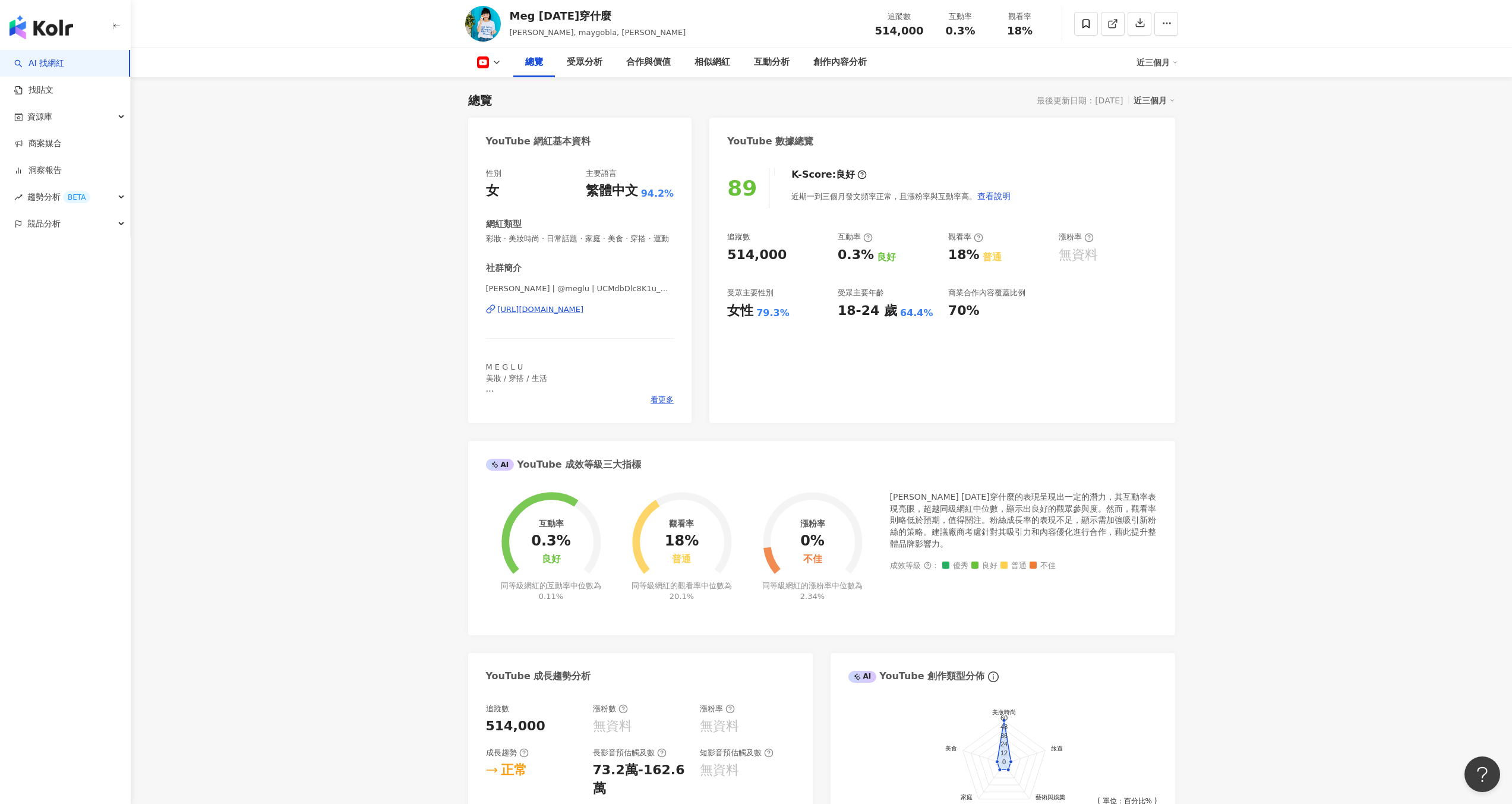
scroll to position [781, 0]
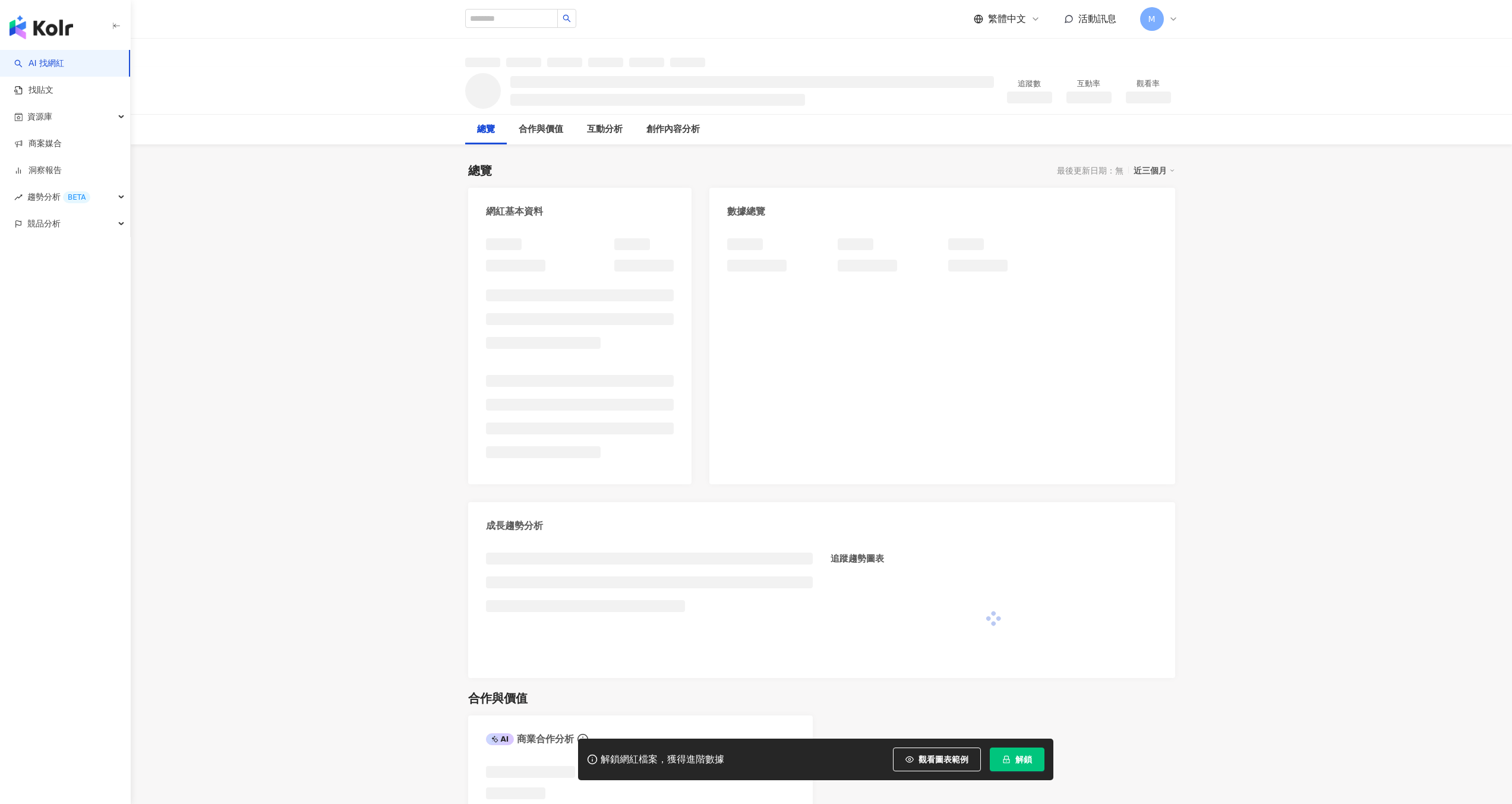
click at [1011, 756] on button "解鎖" at bounding box center [1017, 759] width 55 height 24
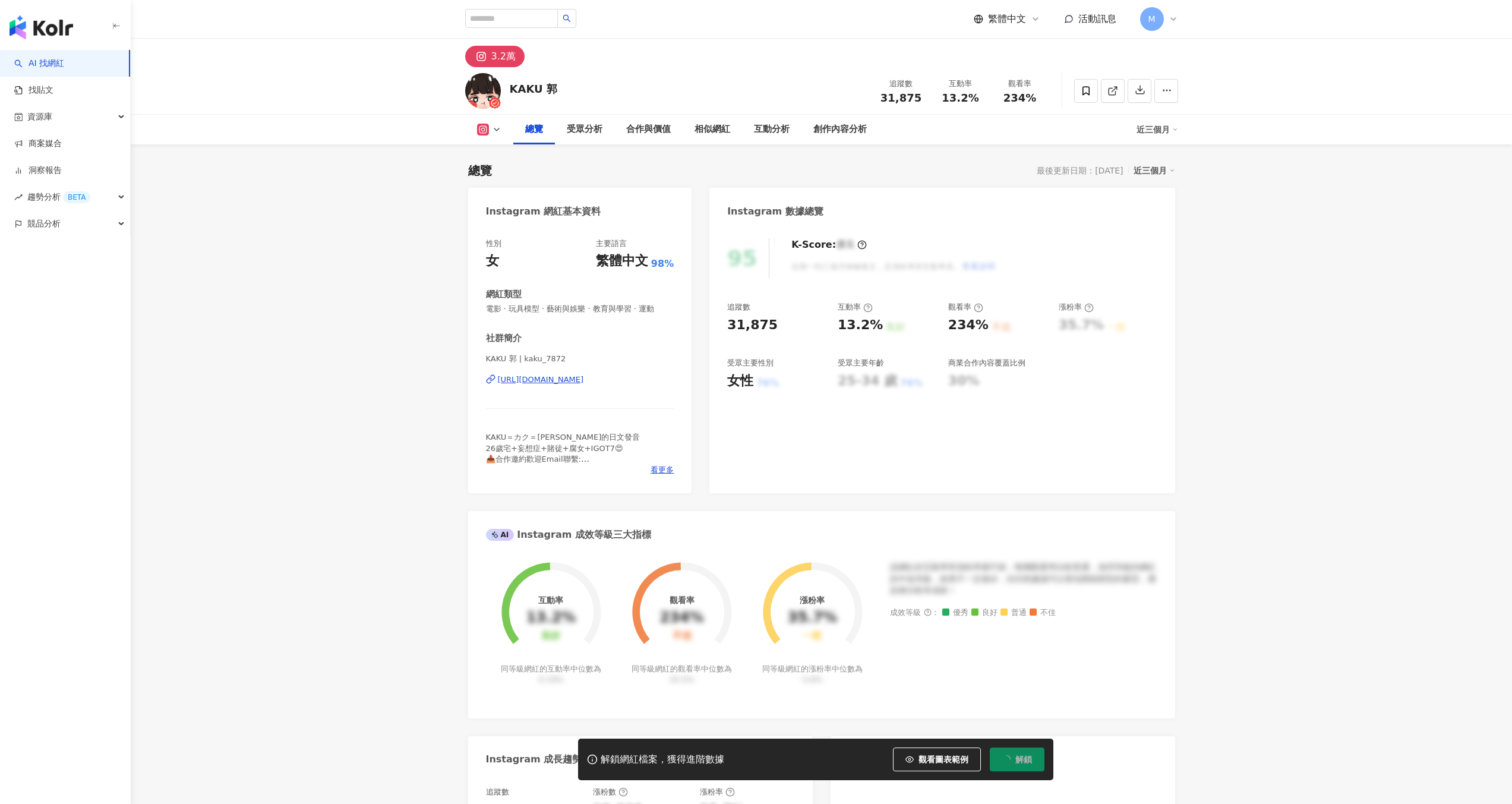
scroll to position [74, 0]
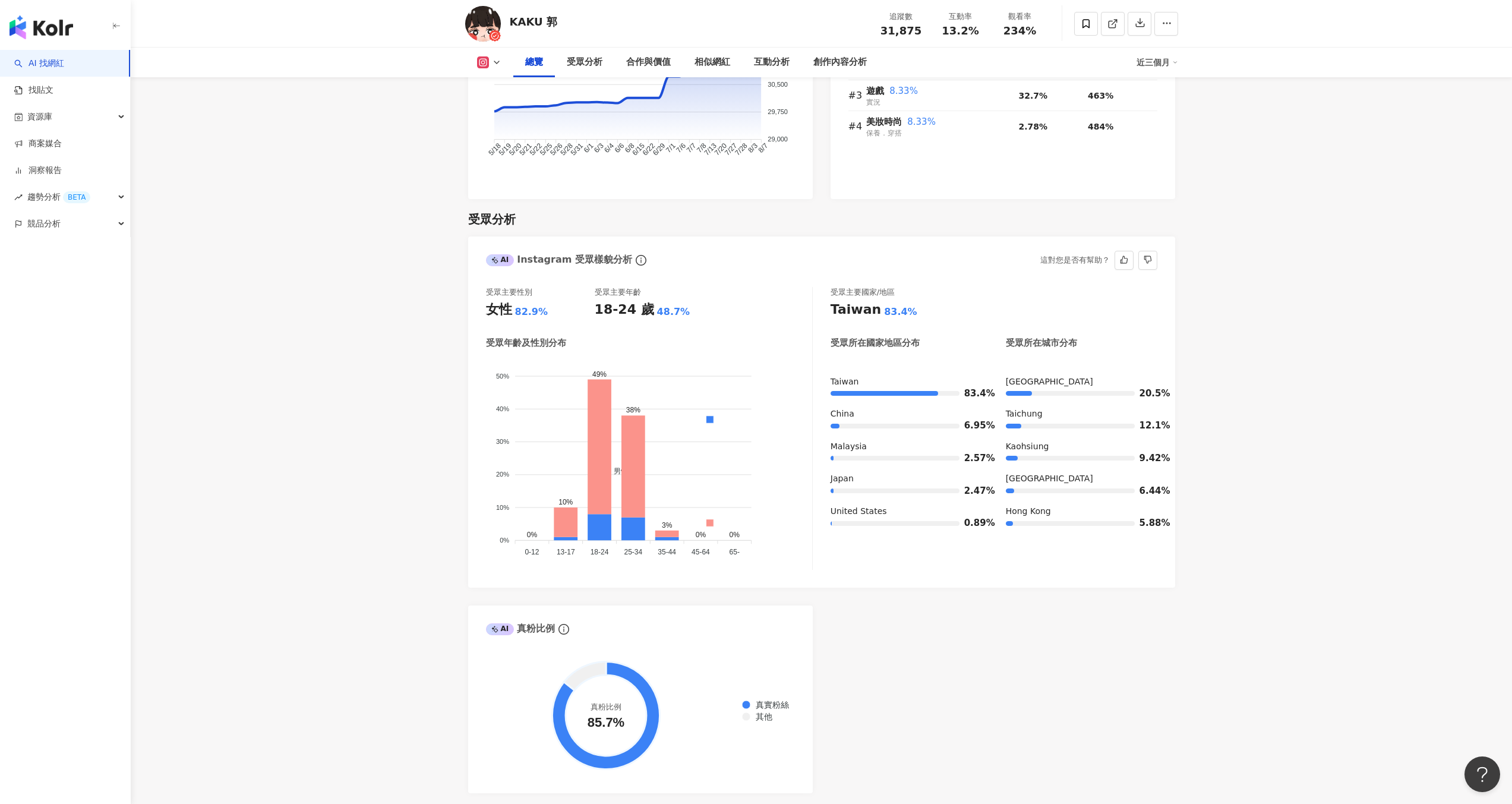
scroll to position [892, 0]
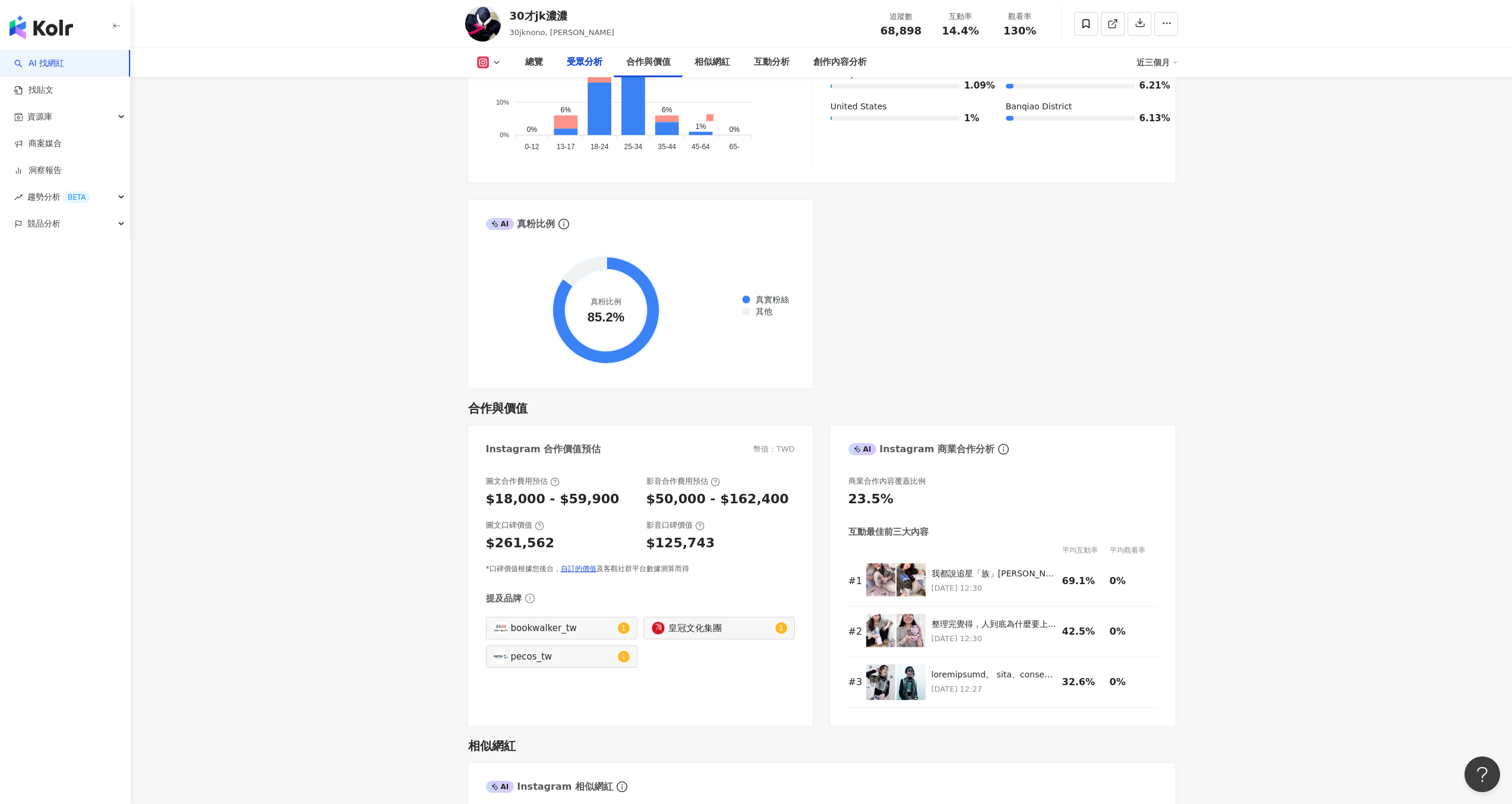
scroll to position [809, 0]
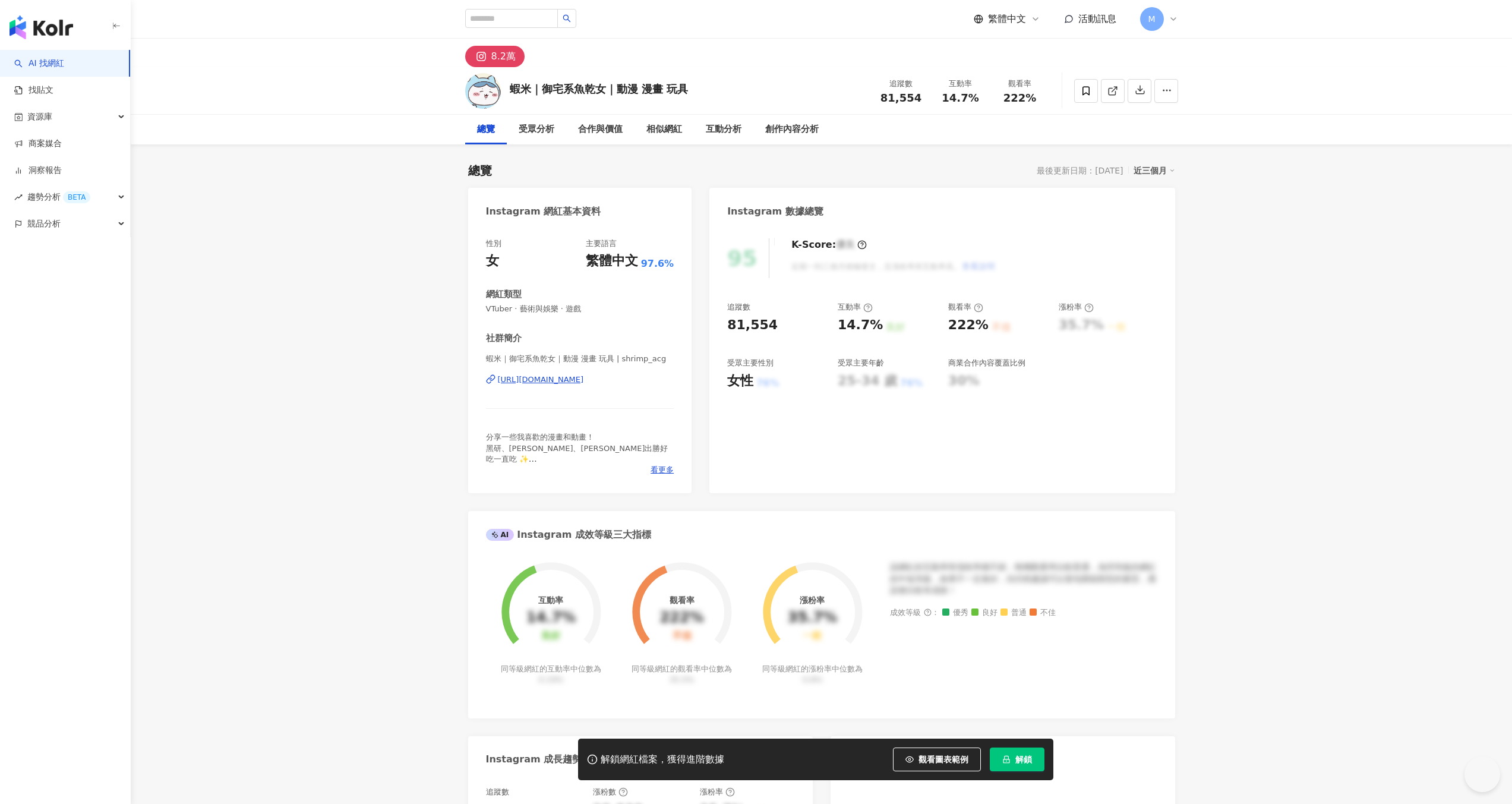
click at [1020, 756] on span "解鎖" at bounding box center [1023, 759] width 17 height 10
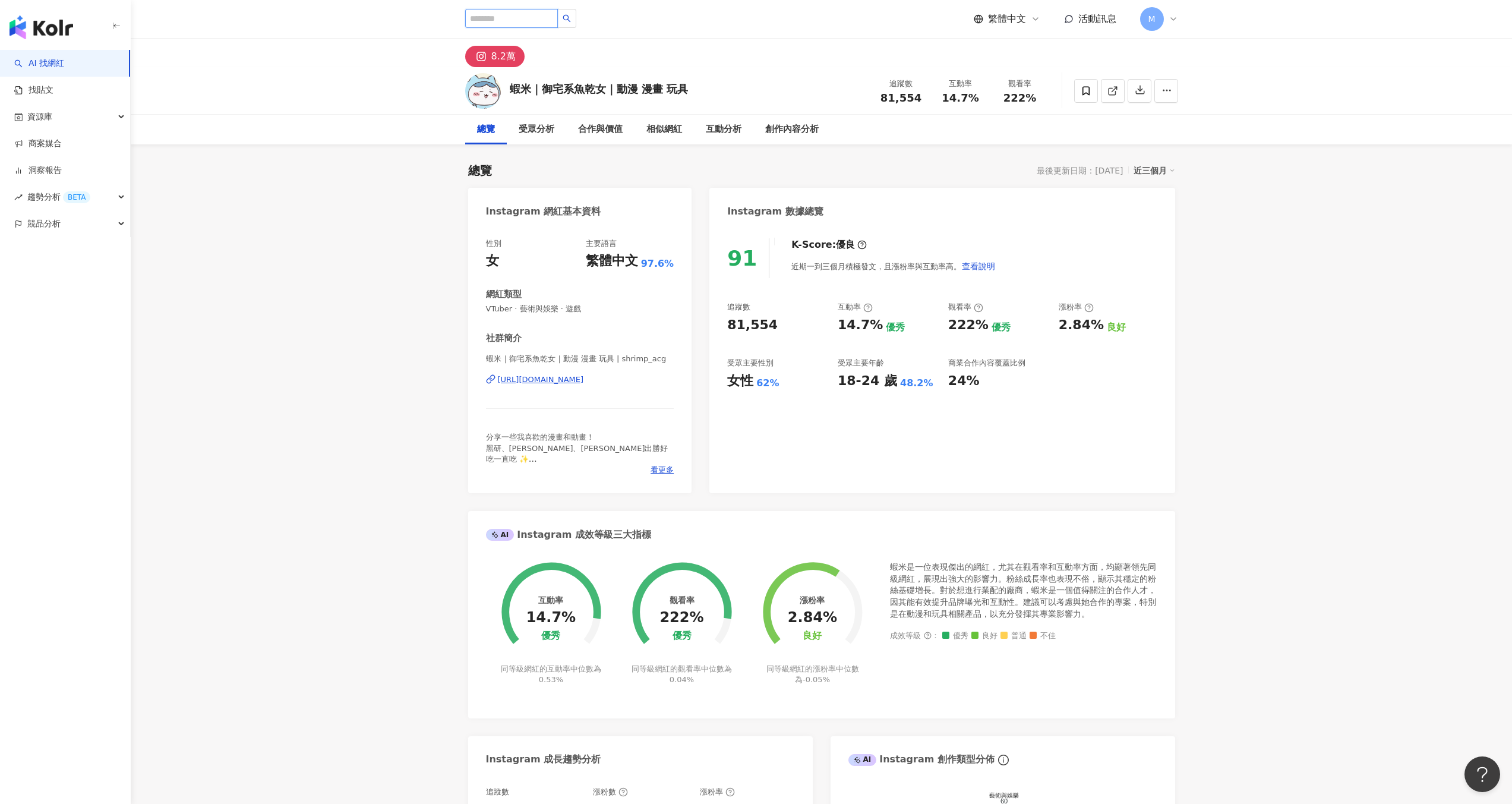
click at [517, 15] on input "search" at bounding box center [511, 18] width 93 height 19
paste input "**********"
type input "**********"
click at [572, 82] on div "206,911 追蹤者" at bounding box center [583, 88] width 237 height 13
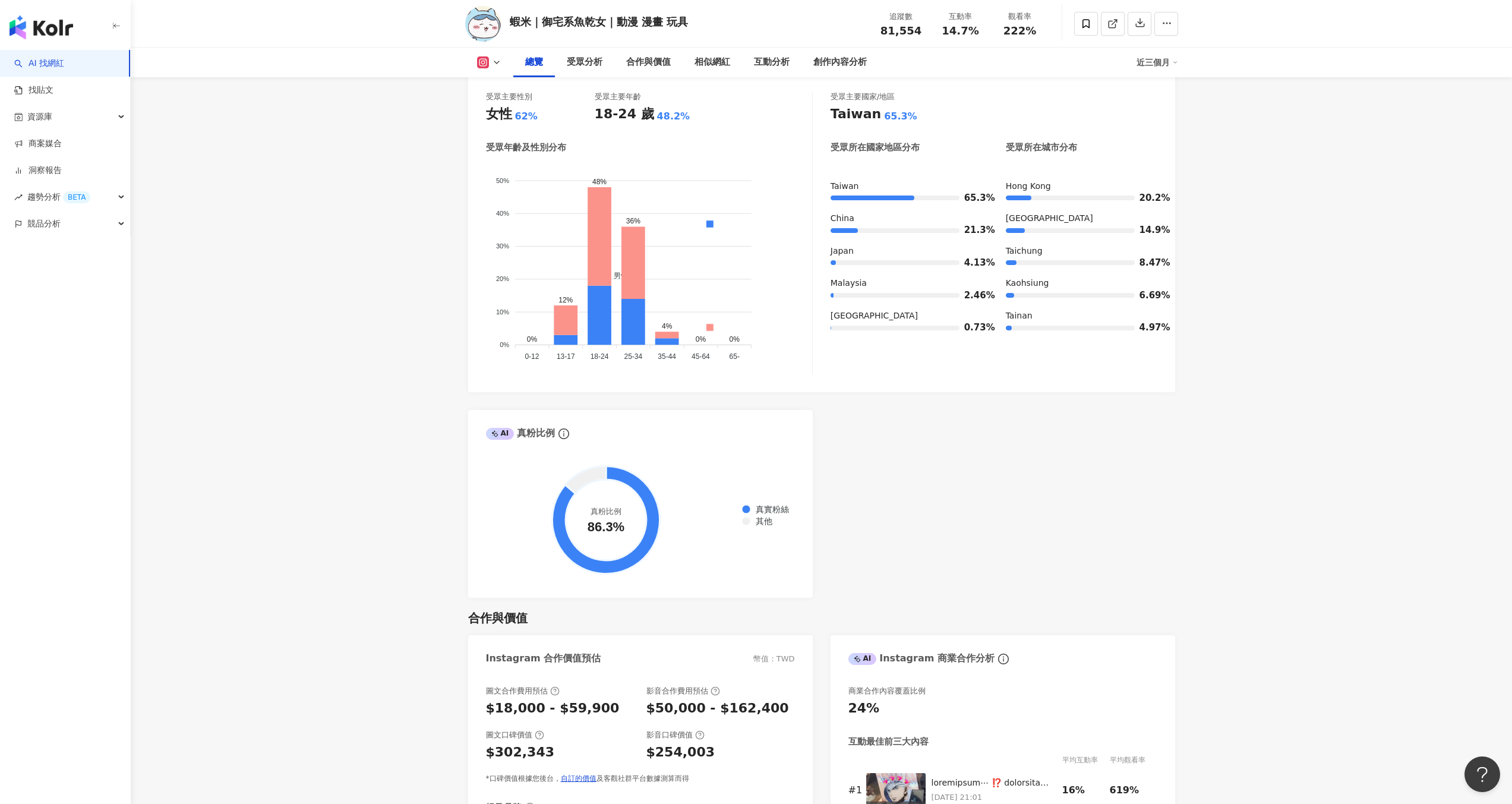
scroll to position [1113, 0]
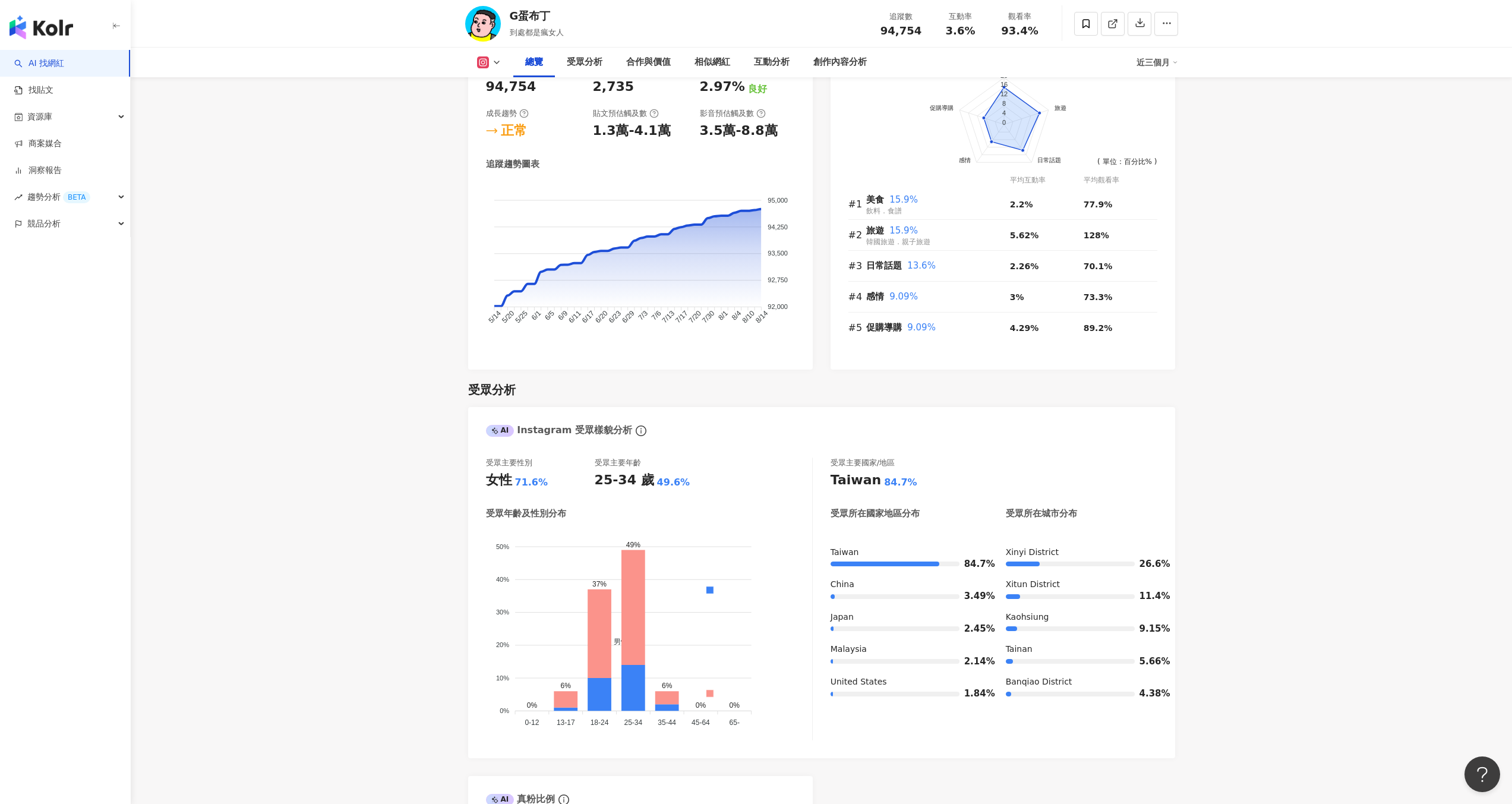
scroll to position [725, 0]
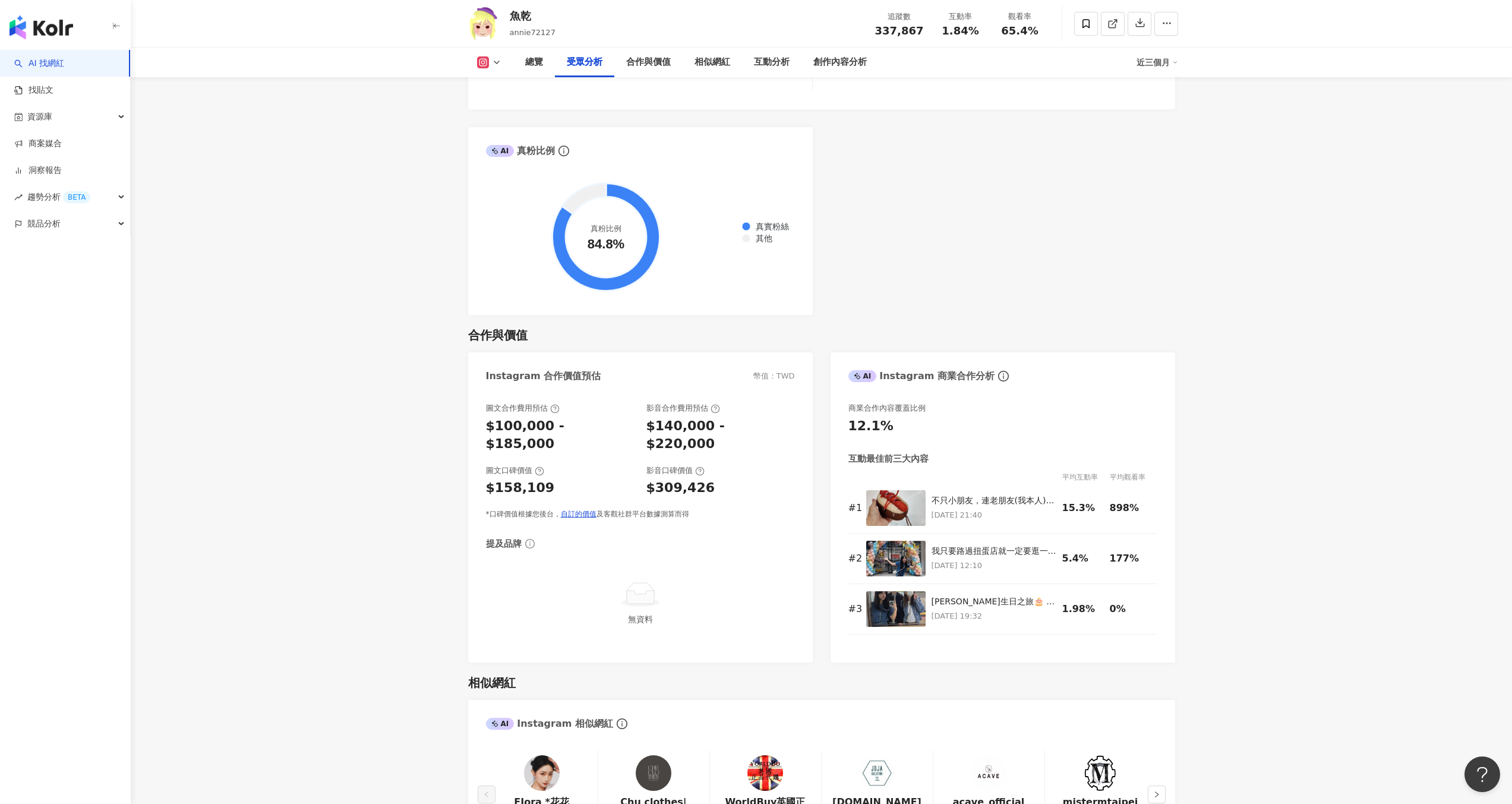
scroll to position [1394, 0]
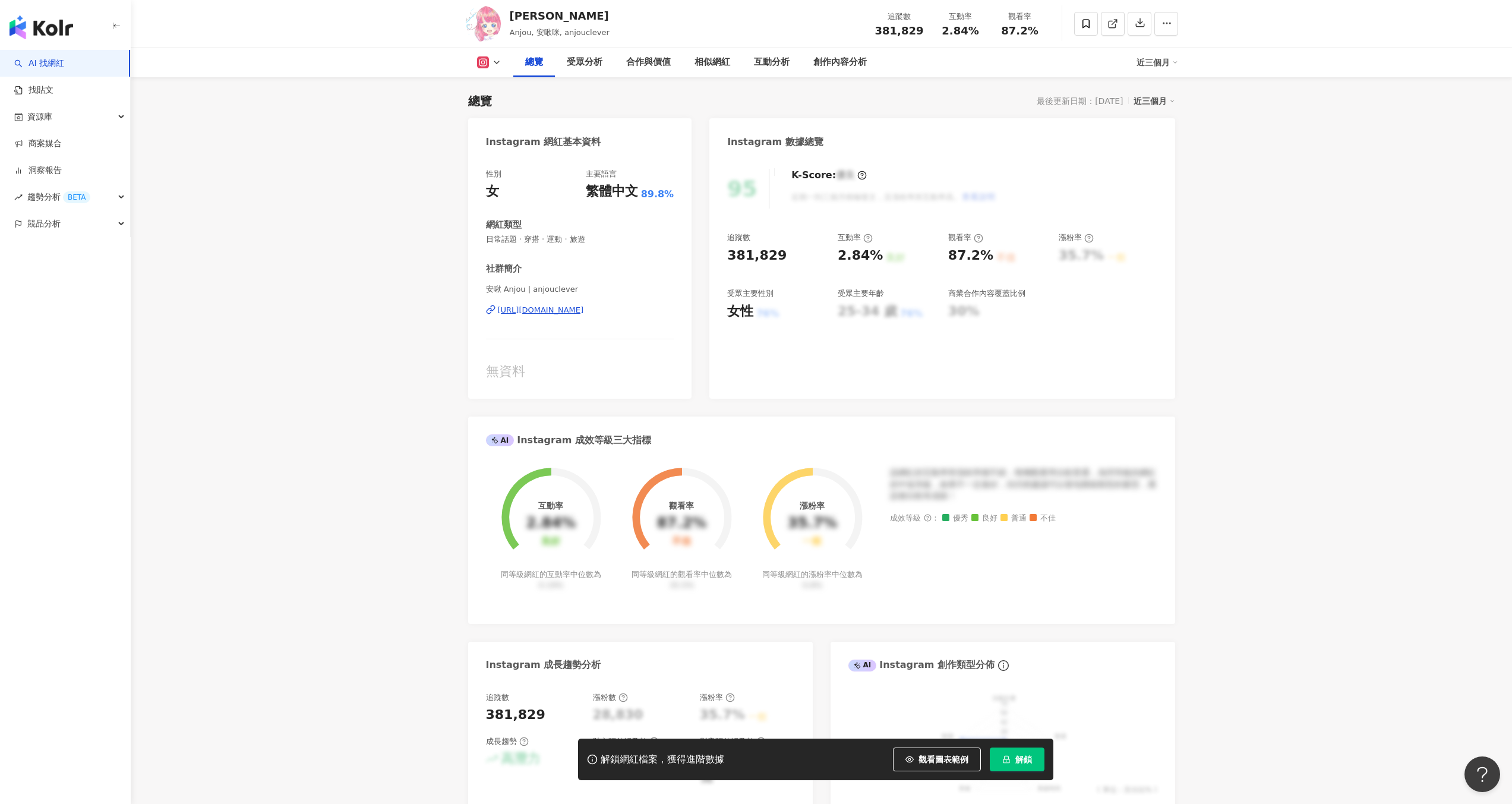
scroll to position [108, 0]
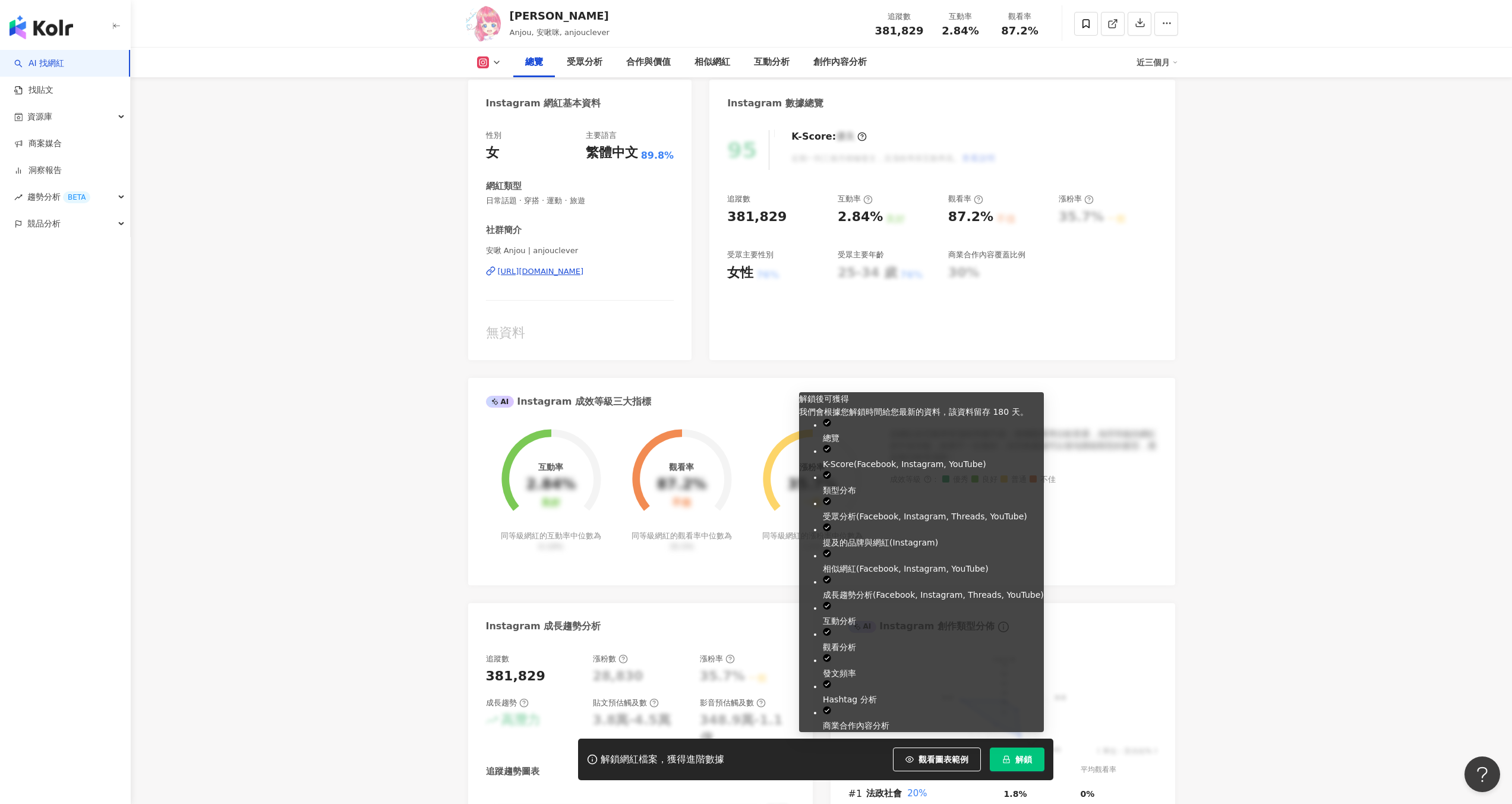
drag, startPoint x: 1029, startPoint y: 754, endPoint x: 921, endPoint y: 624, distance: 169.0
click at [1029, 754] on span "解鎖" at bounding box center [1023, 759] width 17 height 10
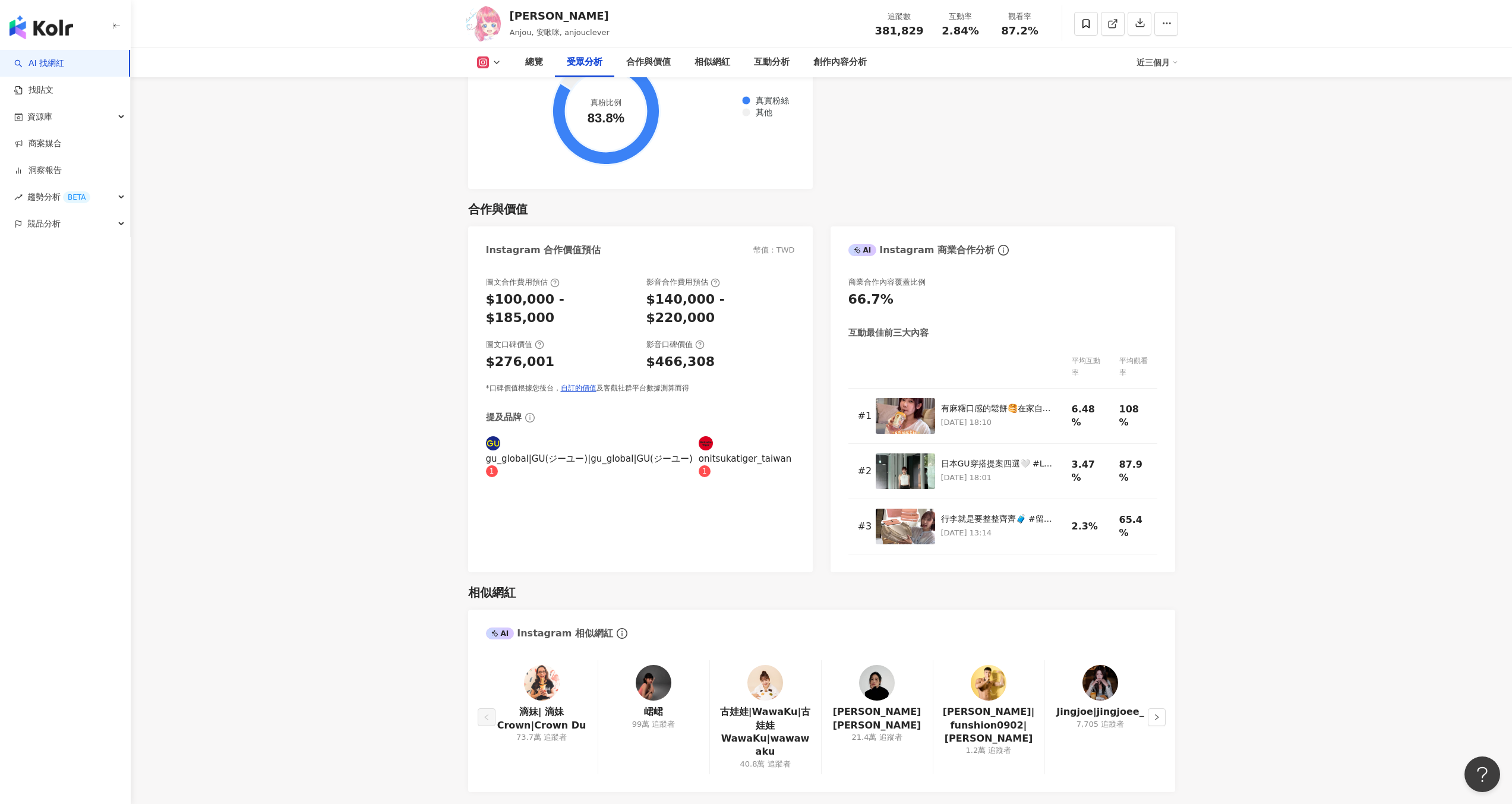
scroll to position [1664, 0]
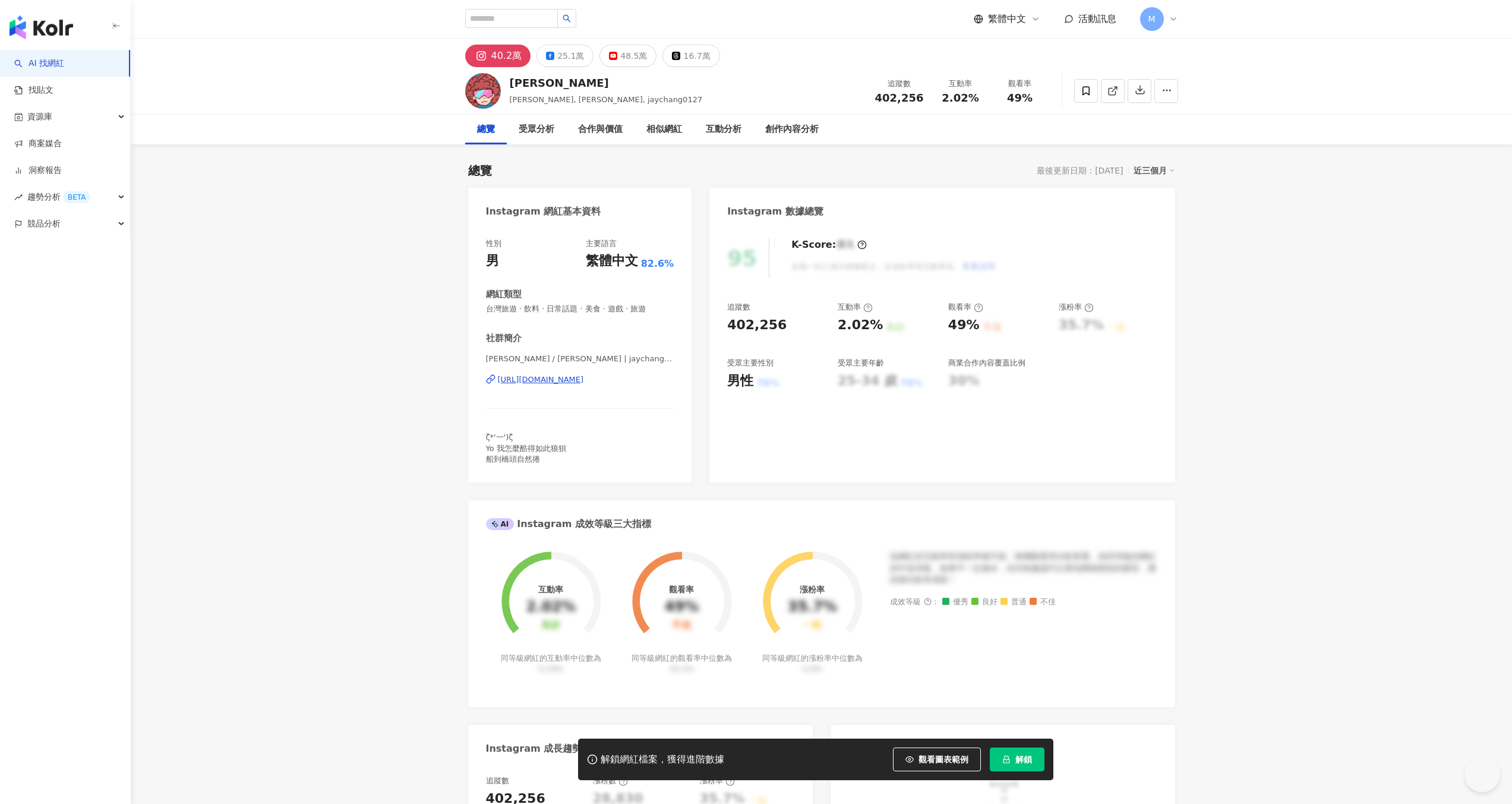
click at [1012, 752] on button "解鎖" at bounding box center [1017, 759] width 55 height 24
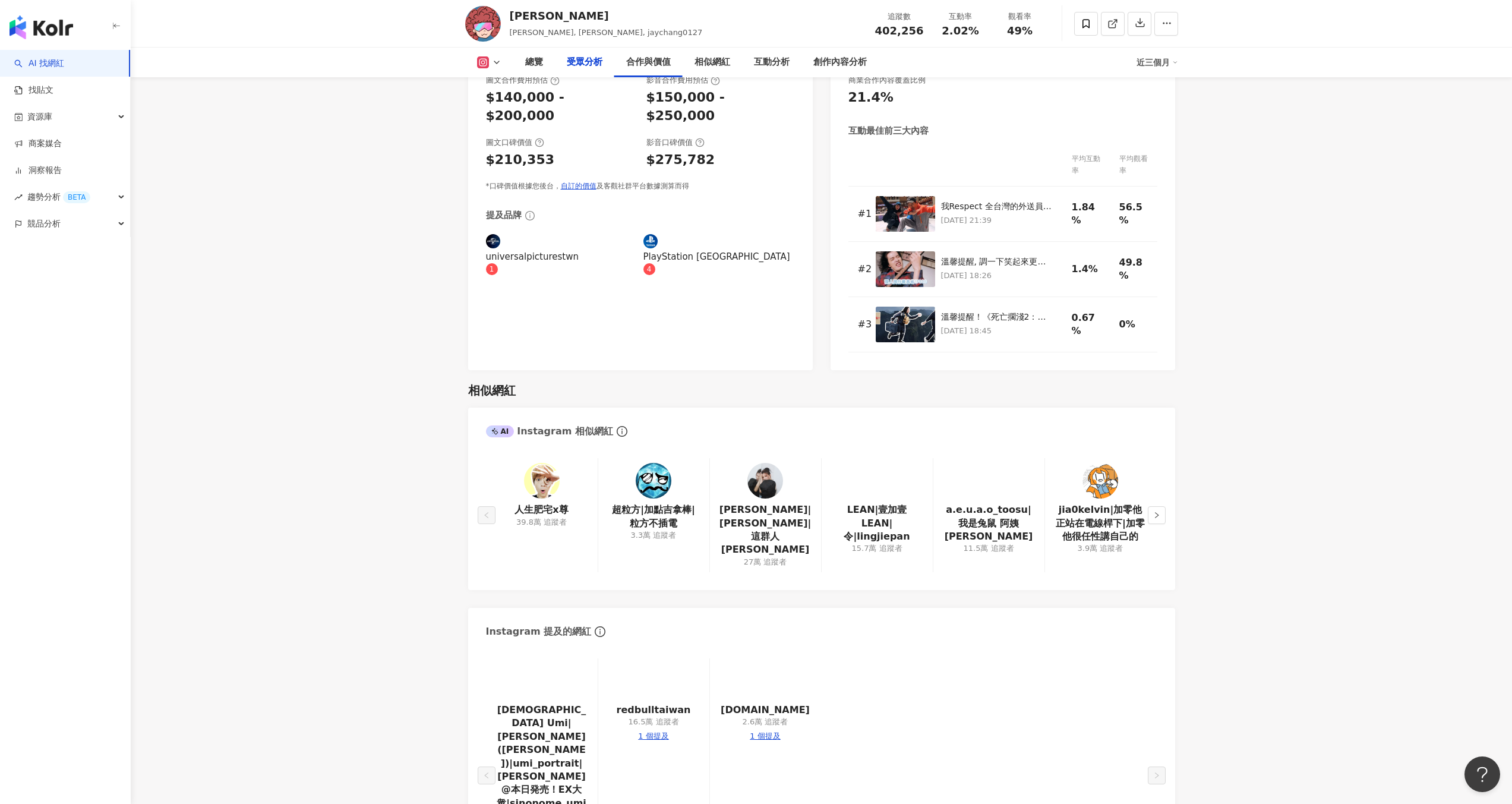
scroll to position [1550, 0]
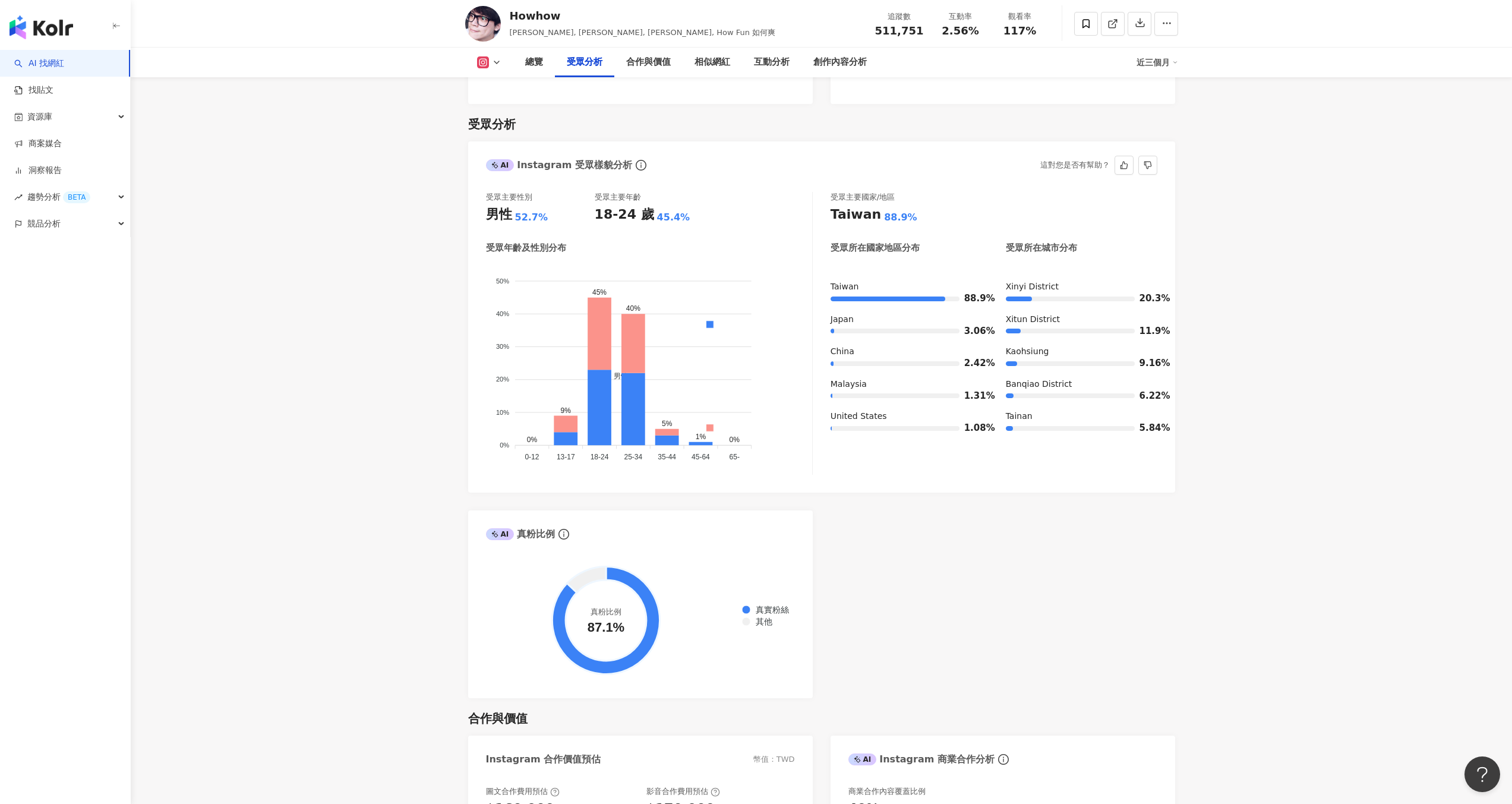
scroll to position [983, 0]
